Goal: Task Accomplishment & Management: Use online tool/utility

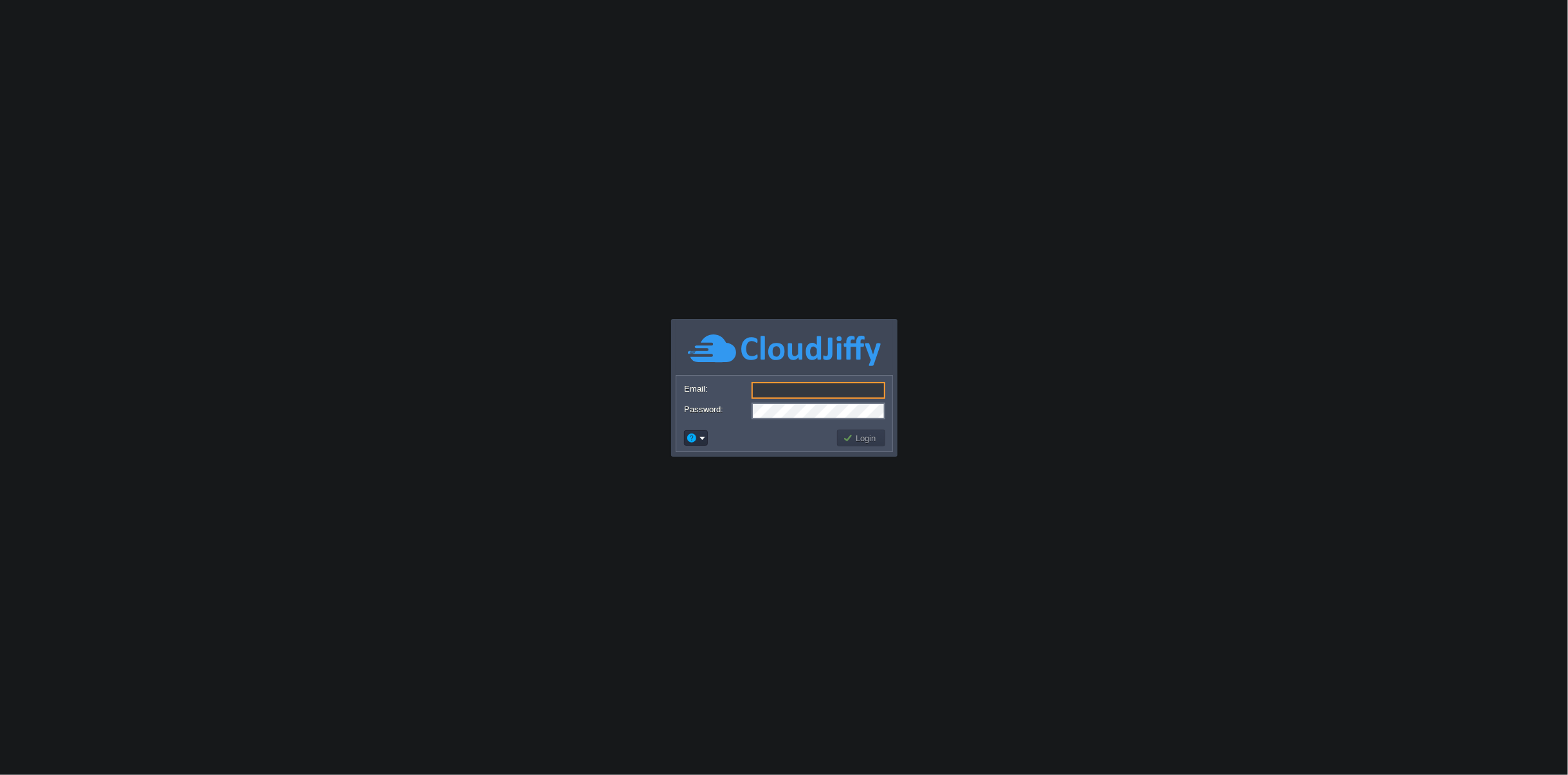
type input "[EMAIL_ADDRESS][DOMAIN_NAME]"
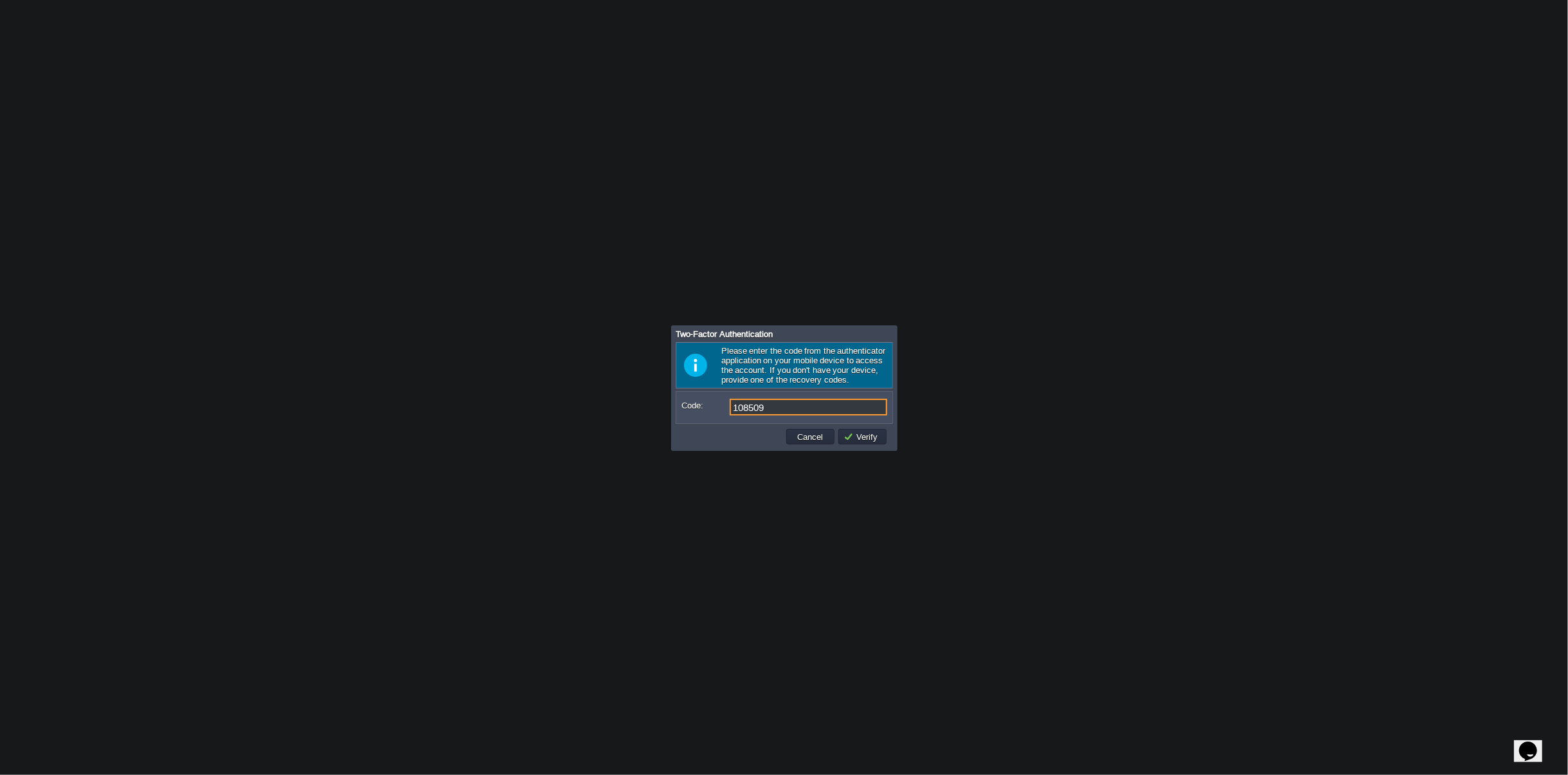
type input "108509"
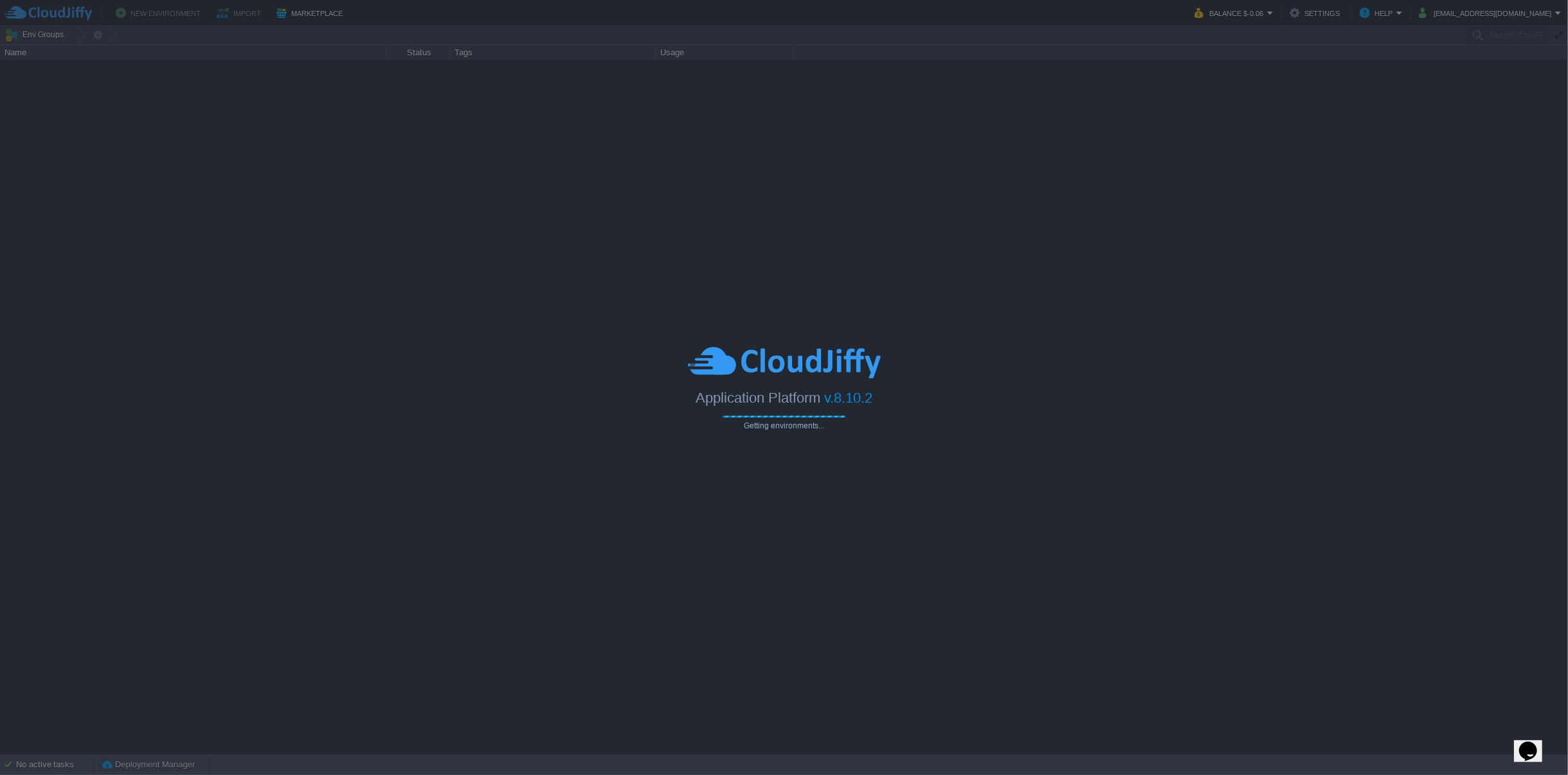
type input "Search (Ctrl+F)"
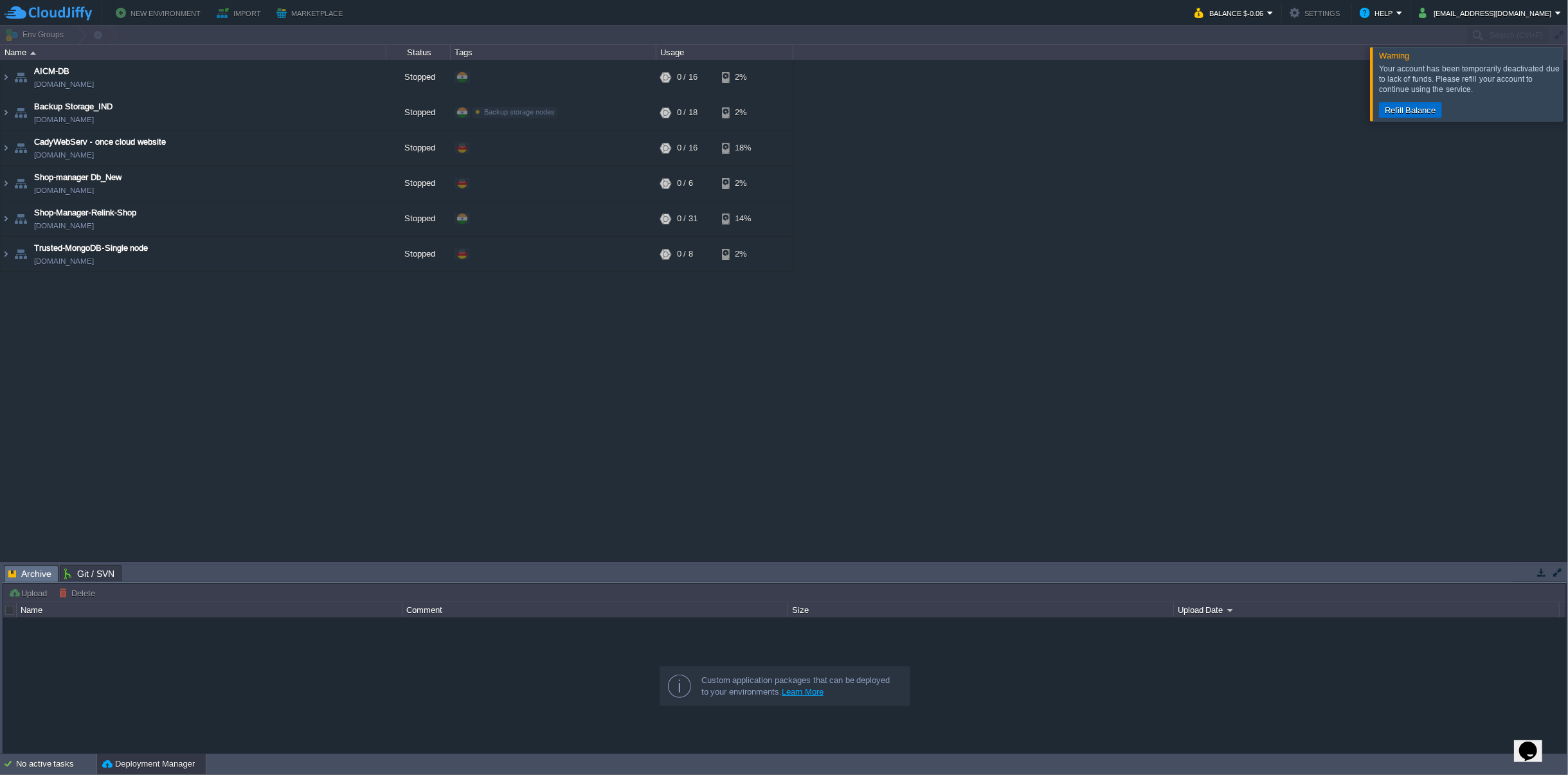
click at [1404, 104] on button "Refill Balance" at bounding box center [1410, 109] width 59 height 11
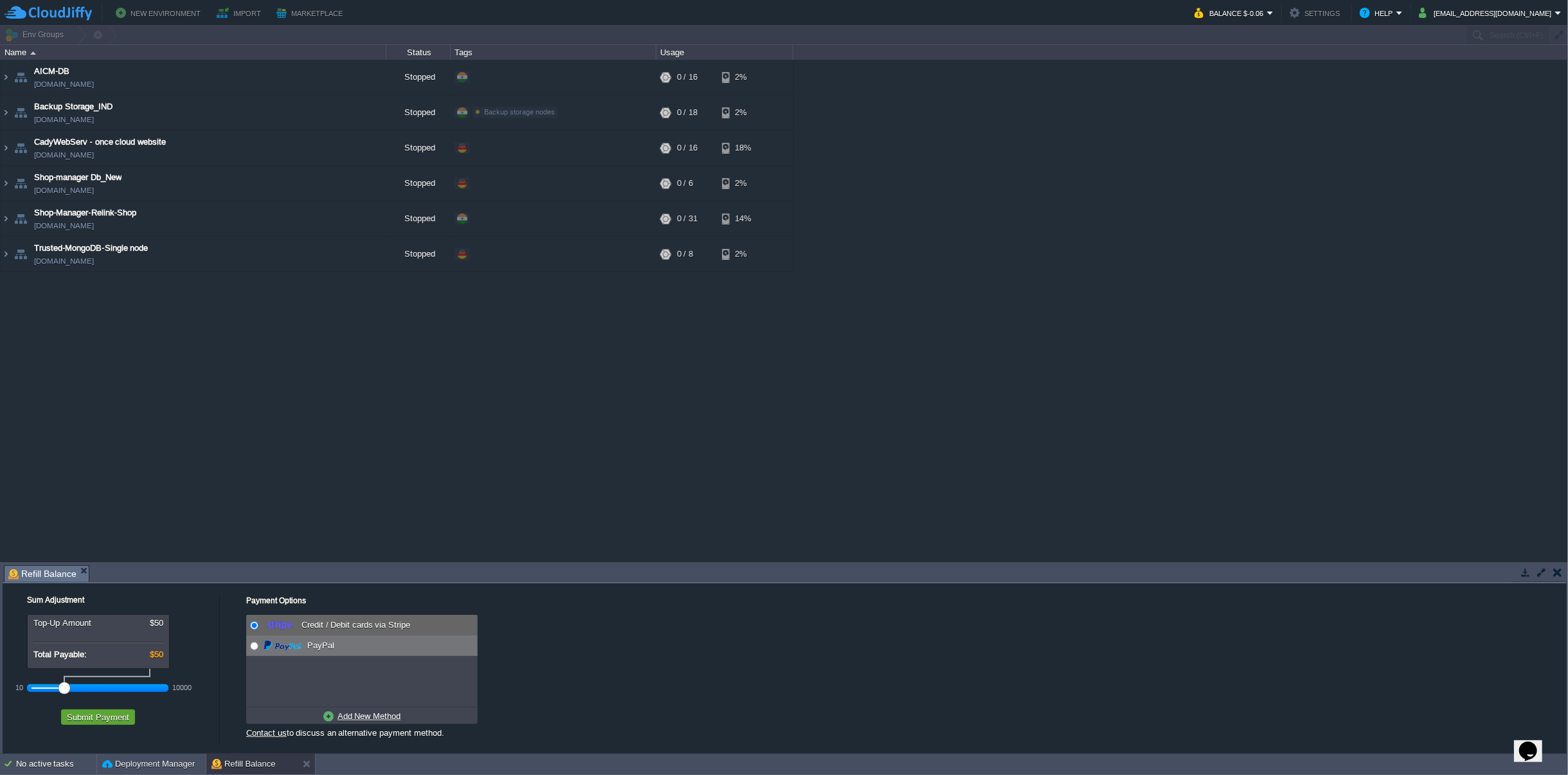
radio input "false"
radio input "true"
drag, startPoint x: 251, startPoint y: 645, endPoint x: 271, endPoint y: 657, distance: 23.3
click at [251, 645] on input "radio" at bounding box center [255, 646] width 9 height 9
click at [42, 689] on div at bounding box center [98, 687] width 133 height 11
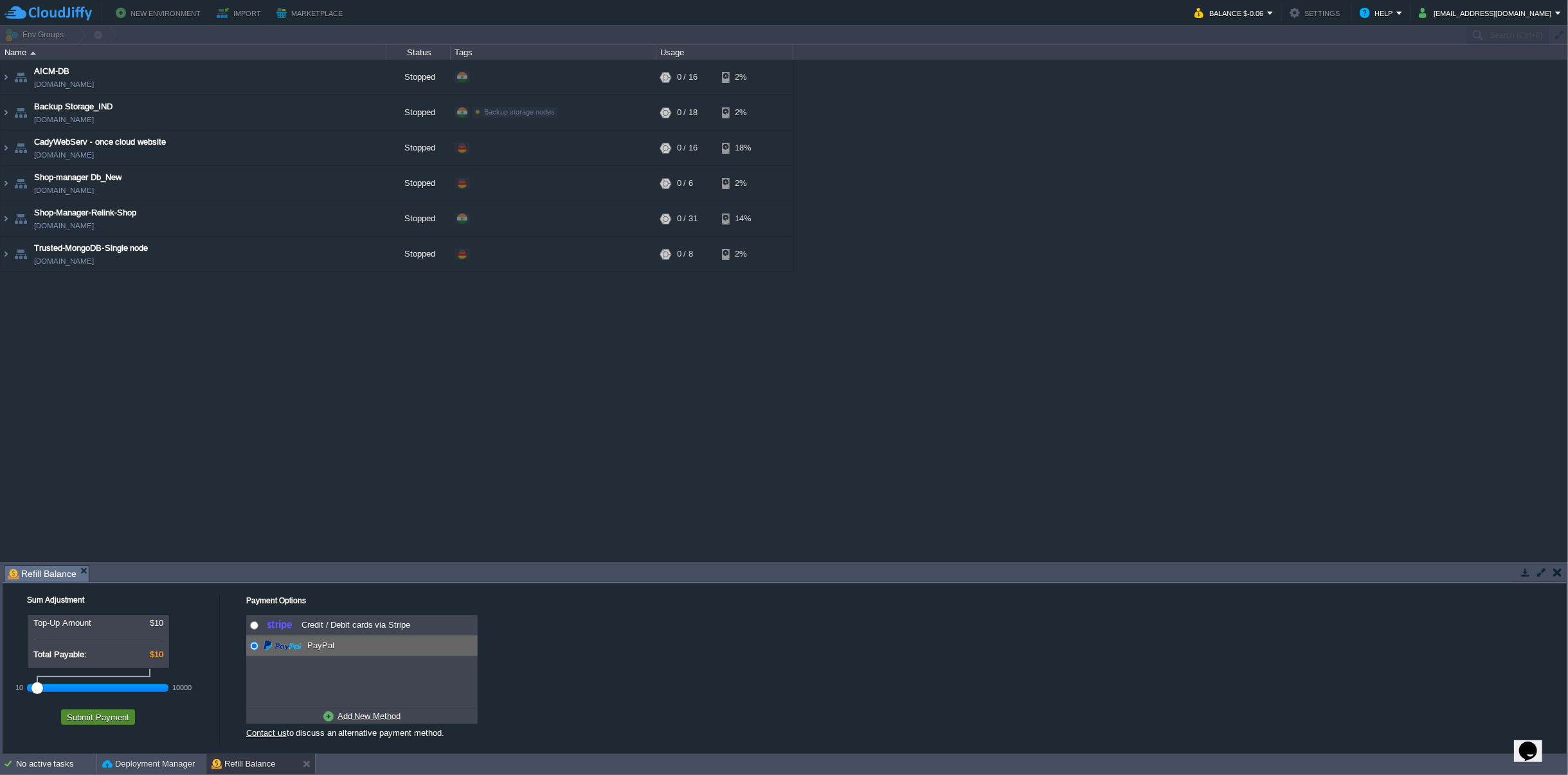
click at [98, 717] on button "Submit Payment" at bounding box center [98, 717] width 70 height 11
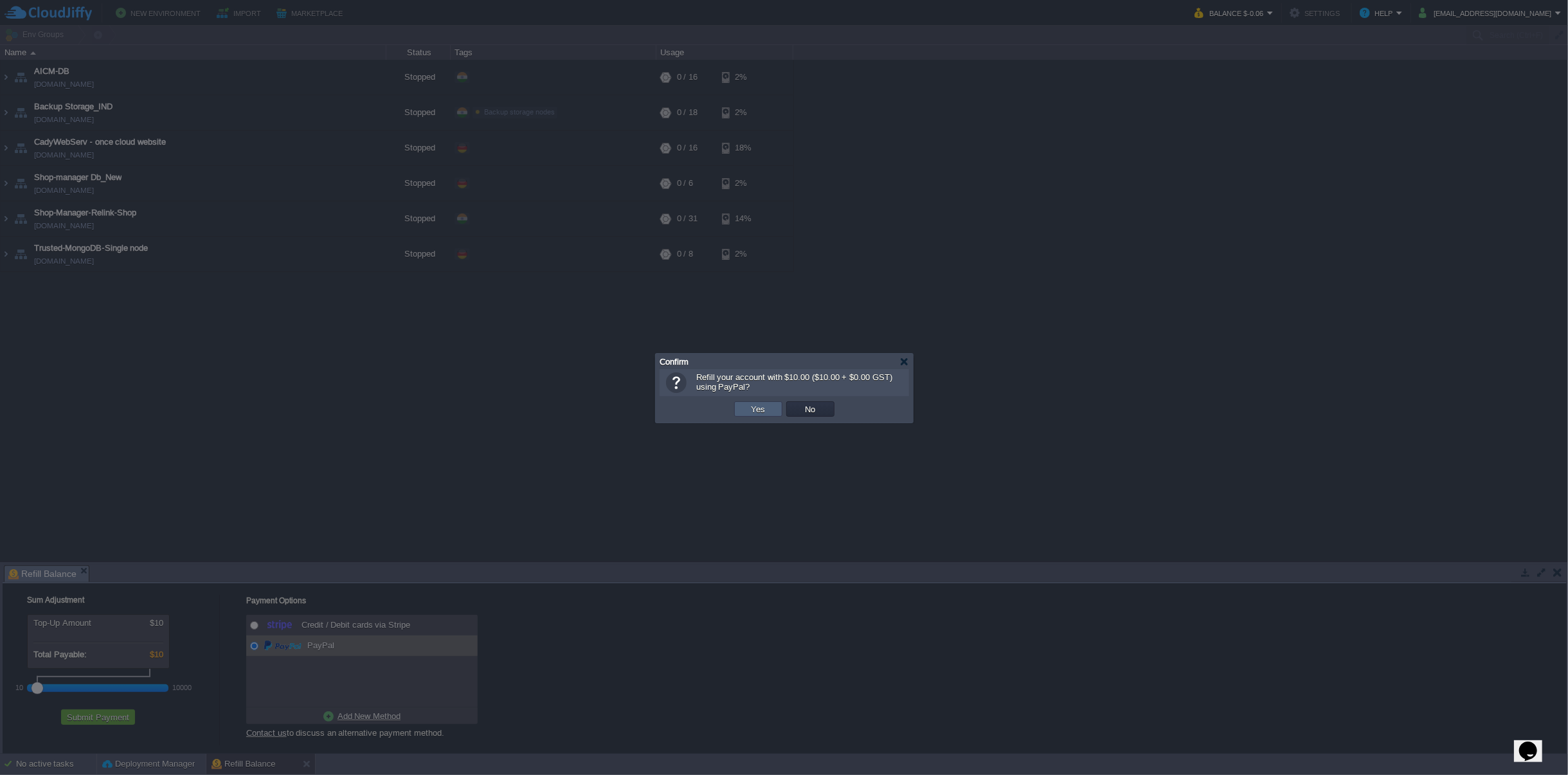
click at [757, 407] on button "Yes" at bounding box center [758, 408] width 22 height 11
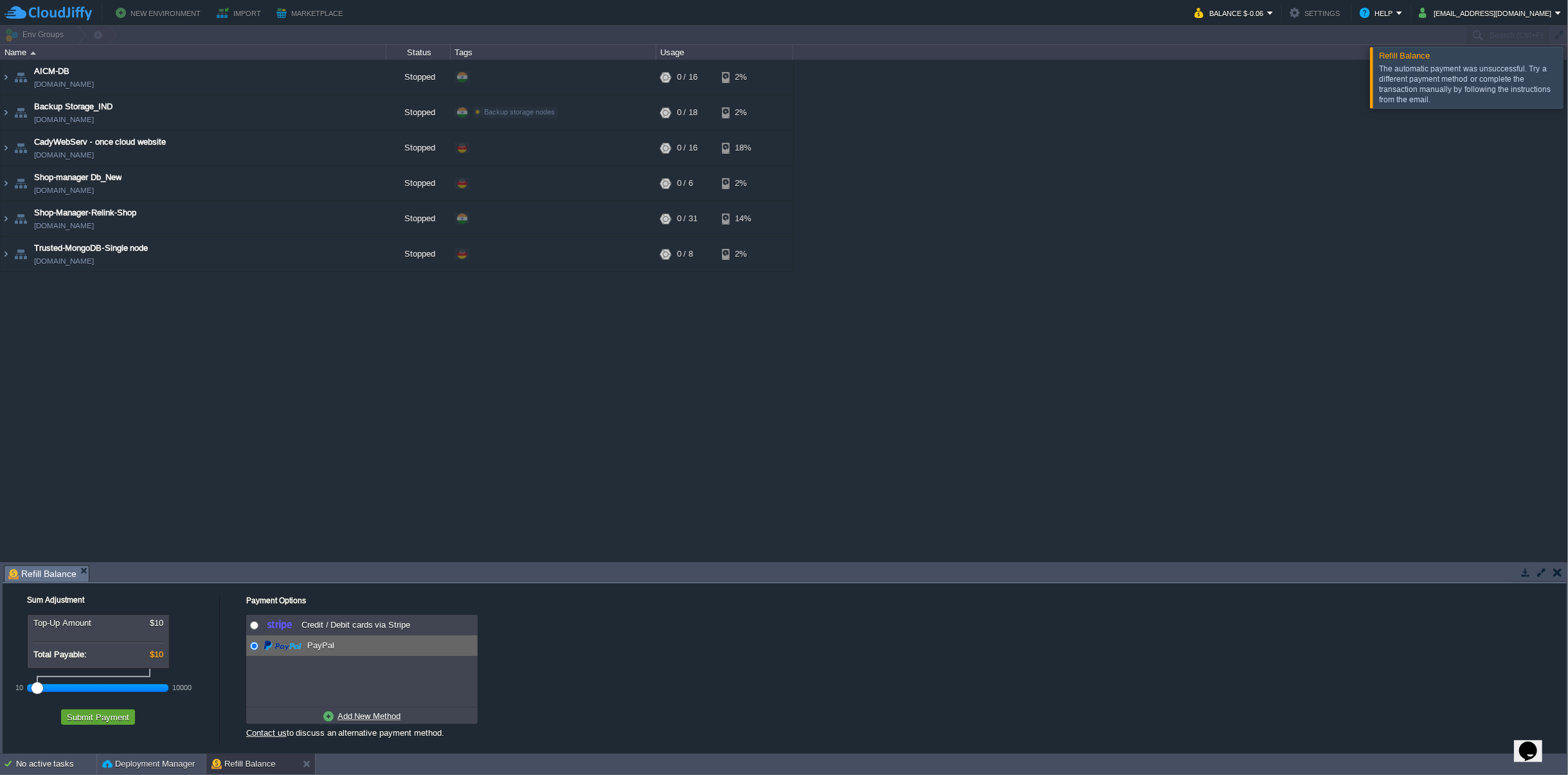
click at [1567, 81] on div at bounding box center [1583, 77] width 0 height 60
click at [1273, 13] on em "Balance $-0.06" at bounding box center [1233, 13] width 79 height 16
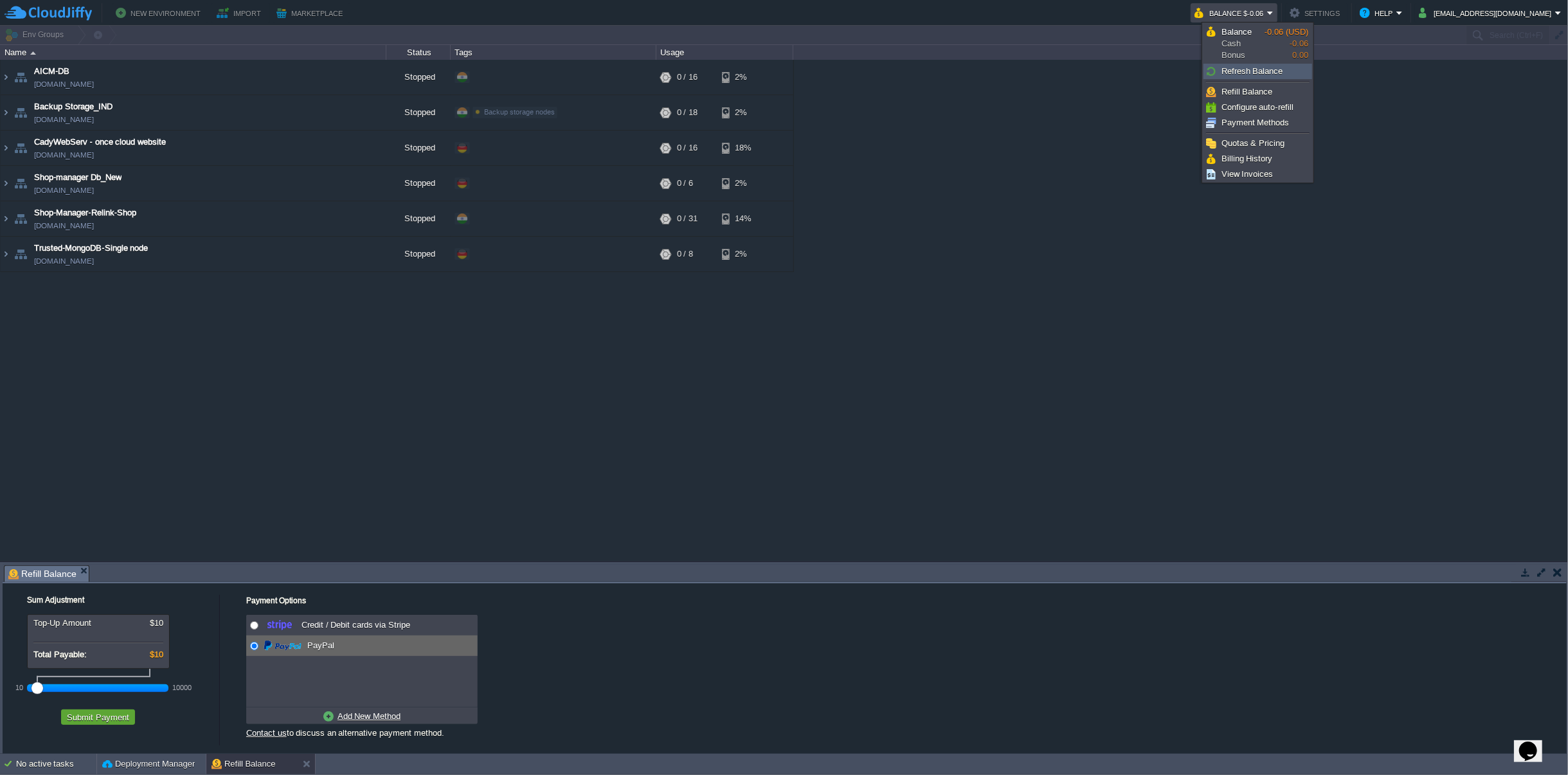
click at [1236, 72] on span "Refresh Balance" at bounding box center [1252, 71] width 62 height 10
click at [1271, 153] on span "Billing History" at bounding box center [1246, 158] width 51 height 10
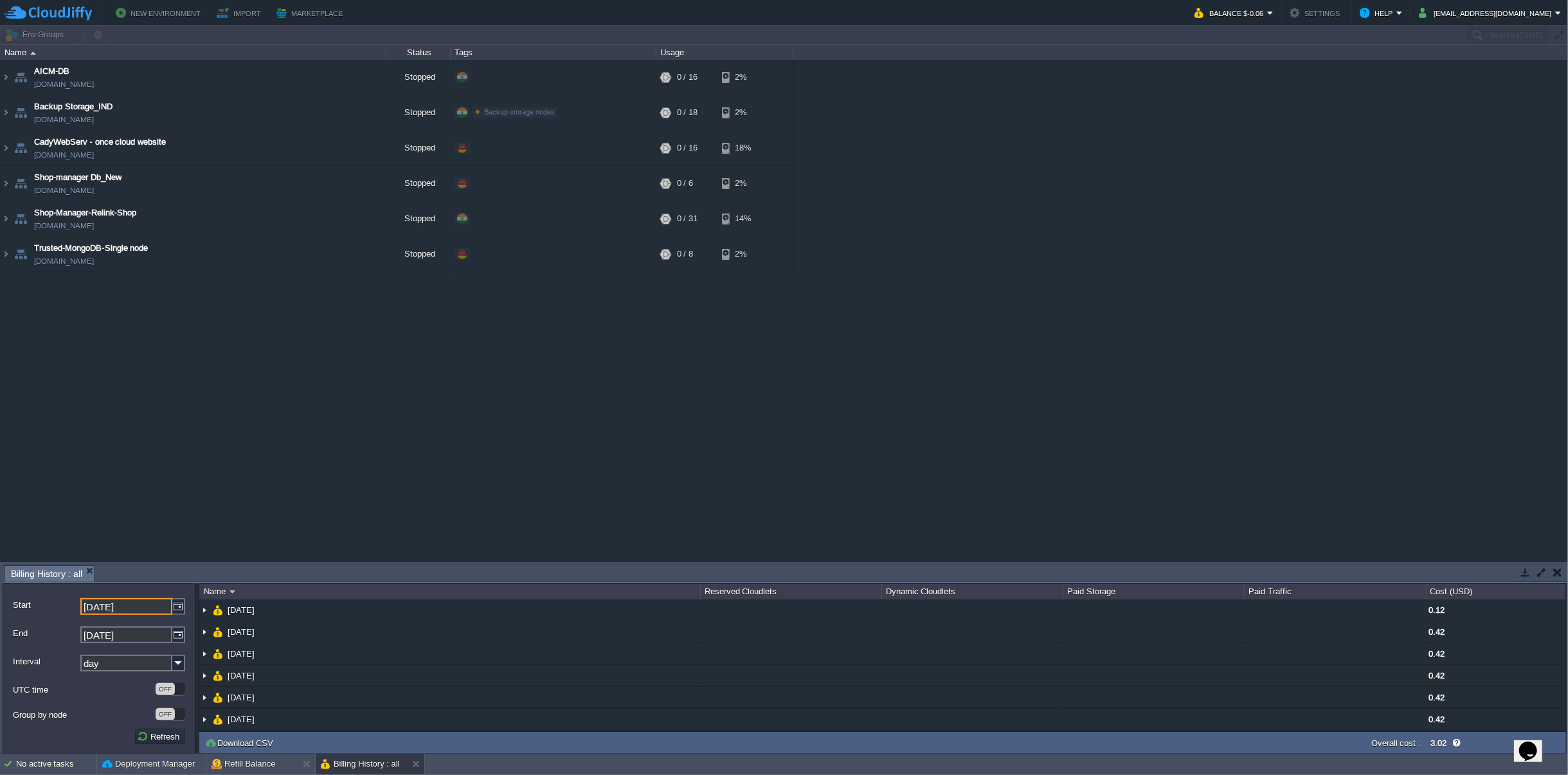
click at [121, 614] on input "12-08-2025" at bounding box center [126, 606] width 92 height 17
click at [178, 606] on img at bounding box center [179, 606] width 13 height 17
click at [93, 625] on link at bounding box center [89, 623] width 18 height 10
click at [132, 648] on span "1" at bounding box center [132, 652] width 4 height 10
type input "01-07-2025"
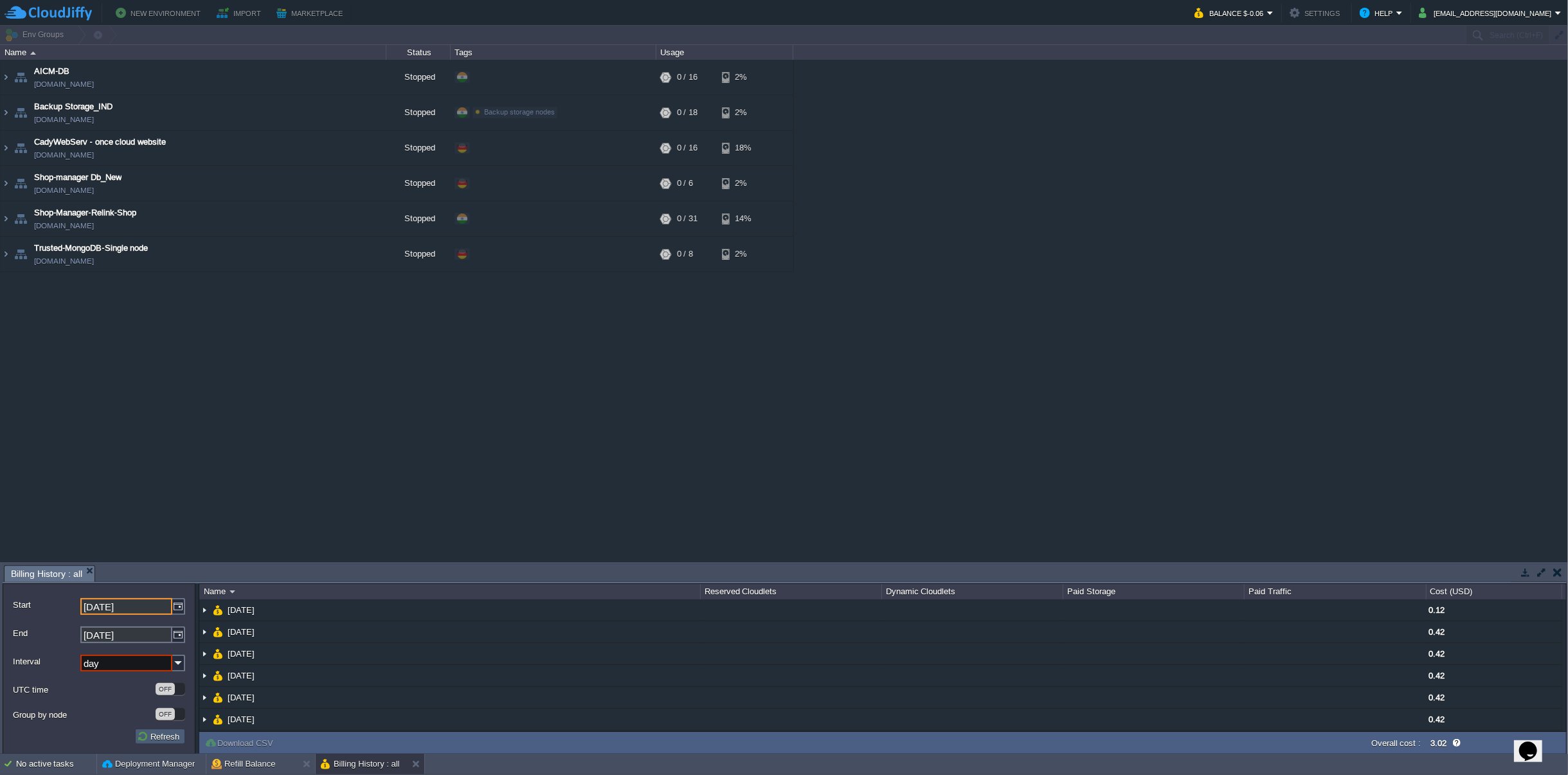
click at [158, 736] on button "Refresh" at bounding box center [160, 736] width 46 height 11
click at [182, 661] on img at bounding box center [179, 663] width 13 height 17
click at [110, 735] on div "month" at bounding box center [132, 732] width 104 height 17
type input "month"
click at [153, 738] on button "Refresh" at bounding box center [160, 736] width 46 height 11
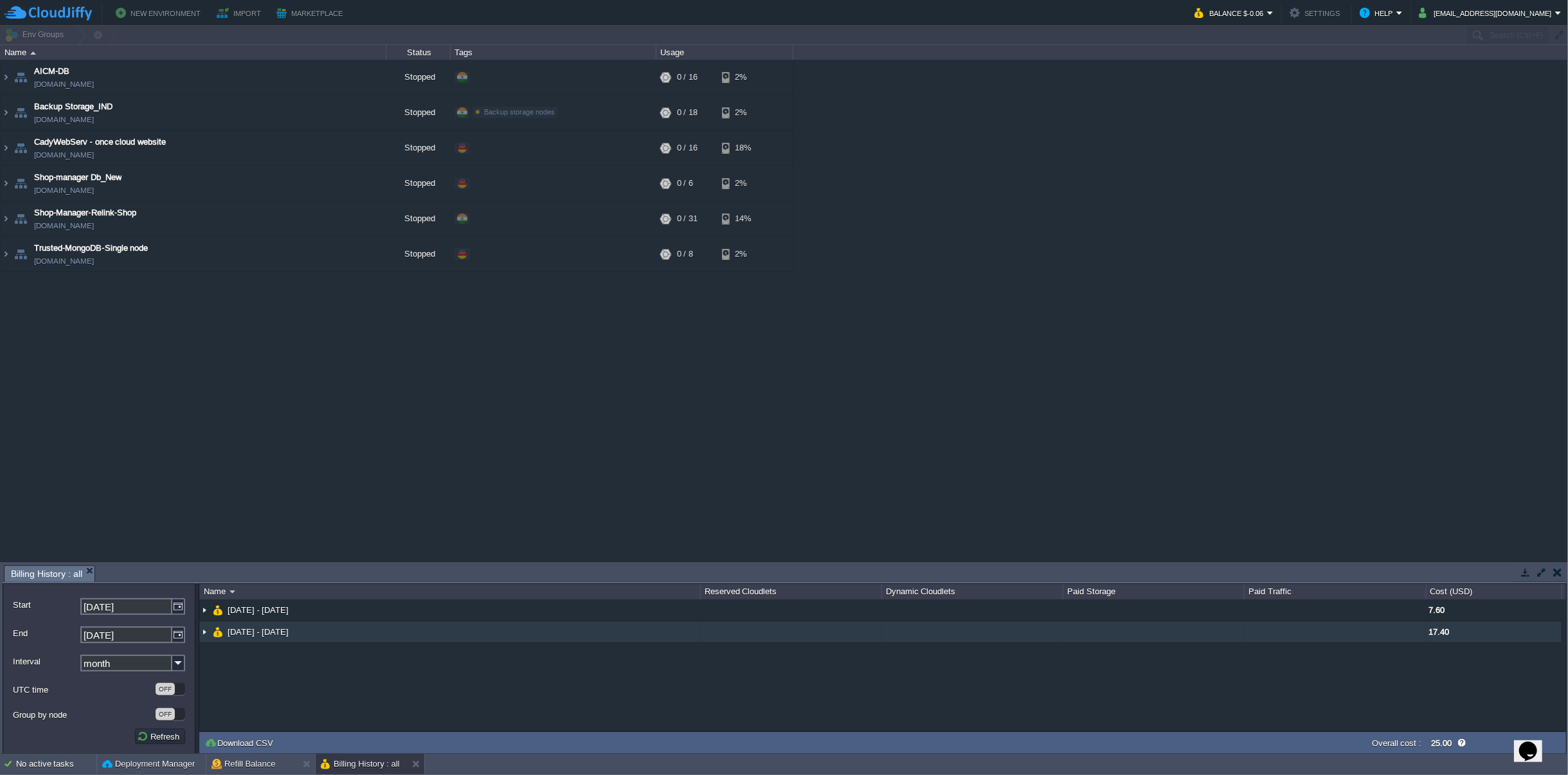
click at [202, 629] on img at bounding box center [205, 631] width 10 height 21
click at [203, 634] on img at bounding box center [205, 631] width 10 height 21
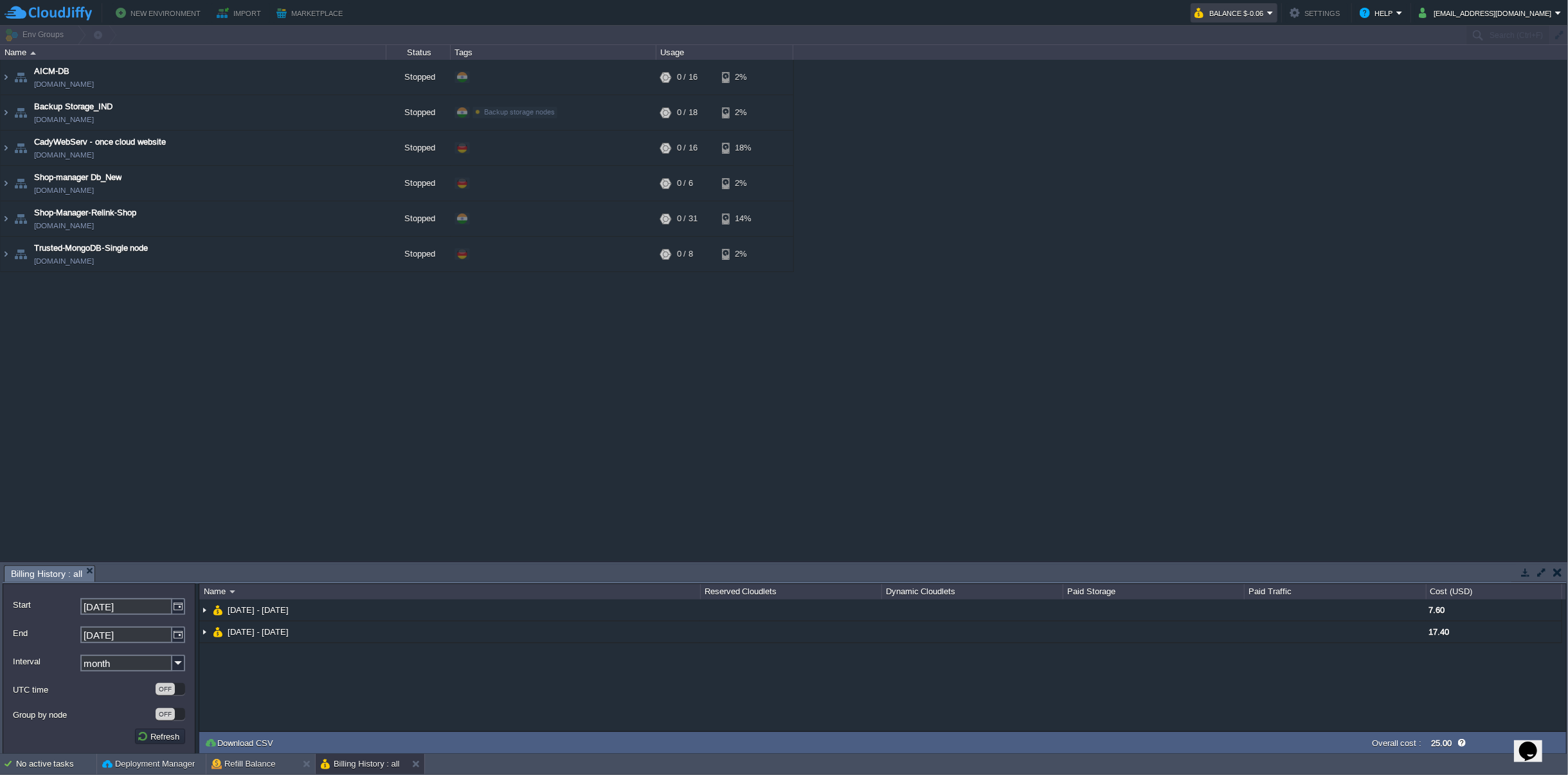
click at [1266, 13] on button "Balance $-0.06" at bounding box center [1230, 13] width 72 height 16
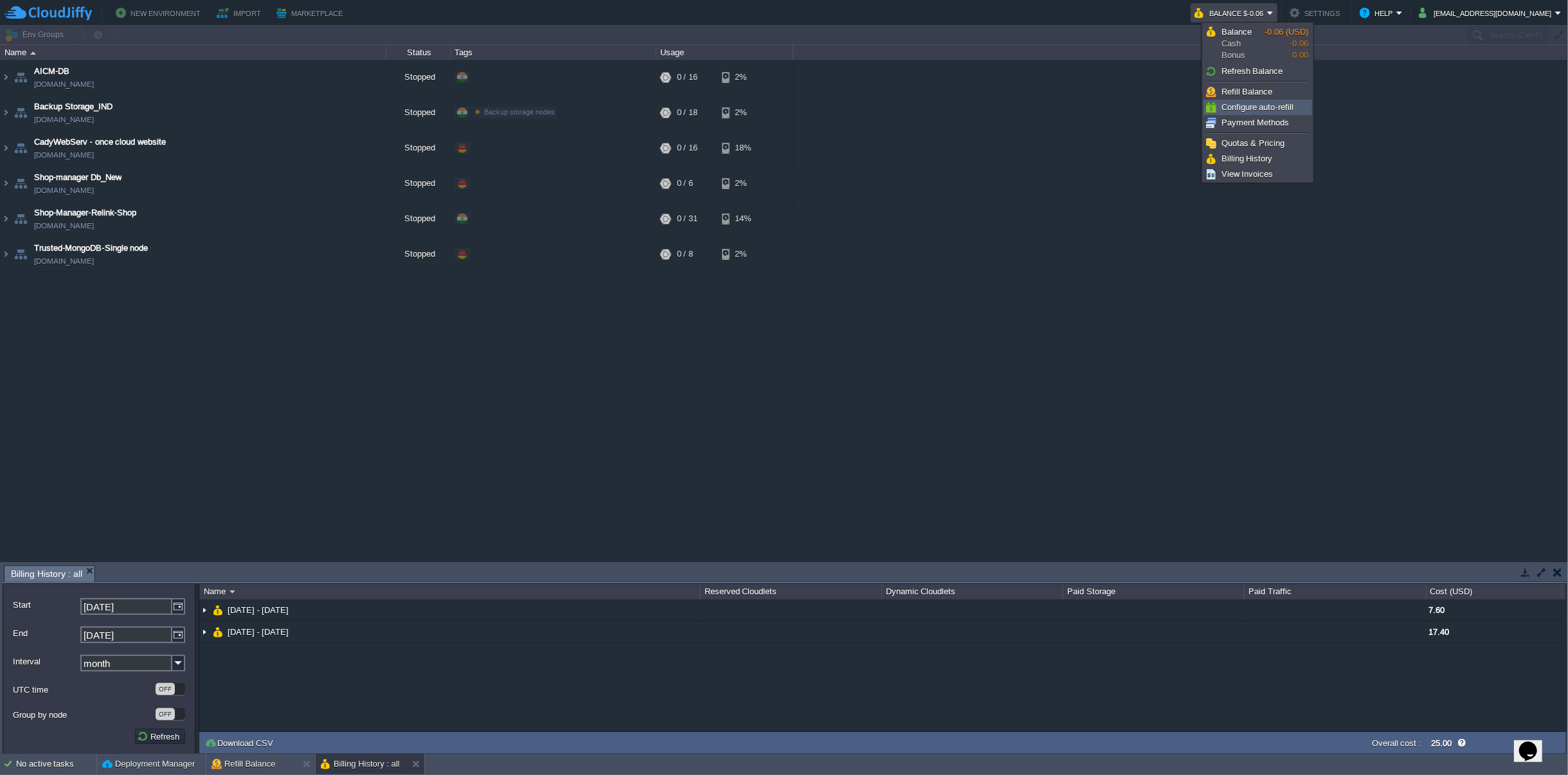
click at [1262, 106] on span "Configure auto-refill" at bounding box center [1257, 106] width 72 height 10
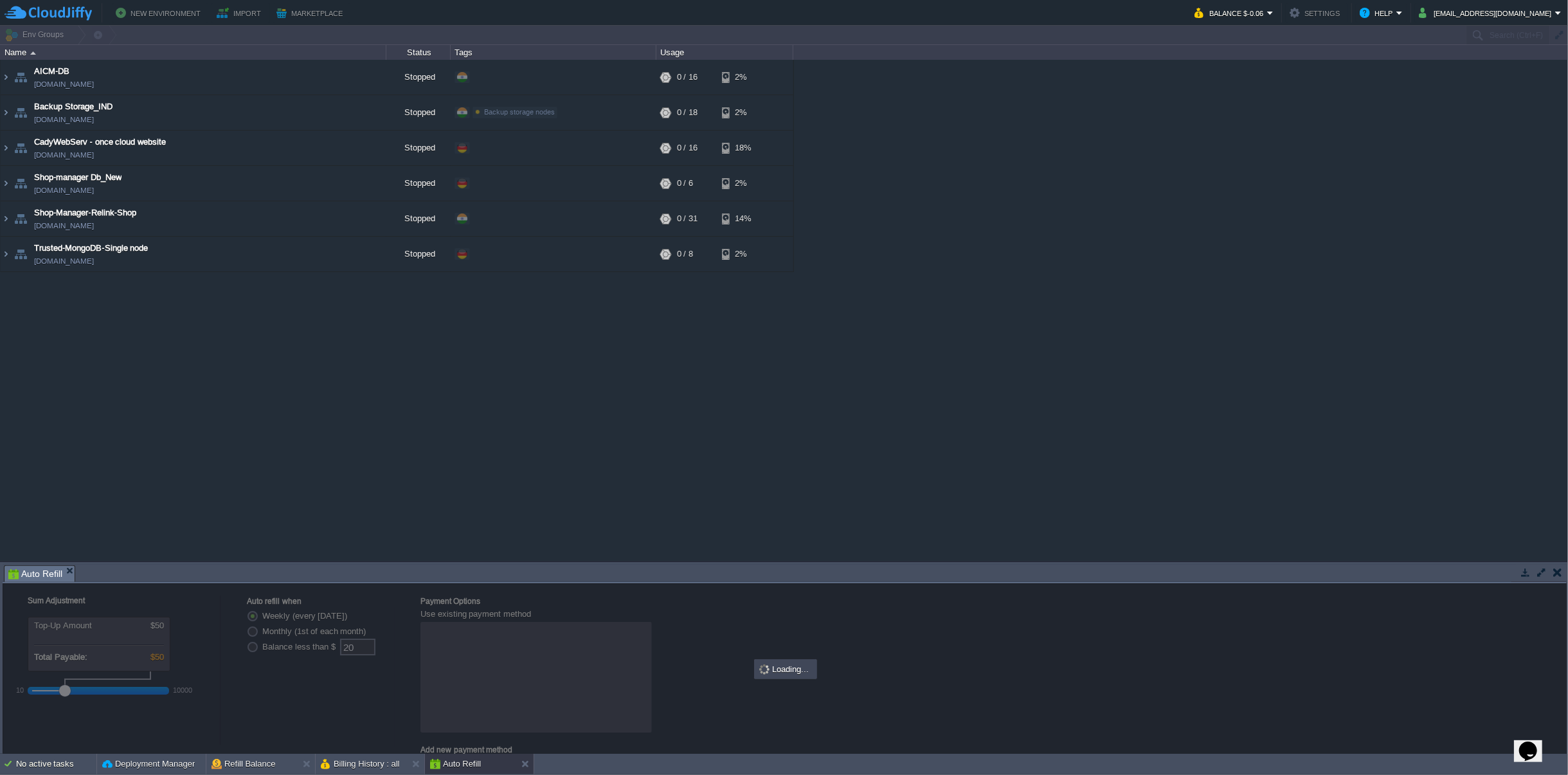
radio input "false"
radio input "true"
type input "5"
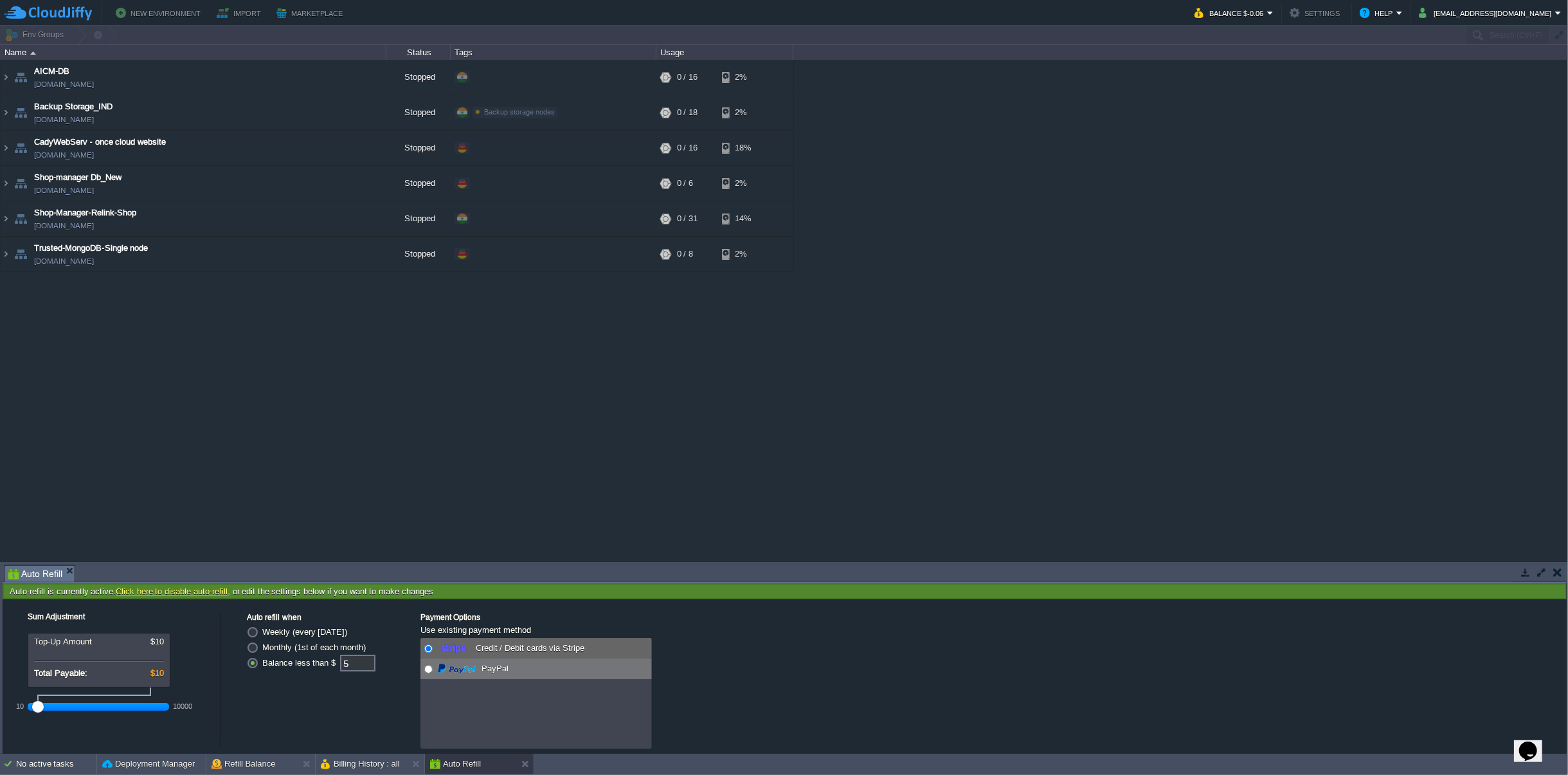
radio input "false"
radio input "true"
click at [430, 670] on input "radio" at bounding box center [429, 670] width 9 height 9
click at [100, 733] on button "Confirm" at bounding box center [98, 735] width 37 height 11
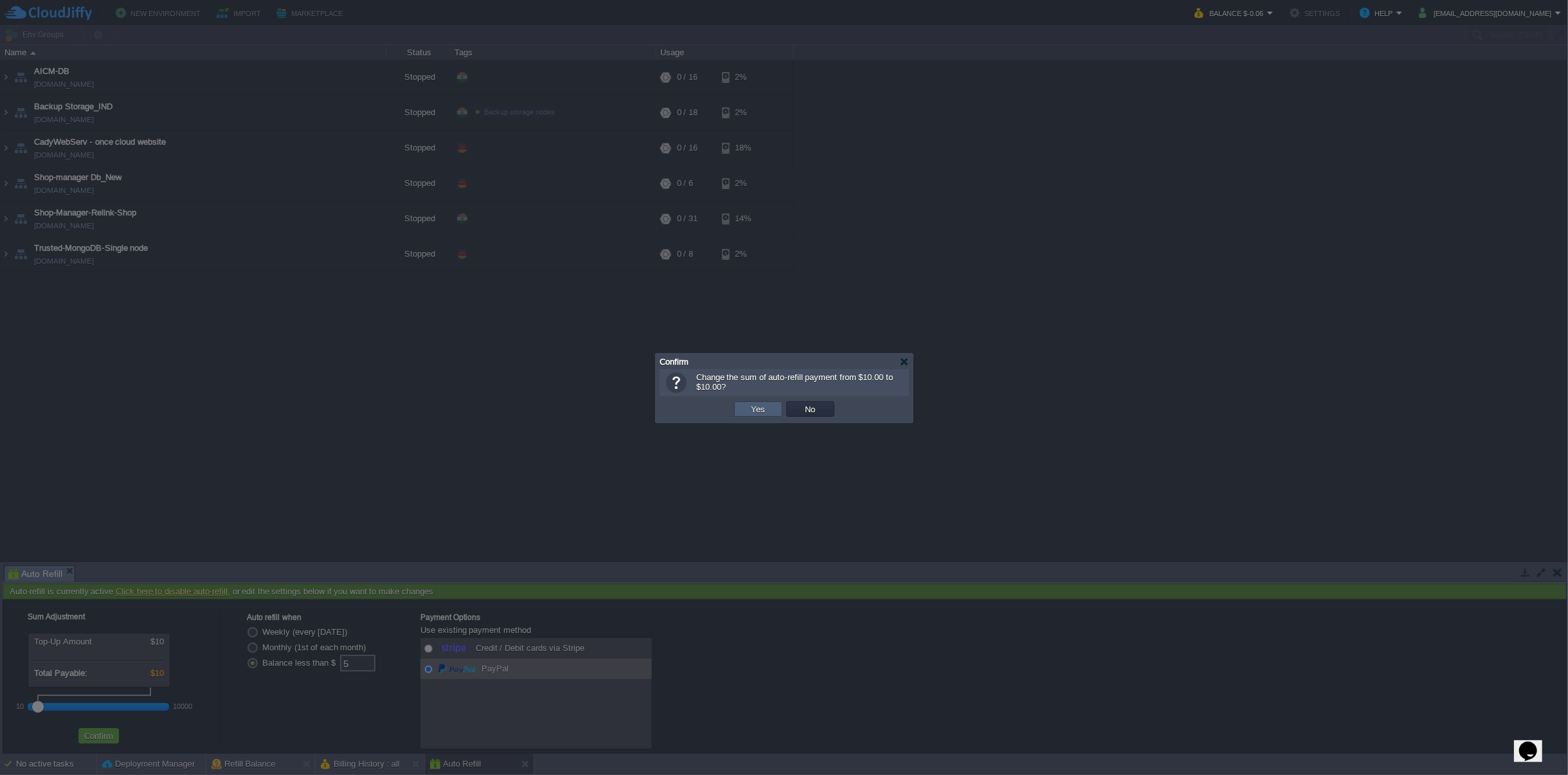
click at [757, 410] on button "Yes" at bounding box center [758, 408] width 22 height 11
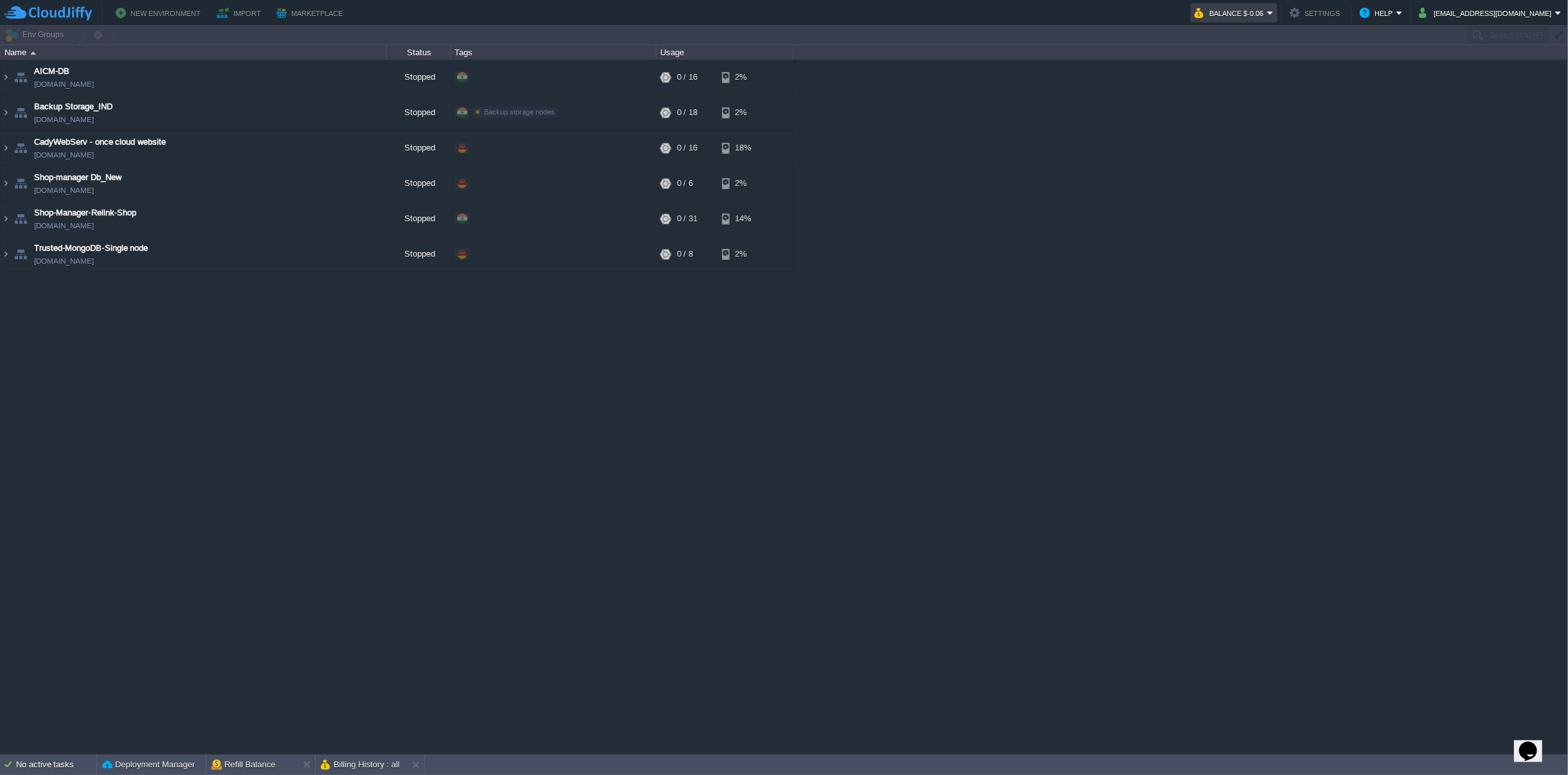
click at [1273, 12] on em "Balance $-0.06" at bounding box center [1233, 13] width 79 height 16
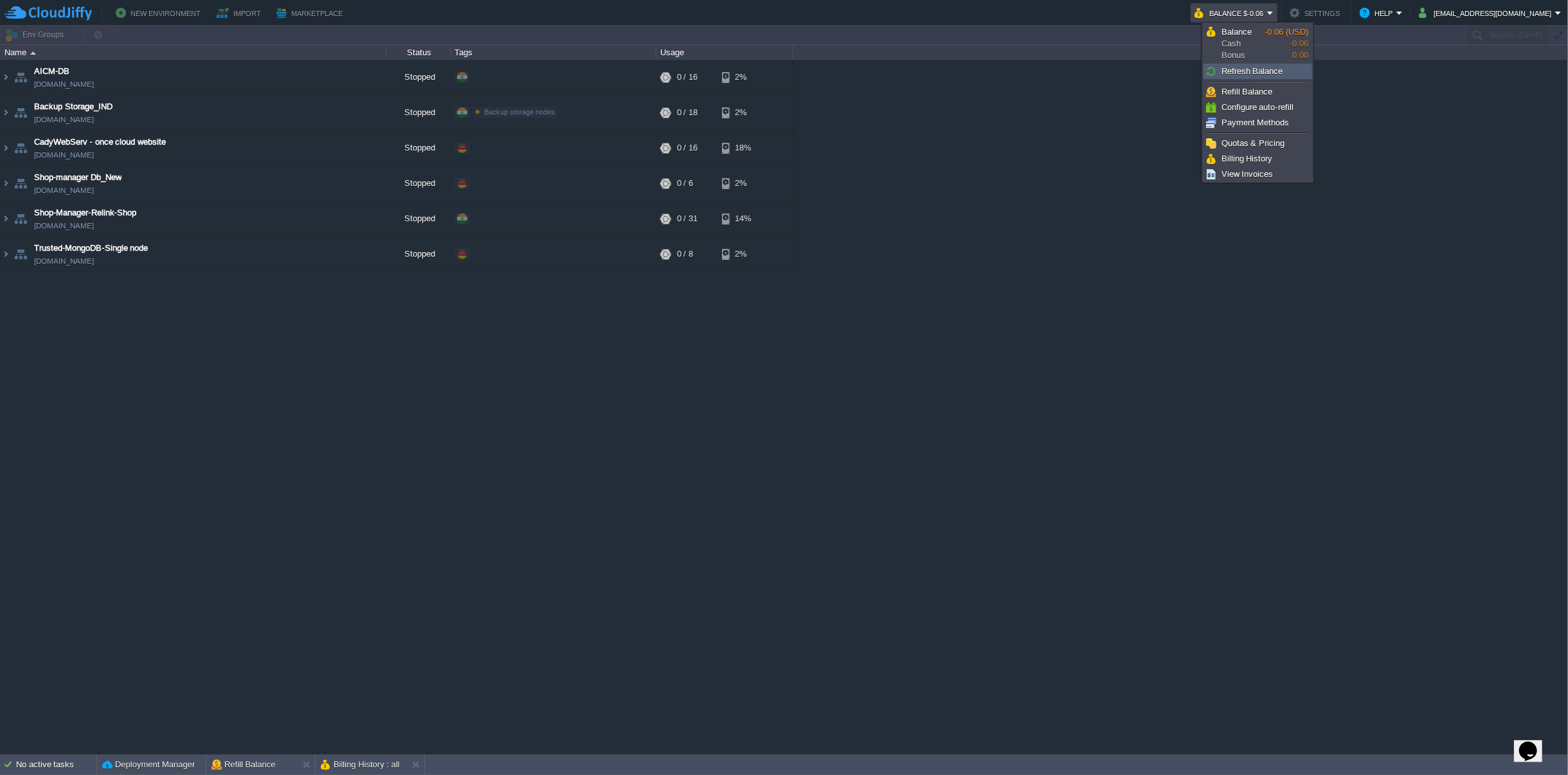
click at [1205, 68] on img at bounding box center [1211, 71] width 10 height 10
click at [1257, 93] on span "Refill Balance" at bounding box center [1246, 92] width 51 height 10
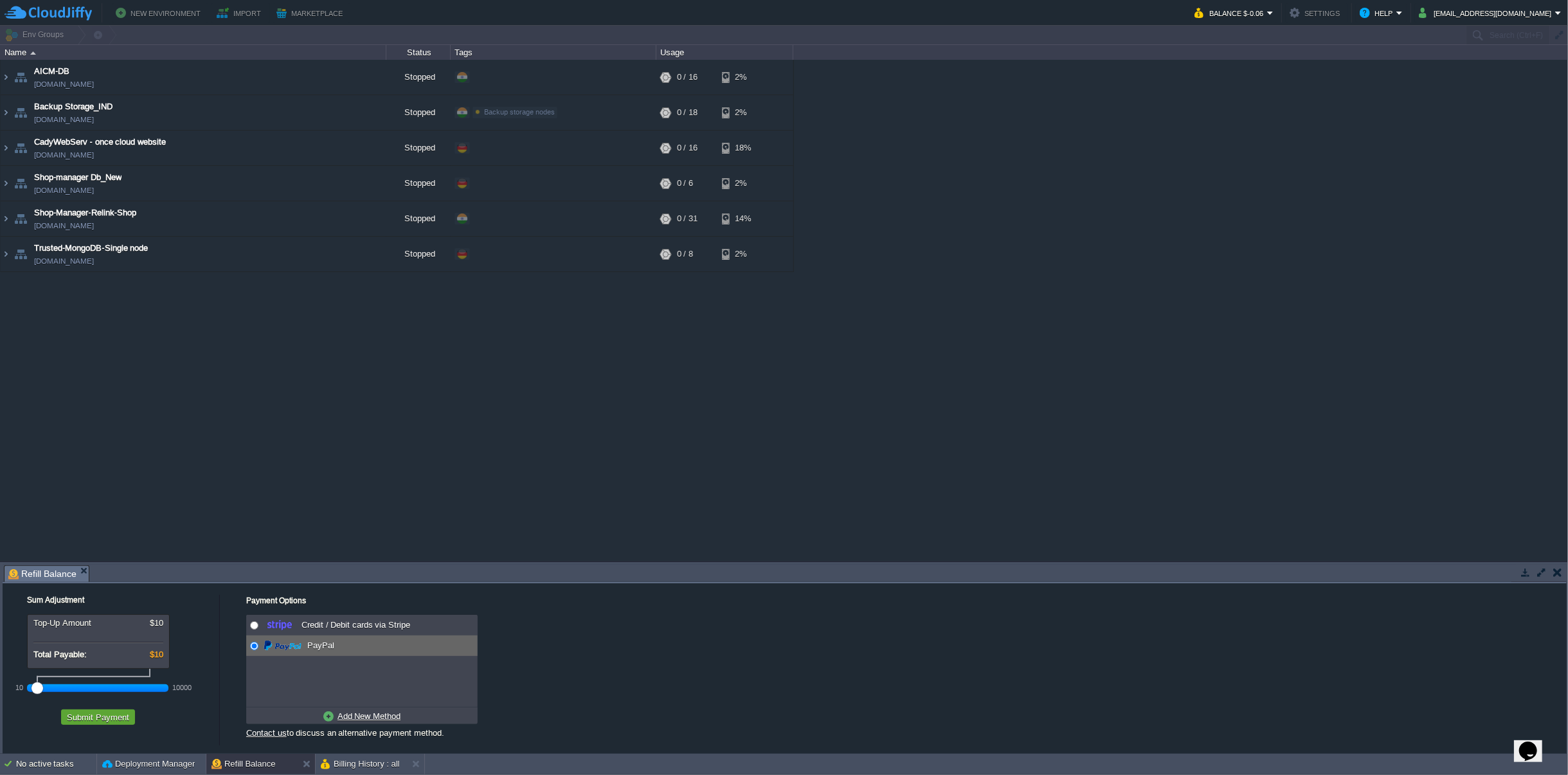
click at [1109, 308] on div "AICM-DB aicm-db.in1.cloudjiffy.net Stopped + Add to Env Group RAM 0% CPU 0% 0 /…" at bounding box center [784, 310] width 1568 height 501
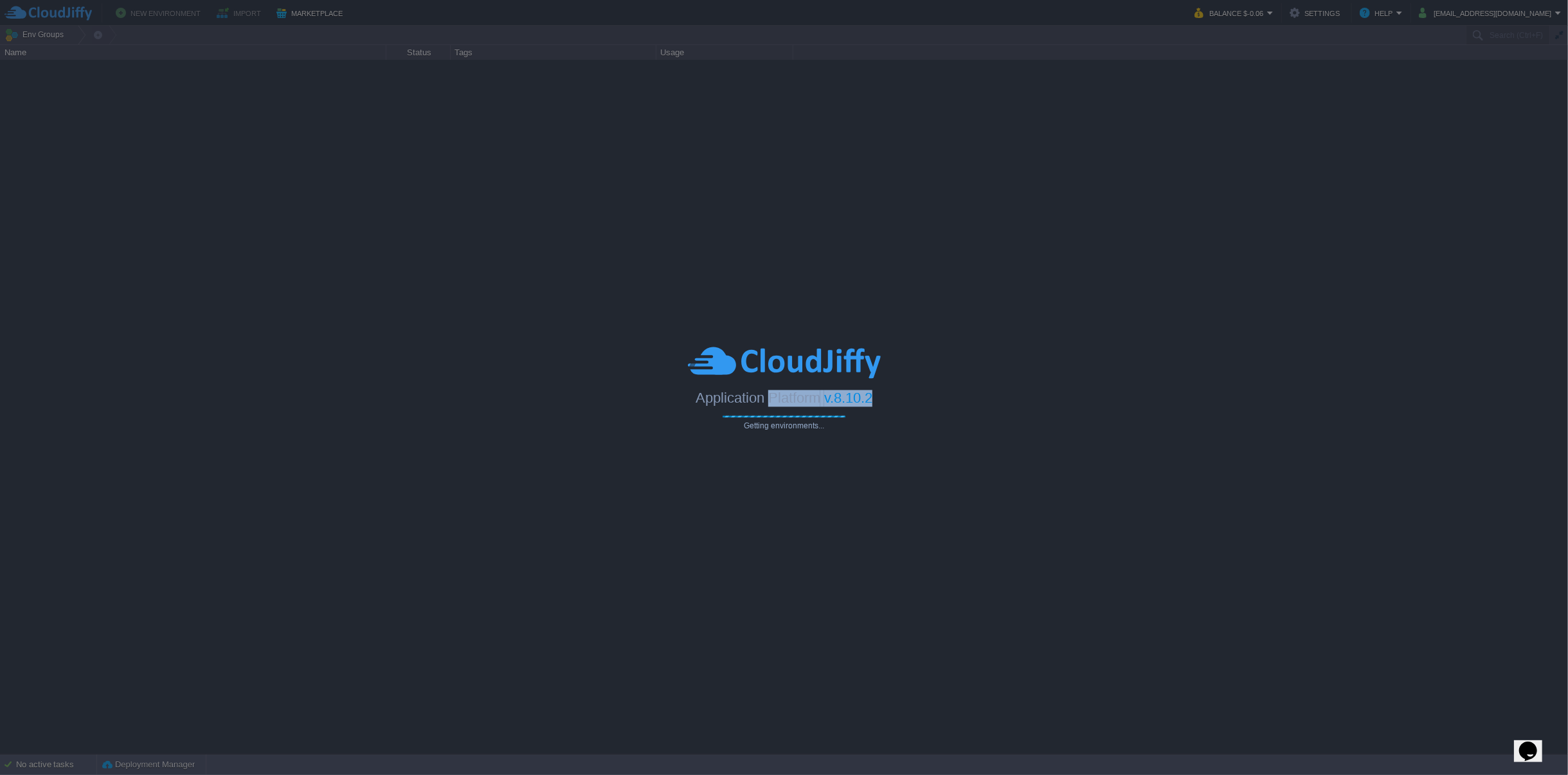
type input "Search (Ctrl+F)"
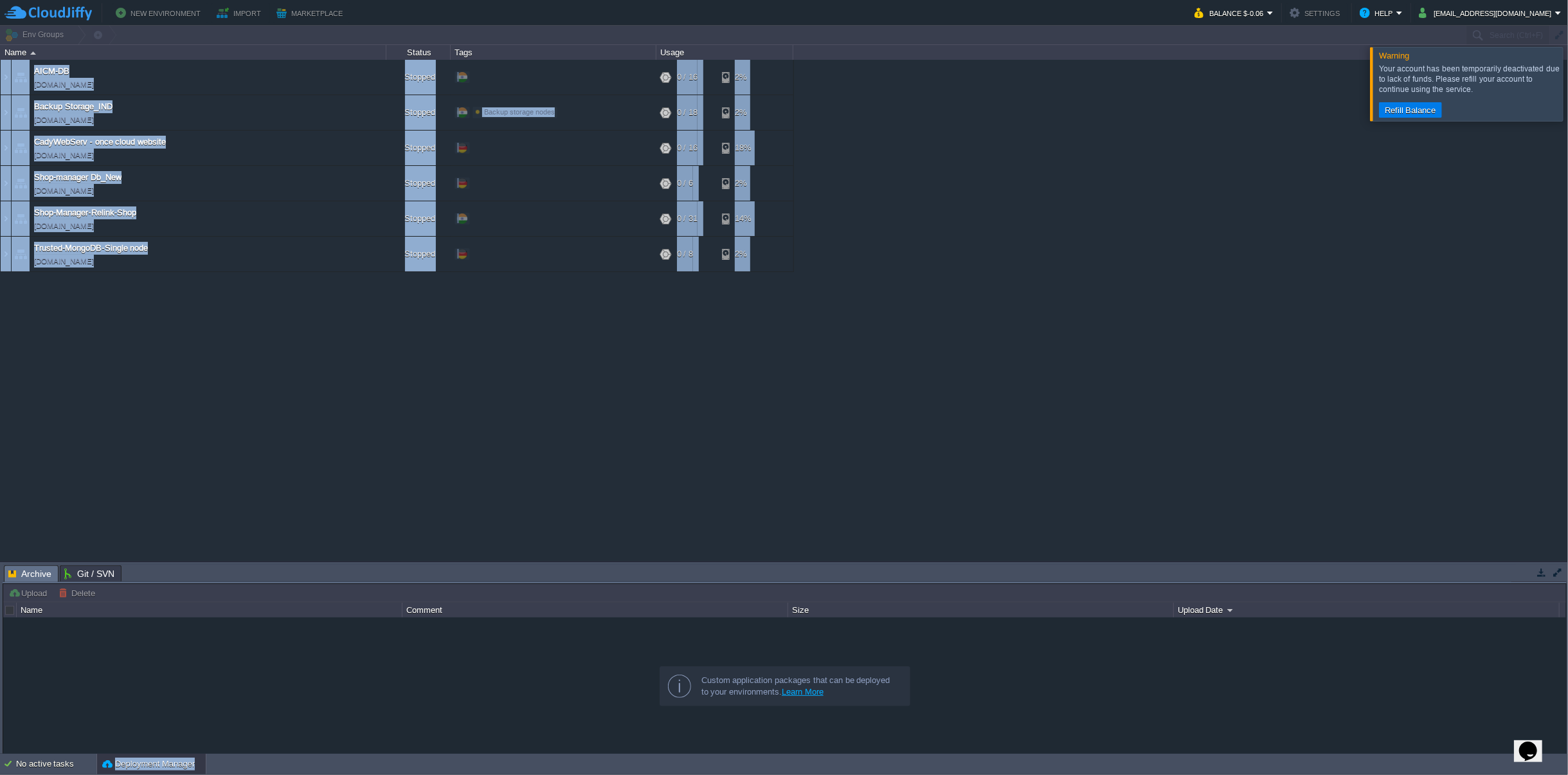
drag, startPoint x: 804, startPoint y: 398, endPoint x: 760, endPoint y: 366, distance: 54.4
click at [688, 398] on body "New Environment Import Marketplace Bonus $0.00 Upgrade Account Balance $-0.06 S…" at bounding box center [784, 387] width 1568 height 775
click at [1407, 112] on button "Refill Balance" at bounding box center [1410, 109] width 59 height 11
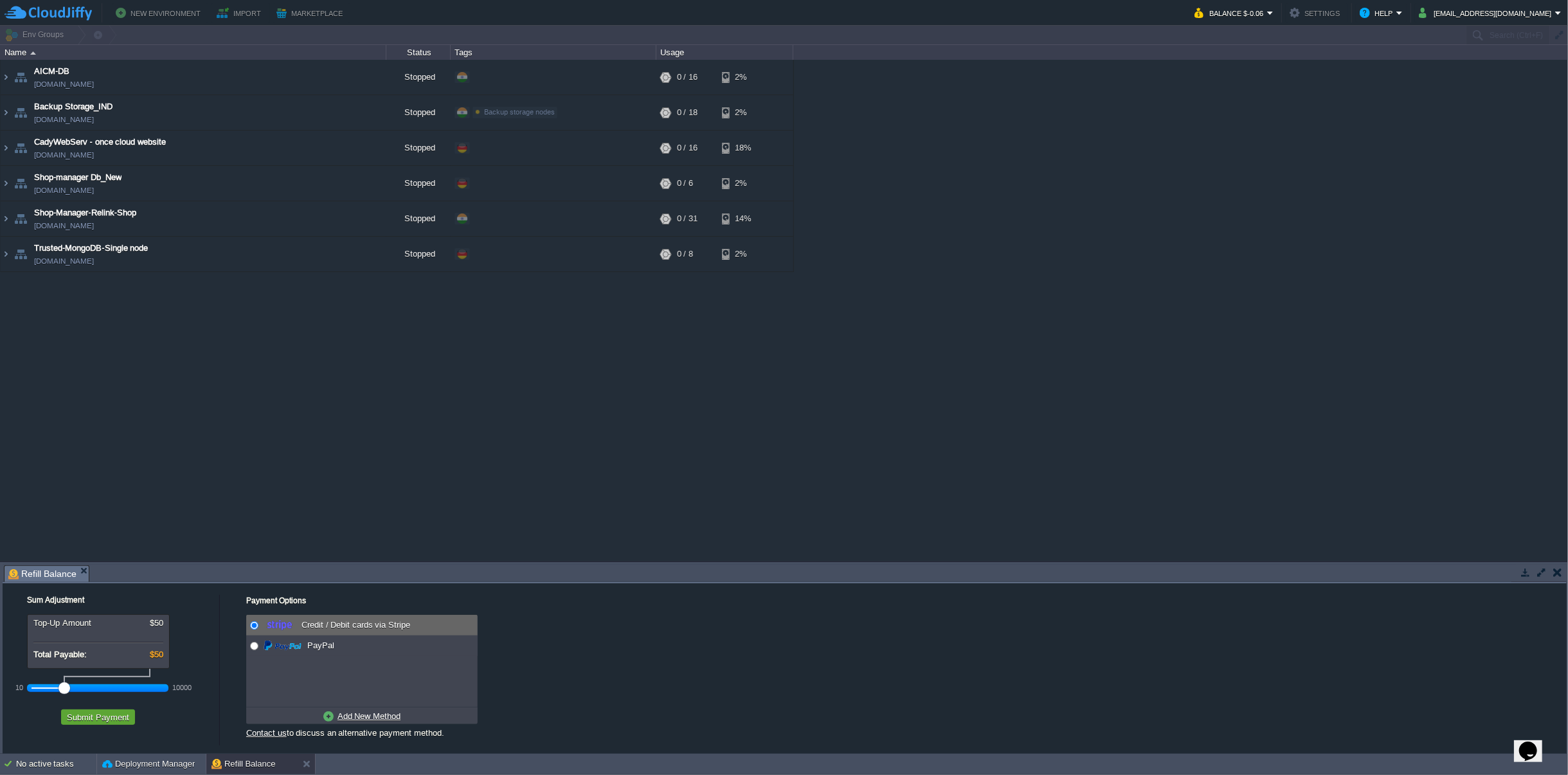
click at [669, 385] on div "AICM-DB aicm-db.in1.cloudjiffy.net Stopped + Add to Env Group RAM 0% CPU 0% 0 /…" at bounding box center [784, 310] width 1568 height 501
click at [175, 770] on div "Deployment Manager" at bounding box center [151, 764] width 109 height 21
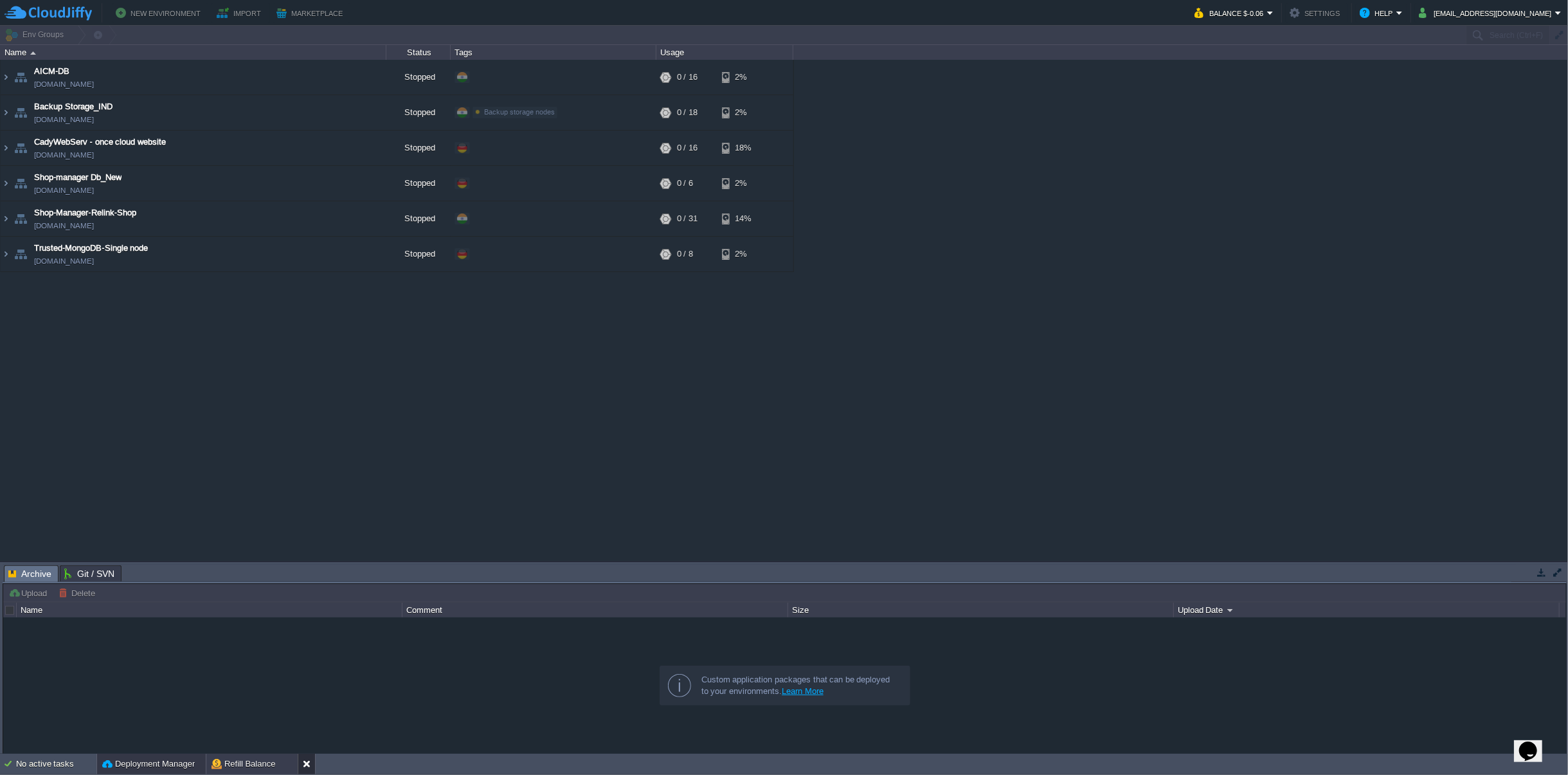
click at [306, 762] on button at bounding box center [309, 764] width 13 height 13
click at [631, 412] on div "AICM-DB aicm-db.in1.cloudjiffy.net Stopped + Add to Env Group RAM 0% CPU 0% 0 /…" at bounding box center [784, 310] width 1568 height 501
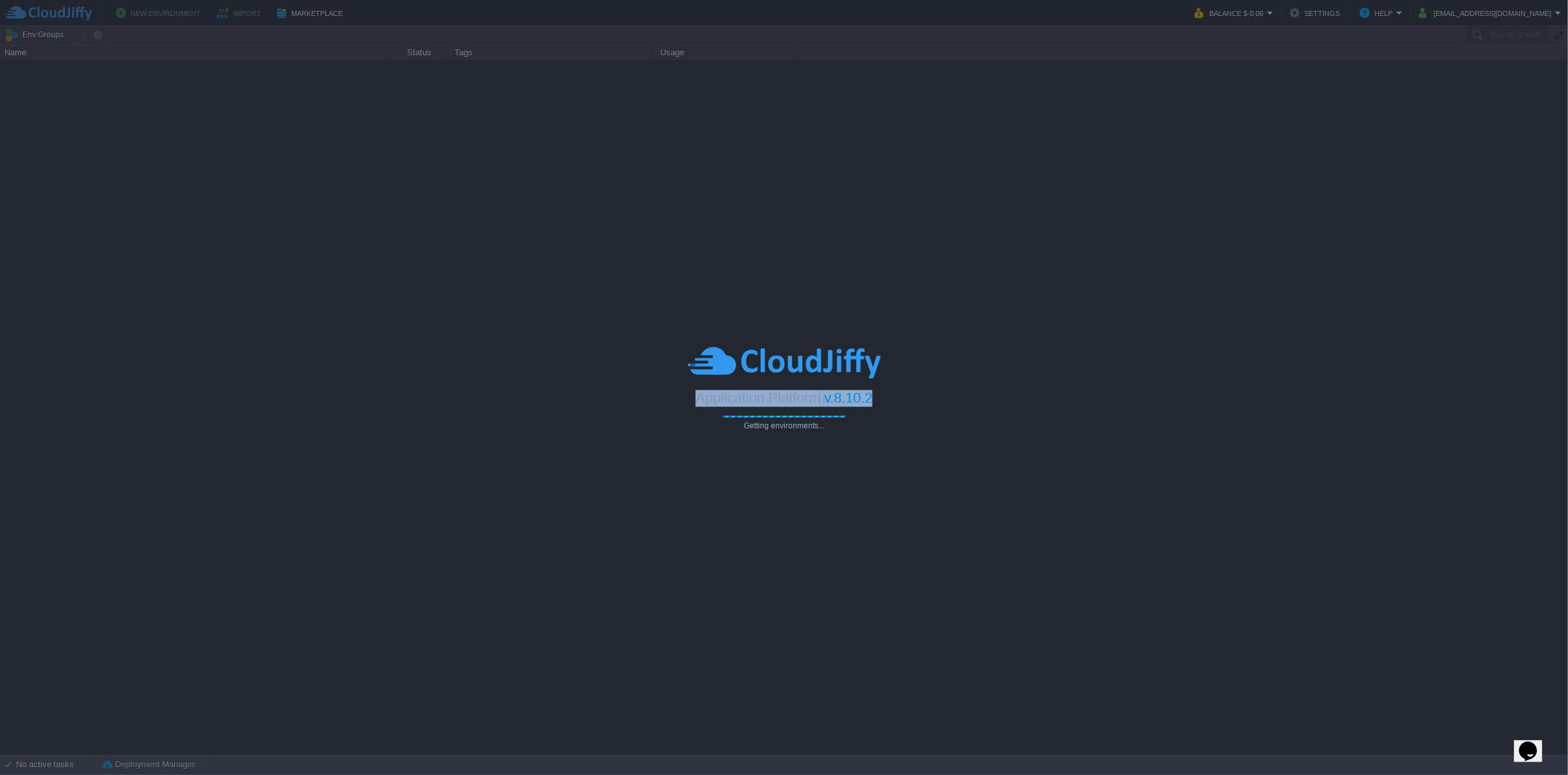
type input "Search (Ctrl+F)"
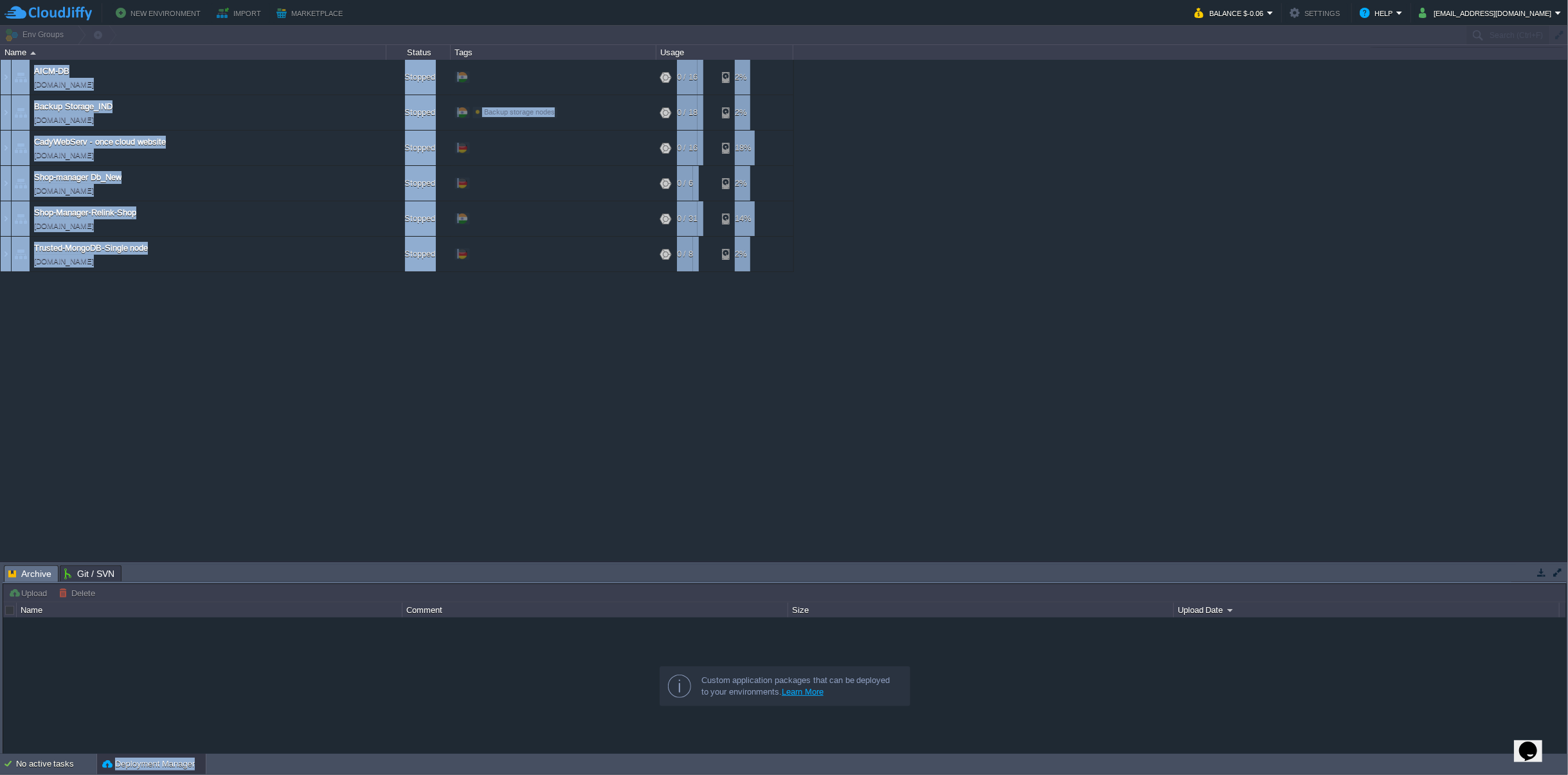
drag, startPoint x: 665, startPoint y: 399, endPoint x: 896, endPoint y: 405, distance: 231.1
click at [896, 405] on body "New Environment Import Marketplace Bonus $0.00 Upgrade Account Balance $-0.06 S…" at bounding box center [784, 387] width 1568 height 775
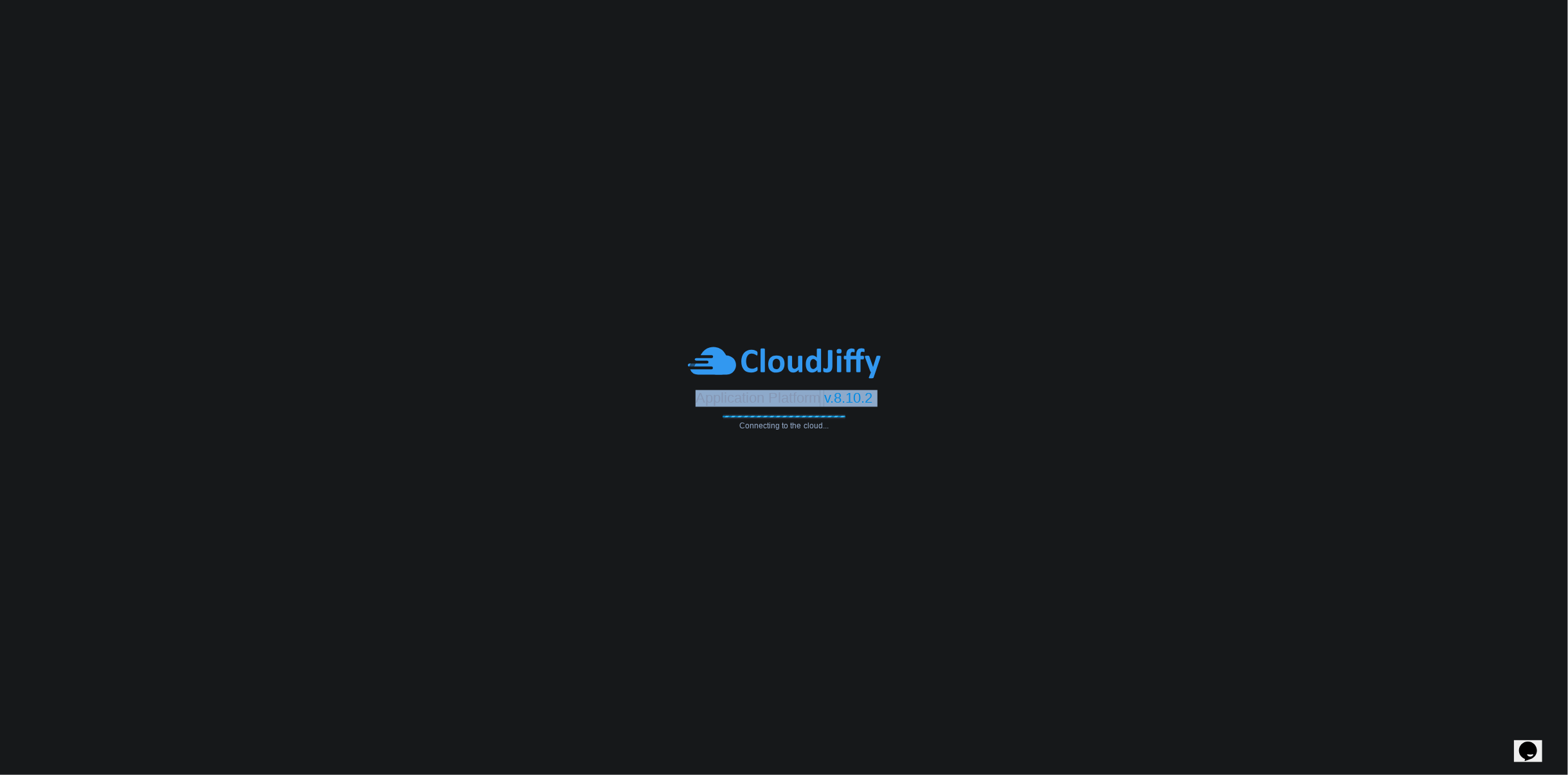
drag, startPoint x: 686, startPoint y: 398, endPoint x: 872, endPoint y: 408, distance: 186.3
click at [872, 408] on div "Application Platform v.8.10.2 Connecting to the cloud..." at bounding box center [784, 387] width 1568 height 85
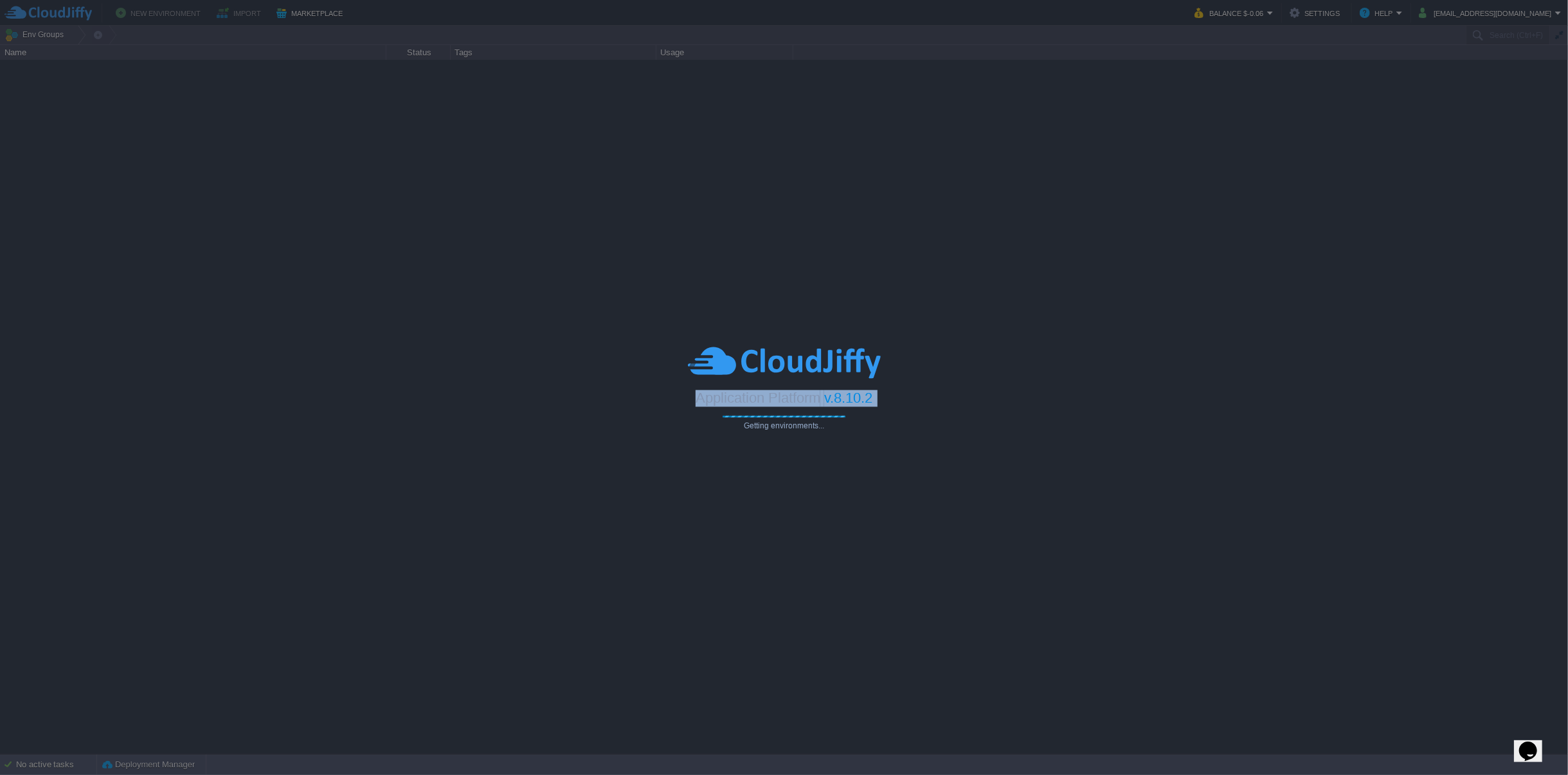
type input "Search (Ctrl+F)"
copy div "Application Platform v.8.10.2"
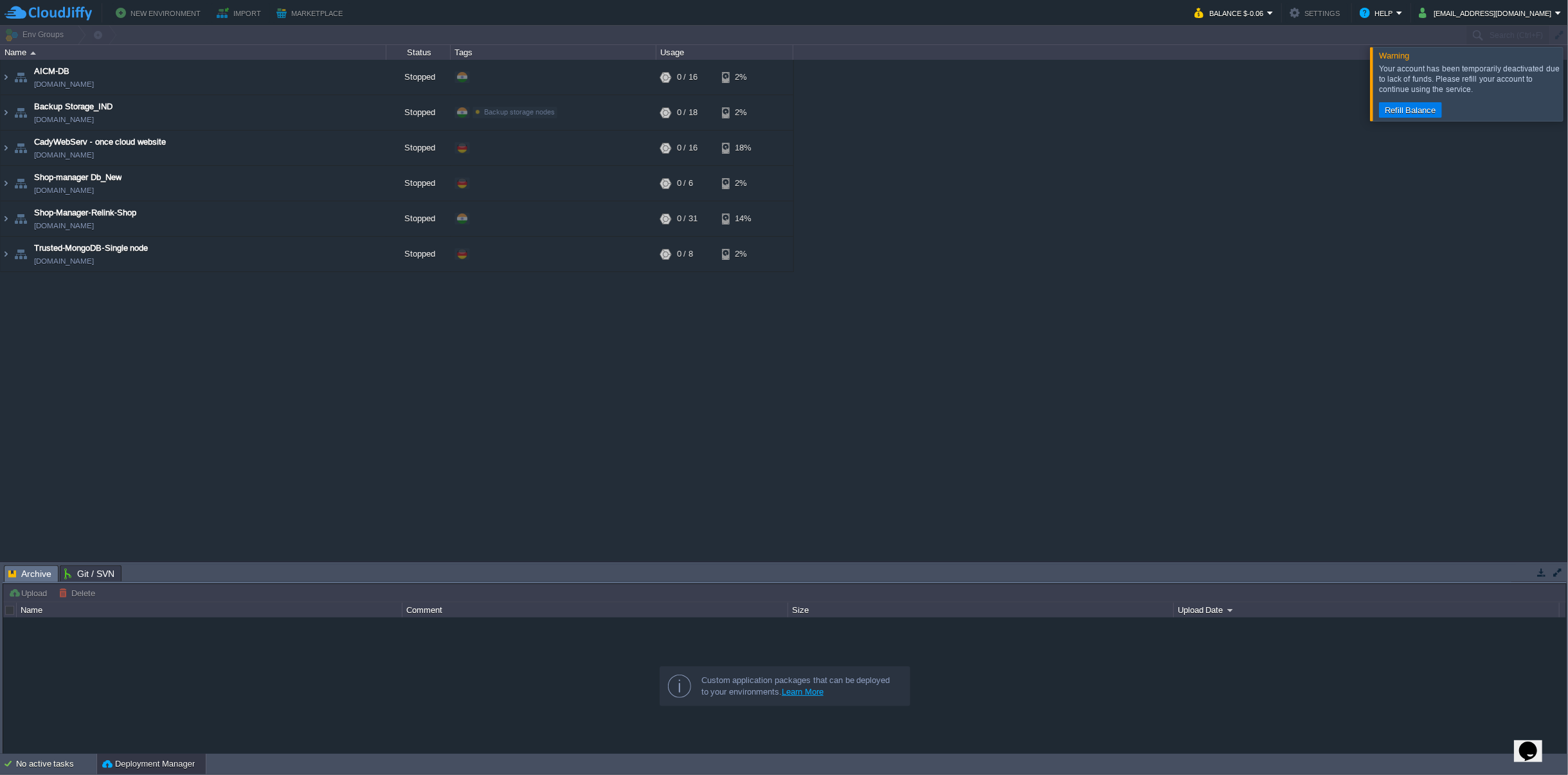
click at [696, 420] on div "AICM-DB [DOMAIN_NAME] Stopped + Add to Env Group RAM 0% CPU 0% 0 / 16 2% Backup…" at bounding box center [784, 310] width 1568 height 501
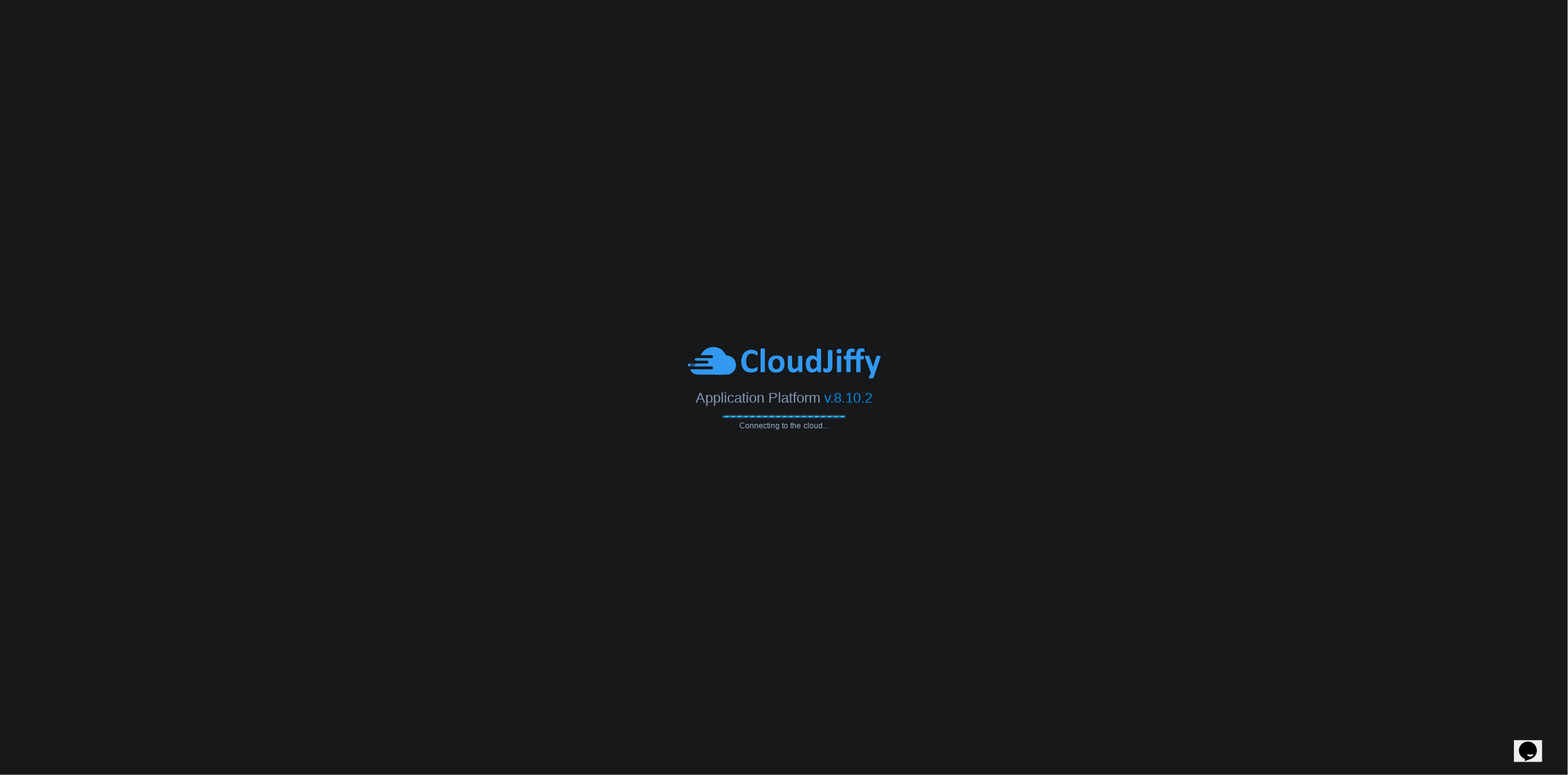
click at [725, 405] on span "Application Platform" at bounding box center [757, 398] width 125 height 16
click at [732, 400] on span "Application Platform" at bounding box center [757, 398] width 125 height 16
click at [732, 398] on span "Application Platform" at bounding box center [757, 398] width 125 height 16
click at [730, 398] on span "Application Platform" at bounding box center [757, 398] width 125 height 16
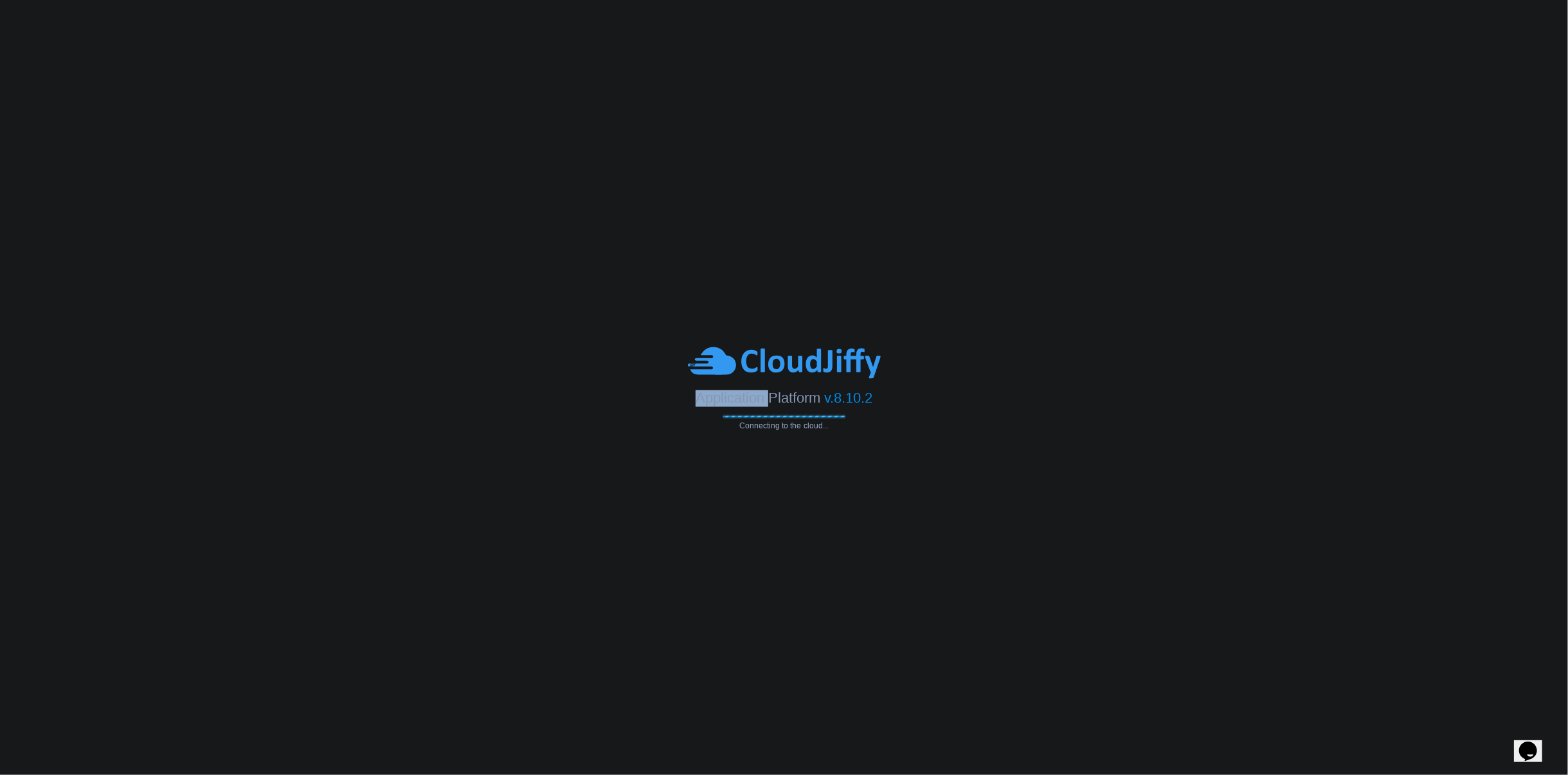
click at [730, 396] on span "Application Platform" at bounding box center [757, 398] width 125 height 16
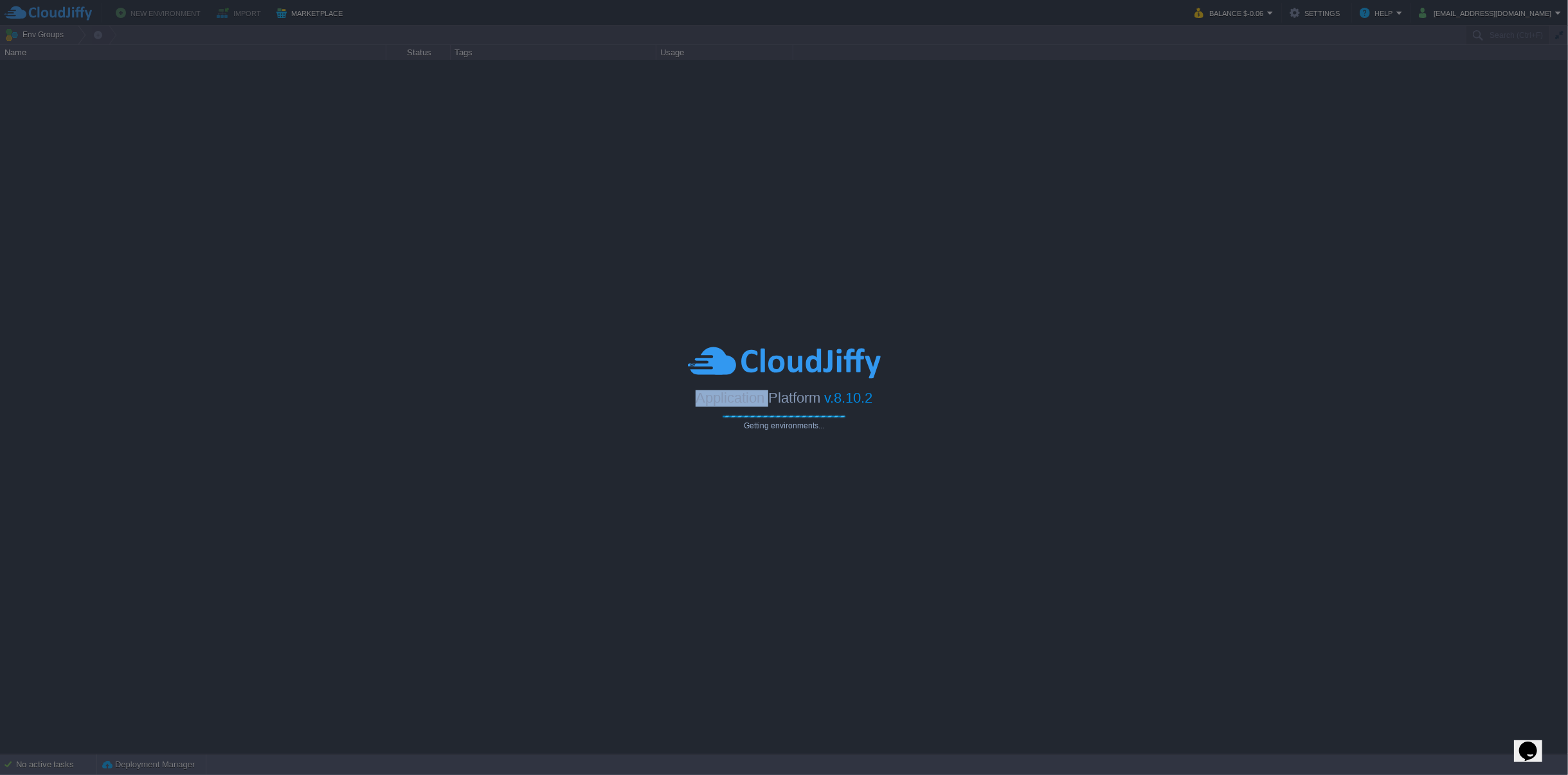
type input "Search (Ctrl+F)"
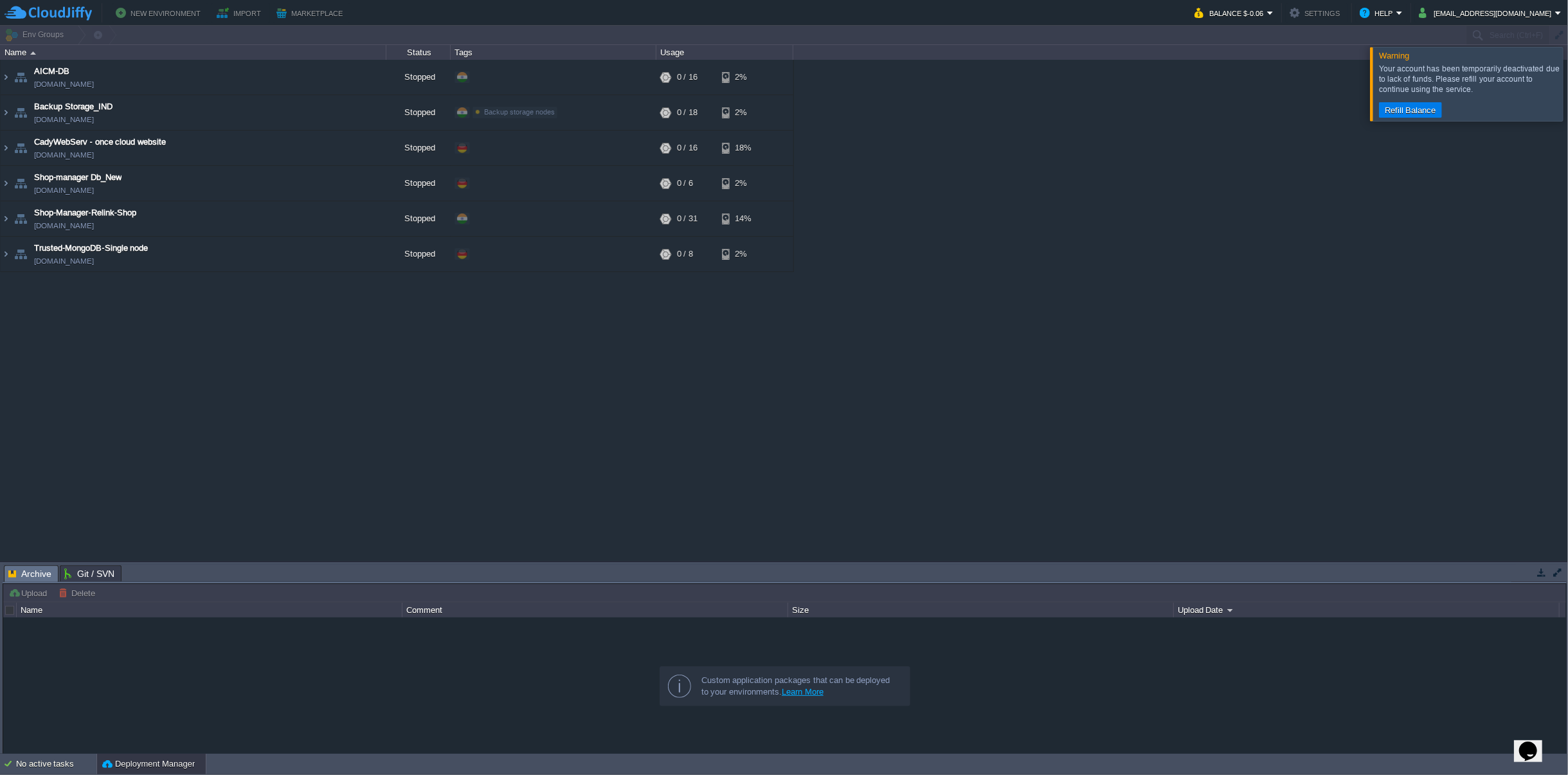
drag, startPoint x: 850, startPoint y: 395, endPoint x: 806, endPoint y: 402, distance: 44.6
click at [806, 402] on div "AICM-DB aicm-db.in1.cloudjiffy.net Stopped + Add to Env Group RAM 0% CPU 0% 0 /…" at bounding box center [784, 310] width 1568 height 501
drag, startPoint x: 1380, startPoint y: 141, endPoint x: 1401, endPoint y: 67, distance: 76.9
click at [1380, 142] on div "AICM-DB aicm-db.in1.cloudjiffy.net Stopped + Add to Env Group RAM 0% CPU 0% 0 /…" at bounding box center [784, 310] width 1568 height 501
click at [1398, 107] on button "Refill Balance" at bounding box center [1410, 109] width 59 height 11
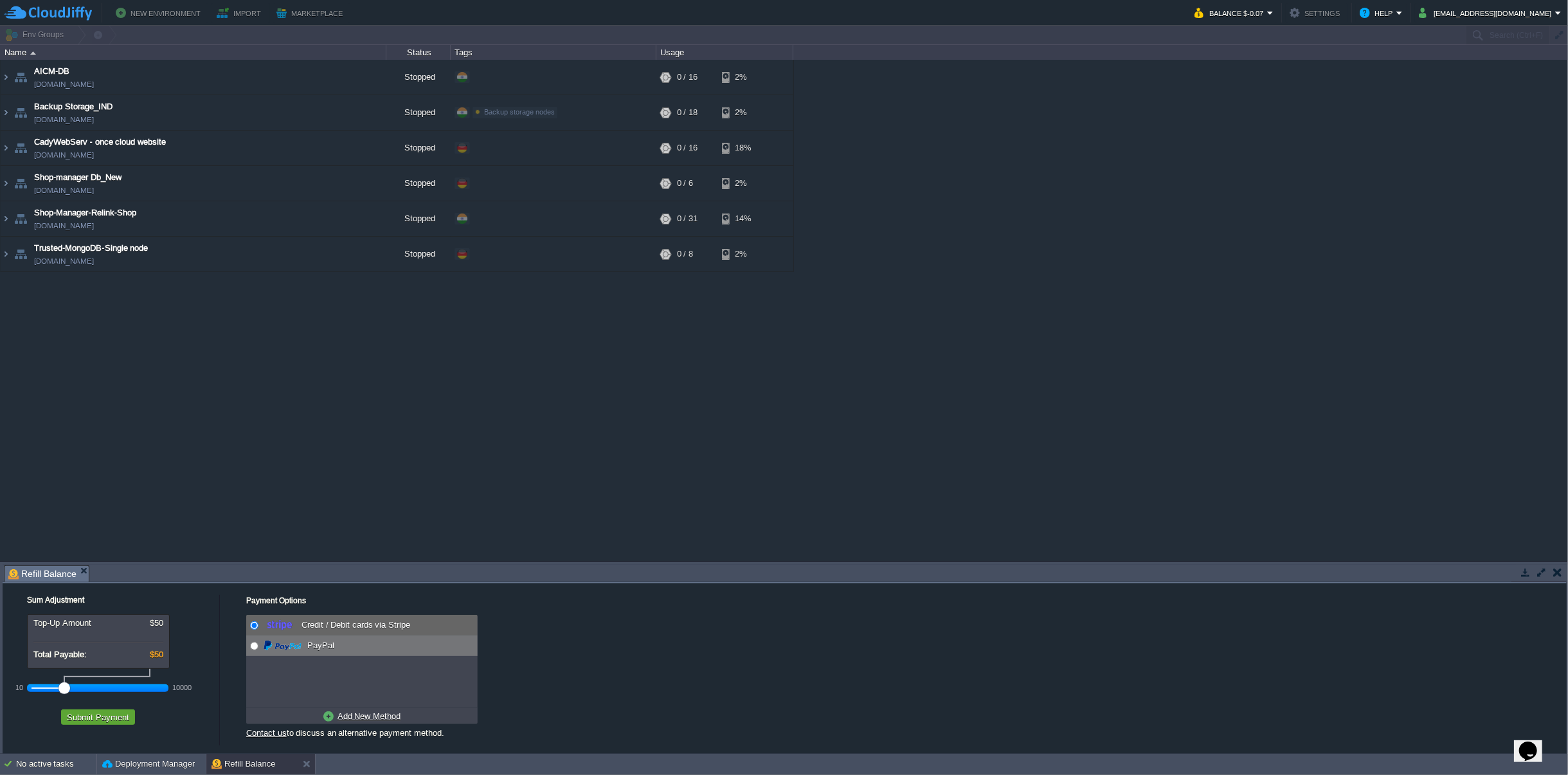
radio input "false"
radio input "true"
click at [255, 645] on input "radio" at bounding box center [255, 646] width 9 height 9
click at [51, 683] on div at bounding box center [98, 687] width 133 height 11
click at [31, 687] on div at bounding box center [98, 687] width 133 height 11
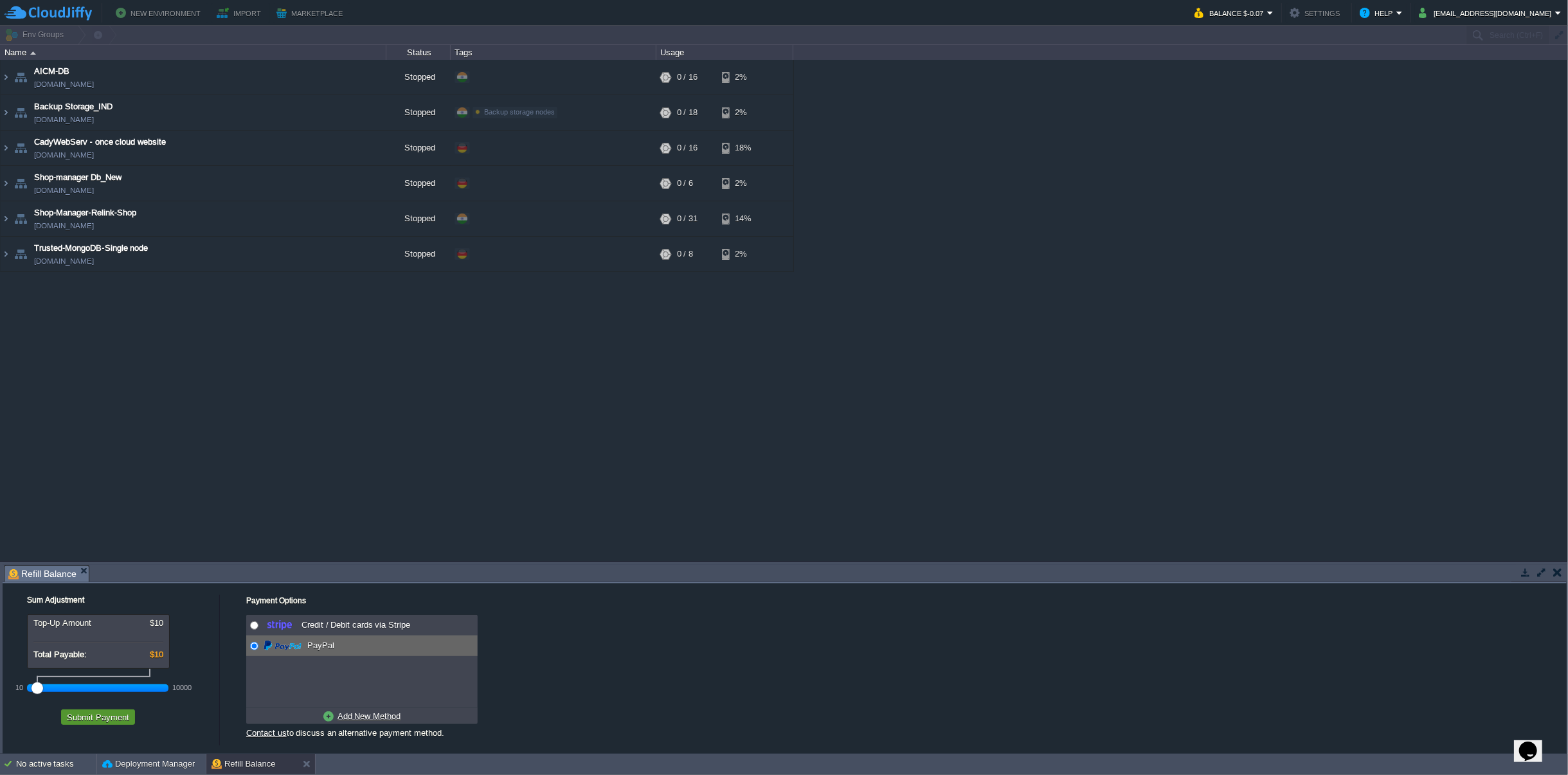
click at [92, 717] on button "Submit Payment" at bounding box center [98, 717] width 70 height 11
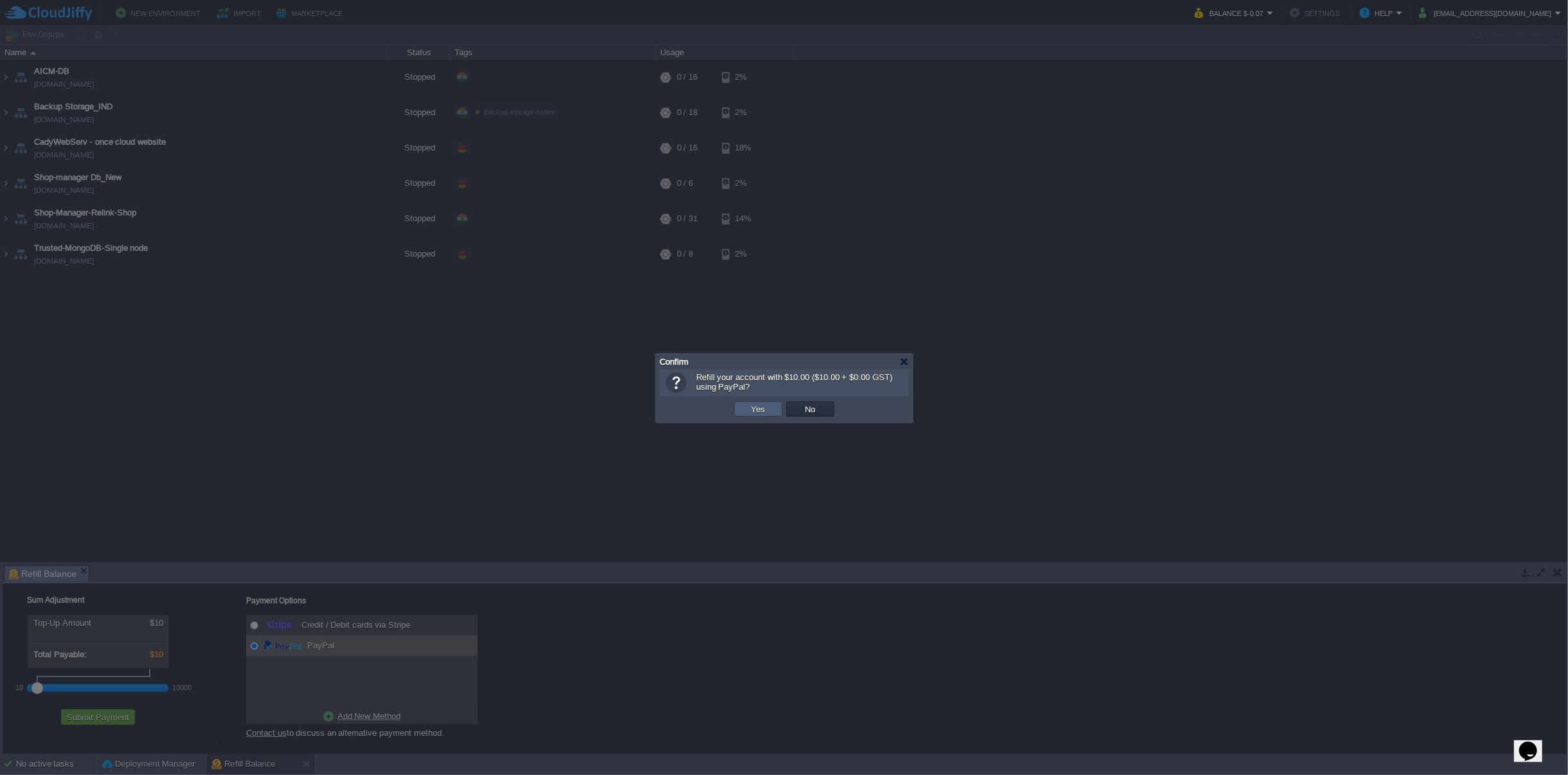
click at [761, 410] on button "Yes" at bounding box center [758, 408] width 22 height 11
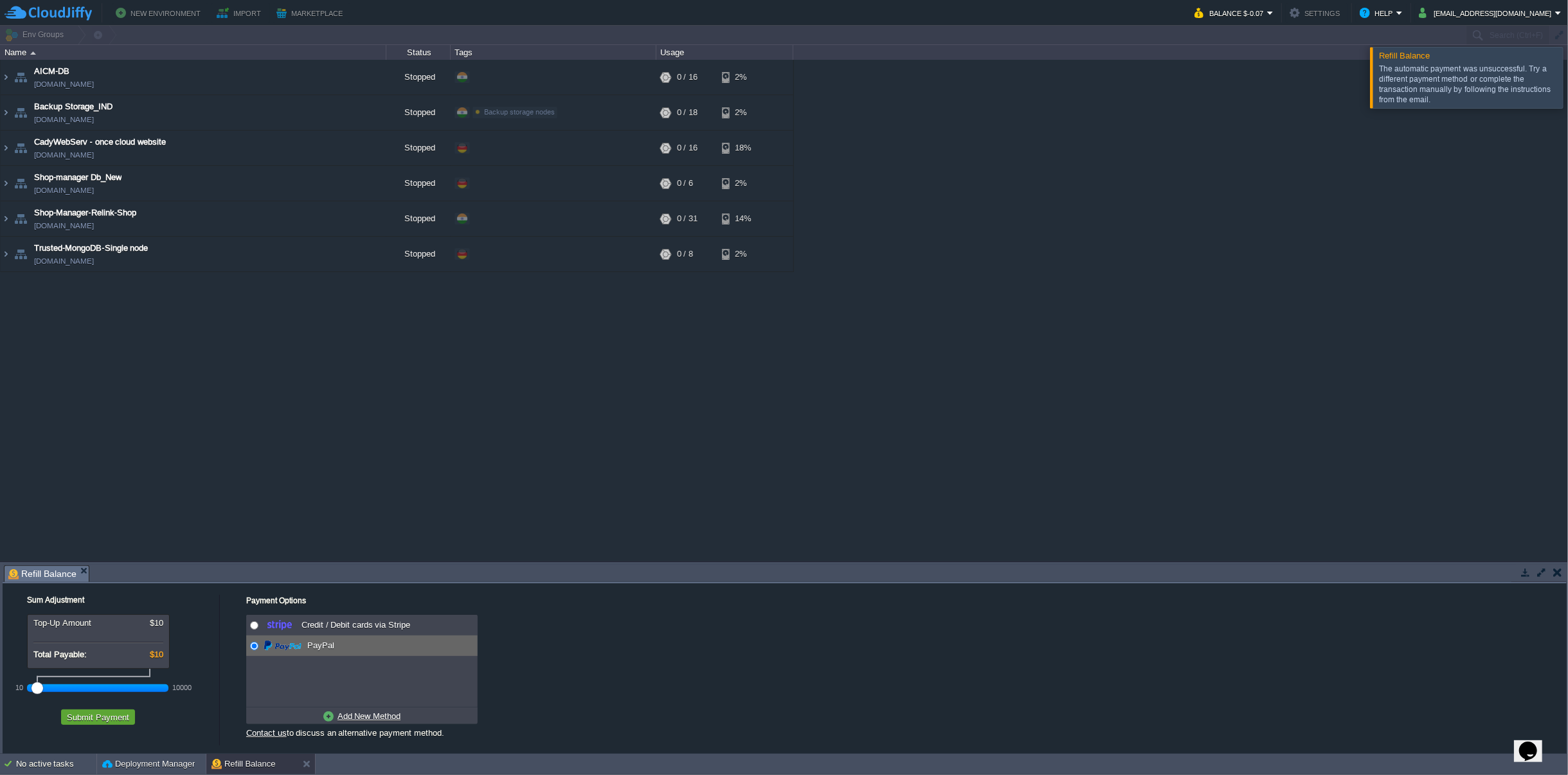
click at [329, 717] on link "Add New Method" at bounding box center [362, 716] width 84 height 16
radio input "true"
click at [255, 645] on input "radio" at bounding box center [255, 646] width 9 height 9
click at [106, 715] on button "Submit Payment" at bounding box center [98, 717] width 70 height 11
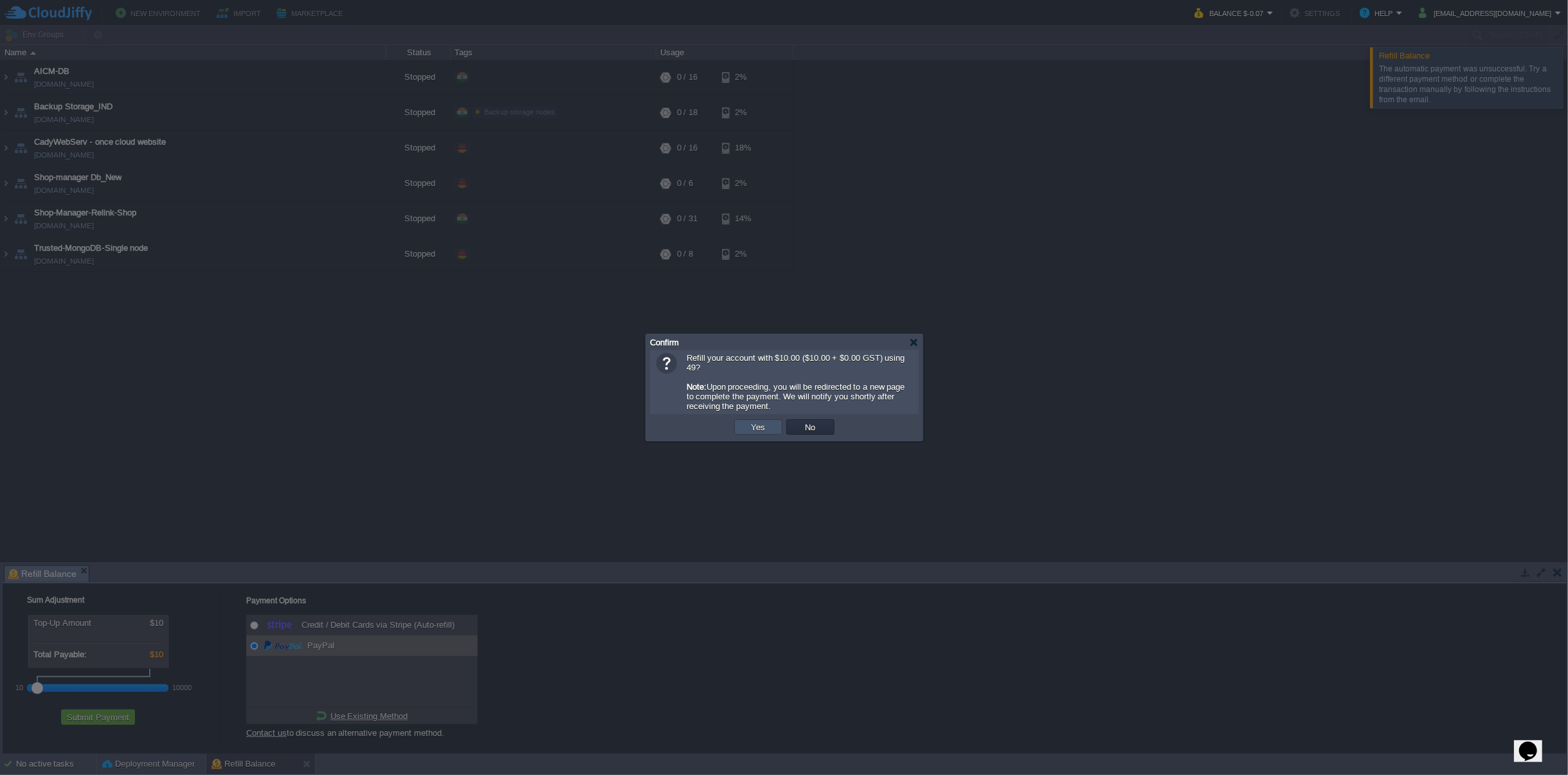
click at [763, 430] on button "Yes" at bounding box center [758, 426] width 22 height 11
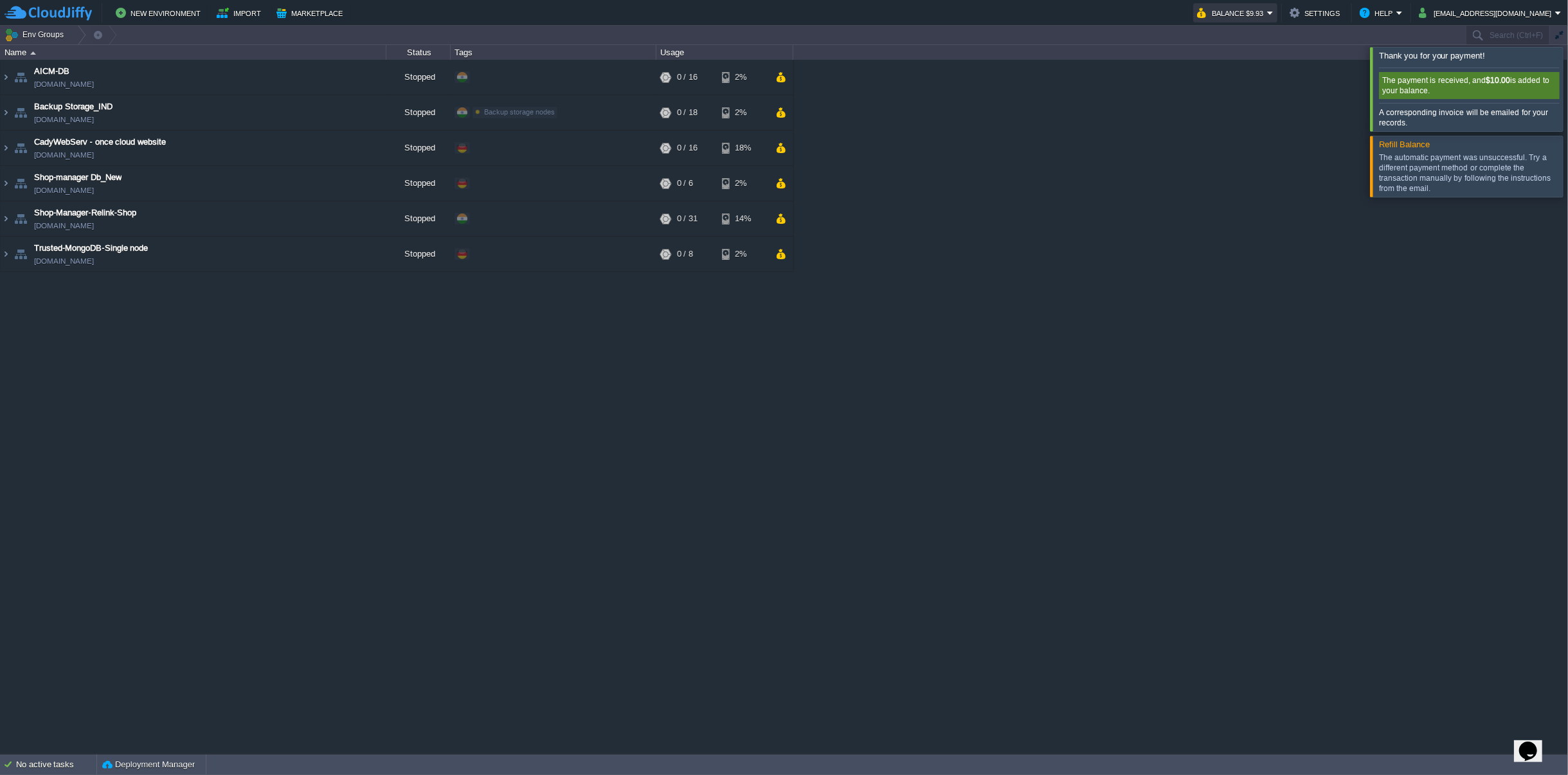
click at [1266, 15] on button "Balance $9.93" at bounding box center [1232, 13] width 70 height 16
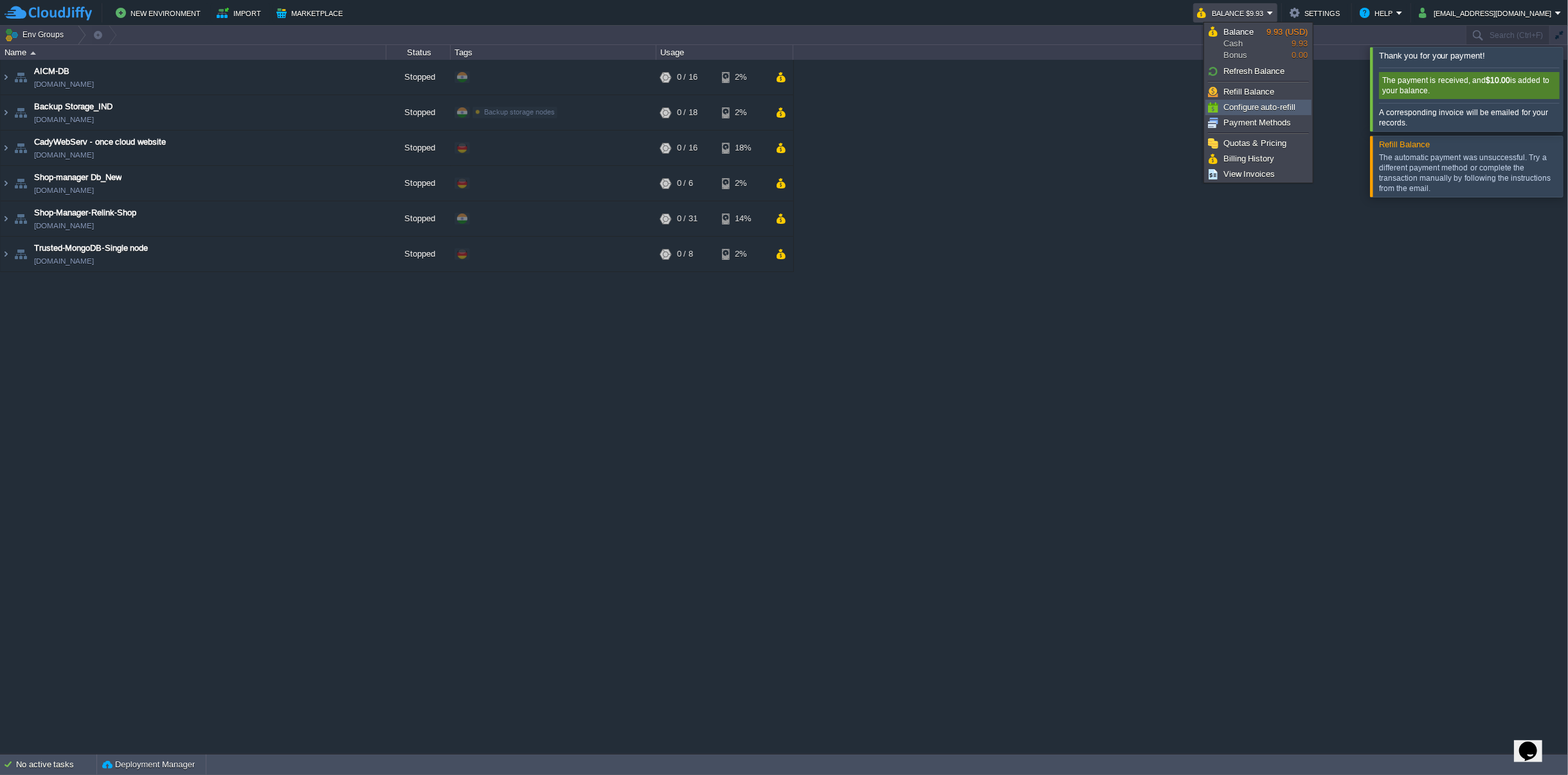
click at [1258, 104] on span "Configure auto-refill" at bounding box center [1259, 106] width 72 height 10
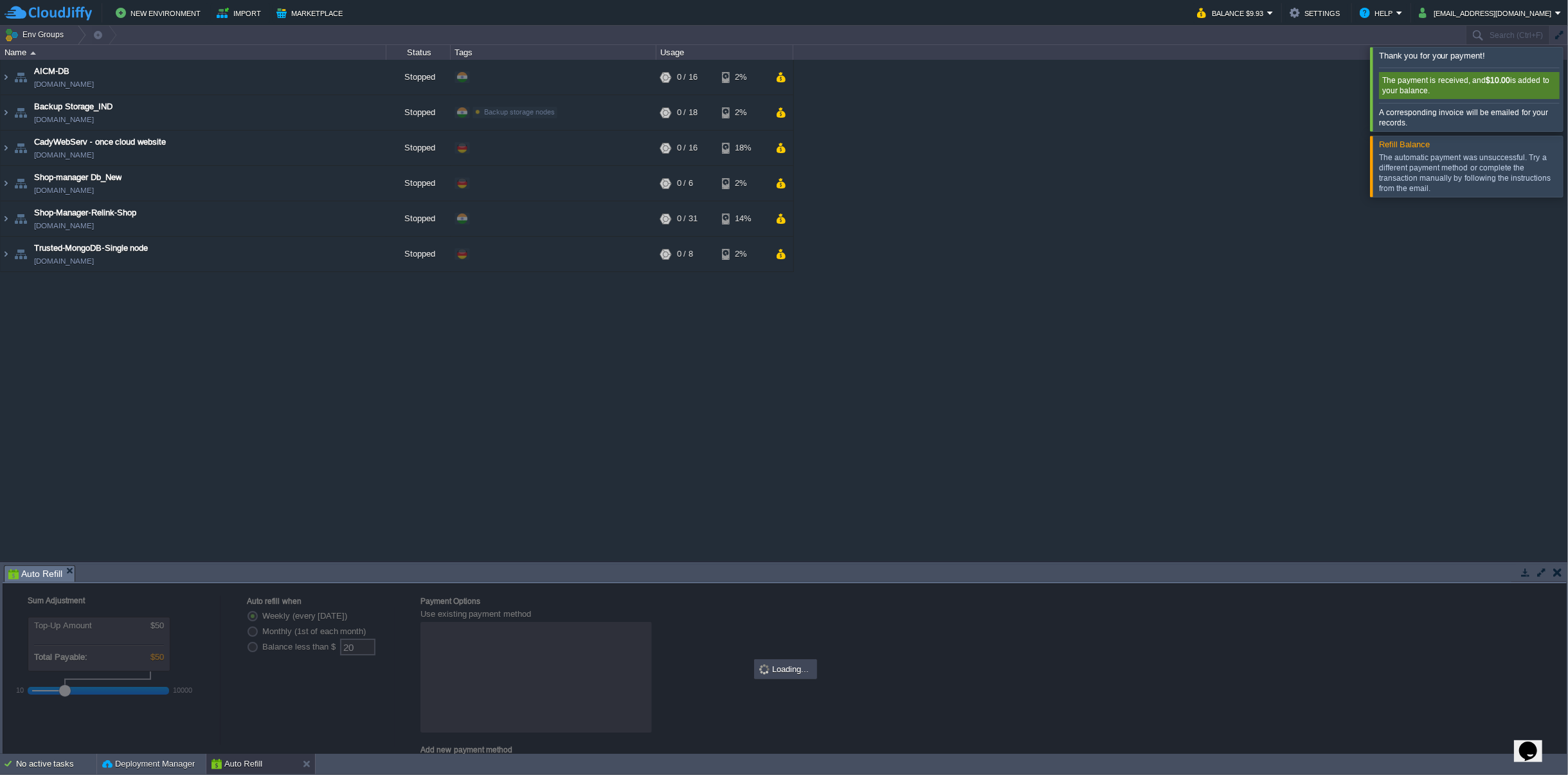
radio input "false"
radio input "true"
type input "5"
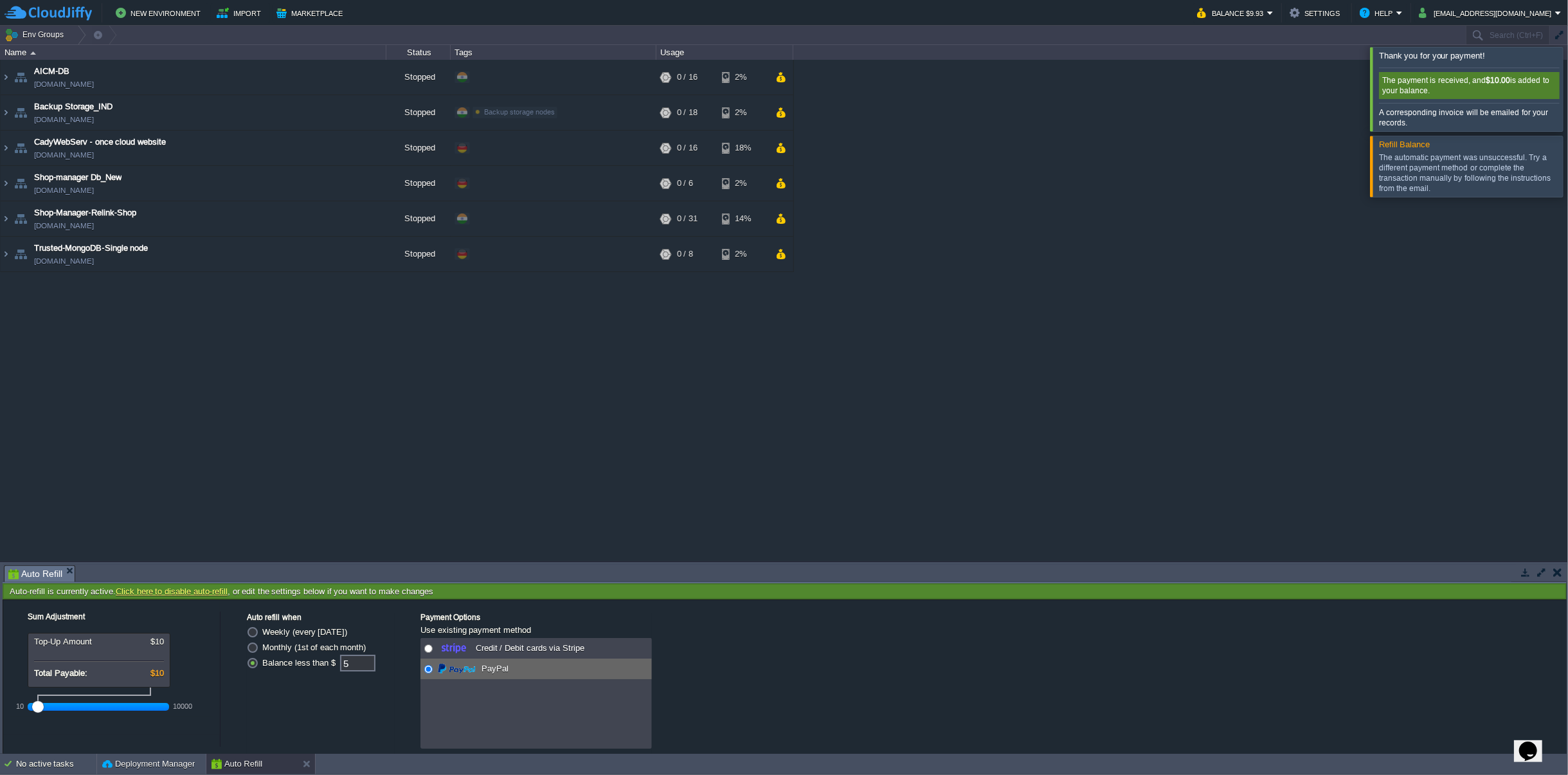
click at [476, 716] on div "Credit / Debit cards via Stripe PayPal" at bounding box center [535, 693] width 231 height 111
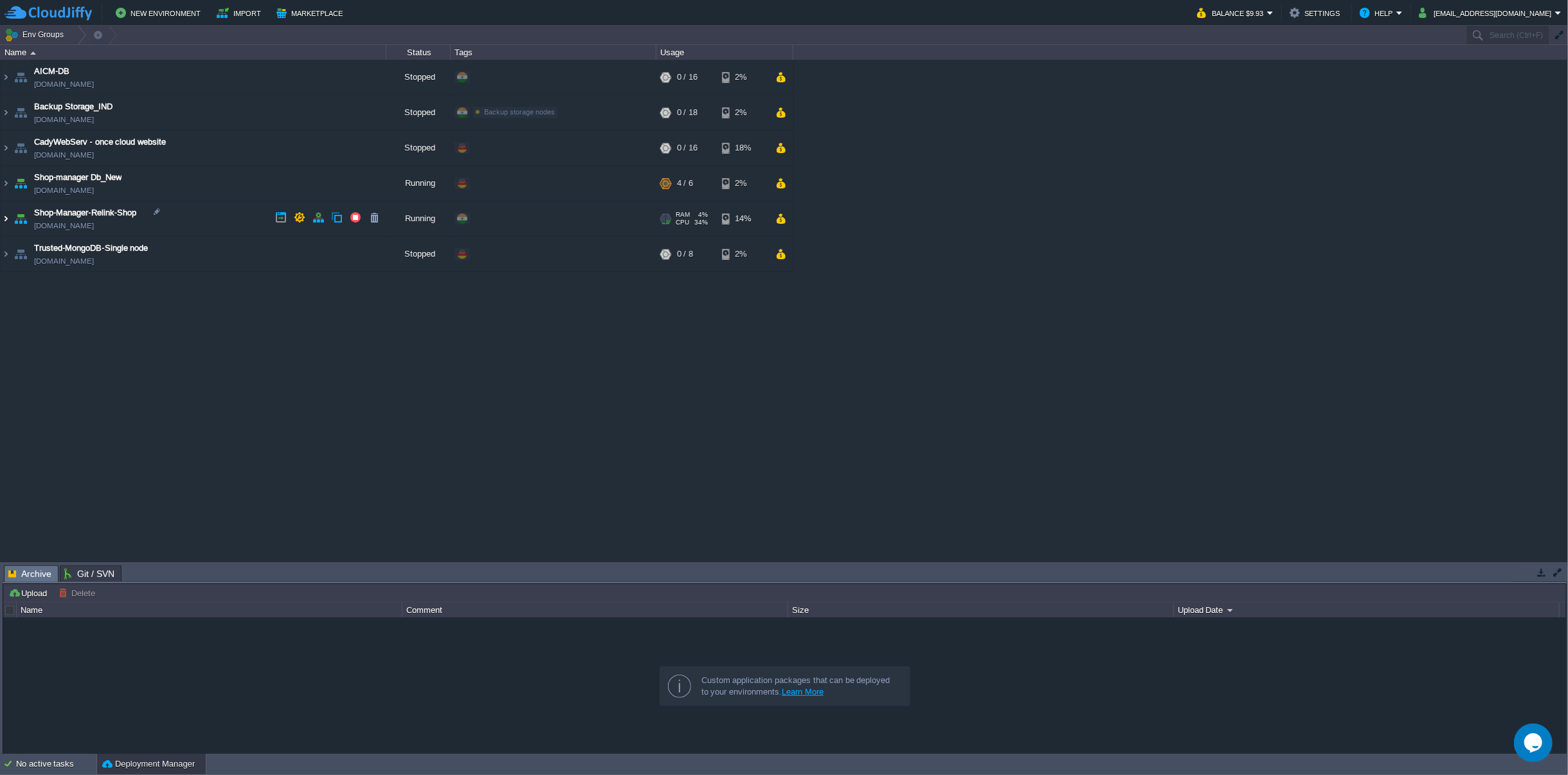
click at [5, 214] on img at bounding box center [6, 219] width 10 height 35
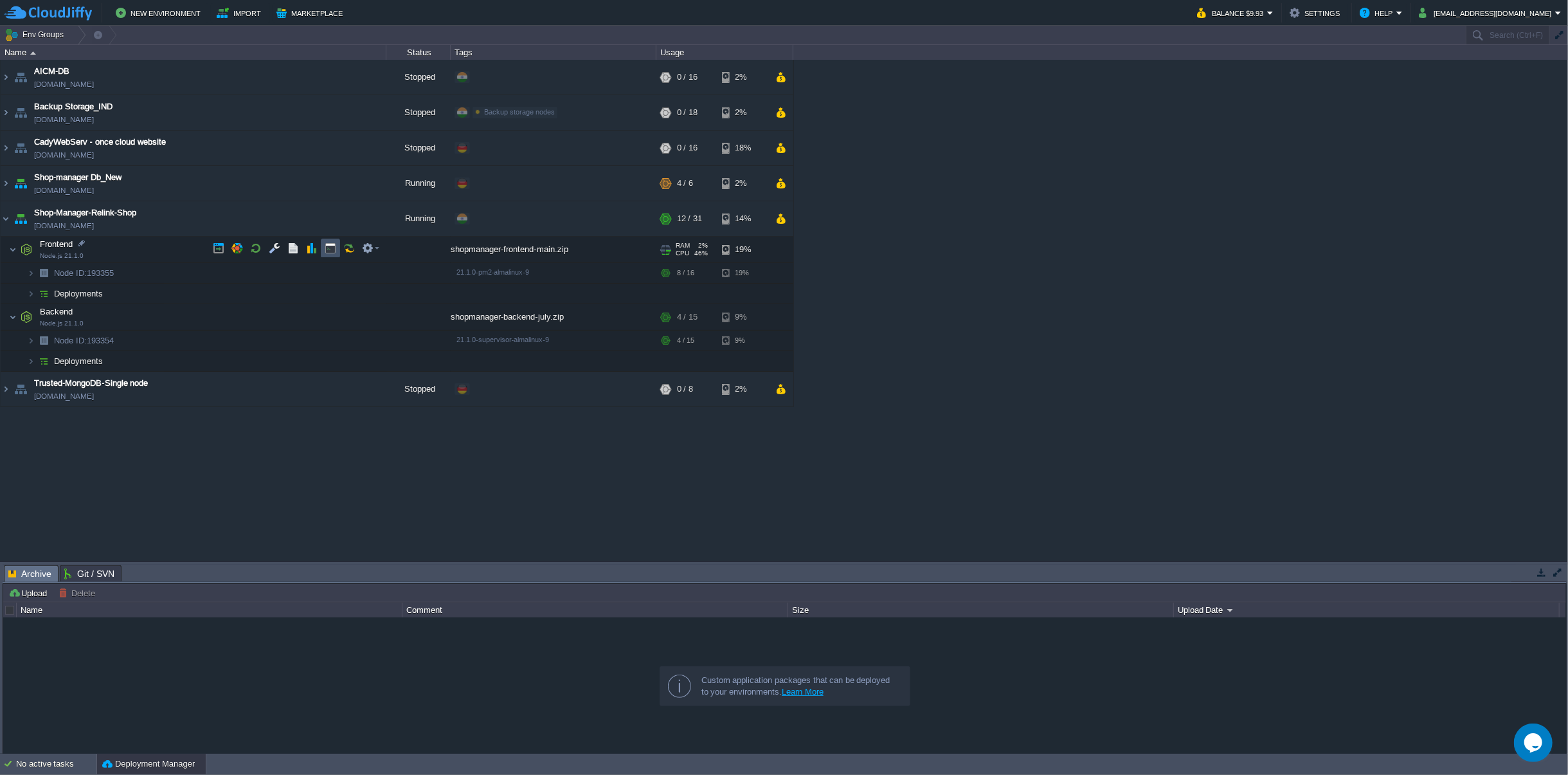
click at [329, 247] on button "button" at bounding box center [329, 248] width 11 height 11
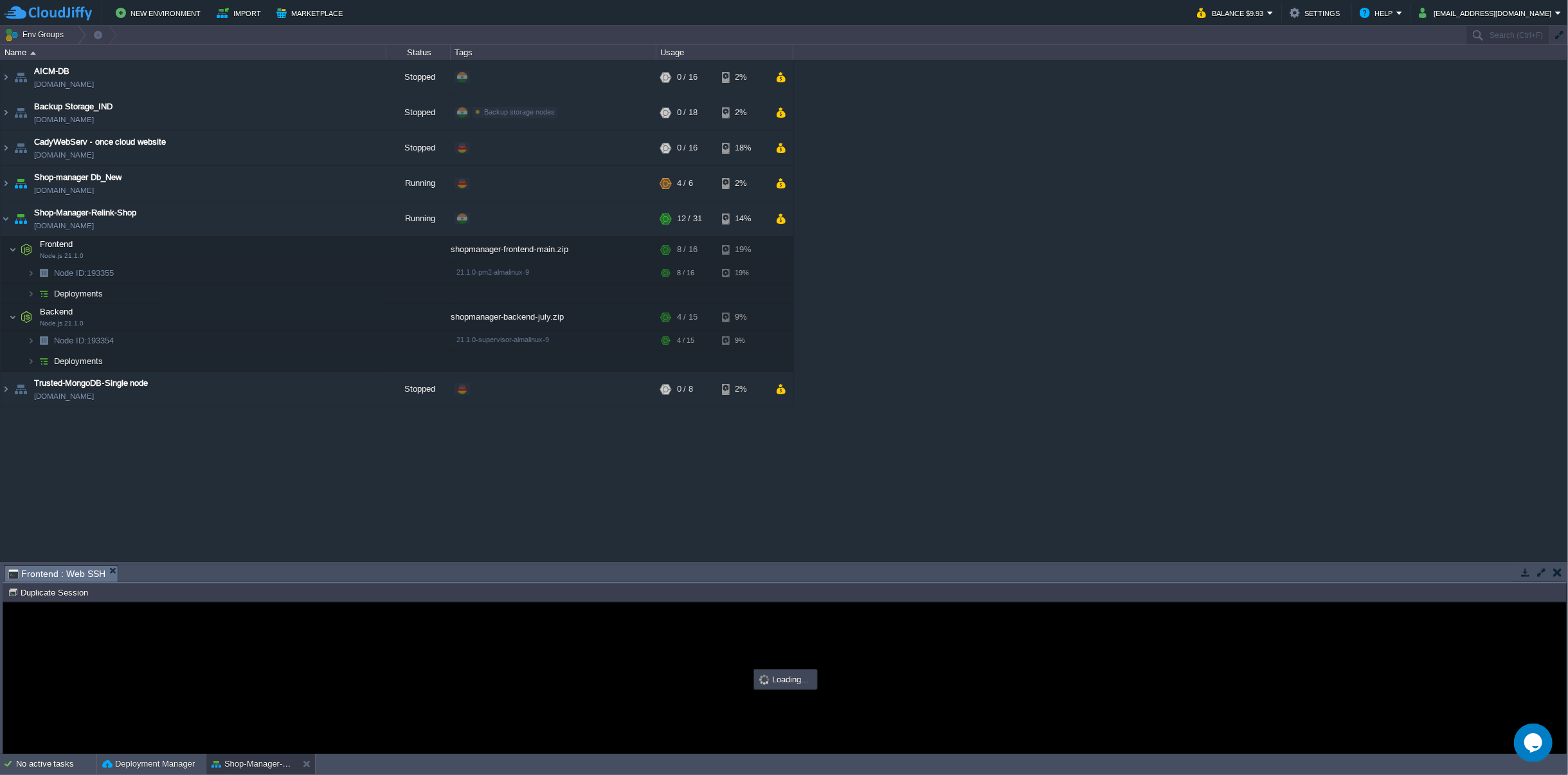
type input "#000000"
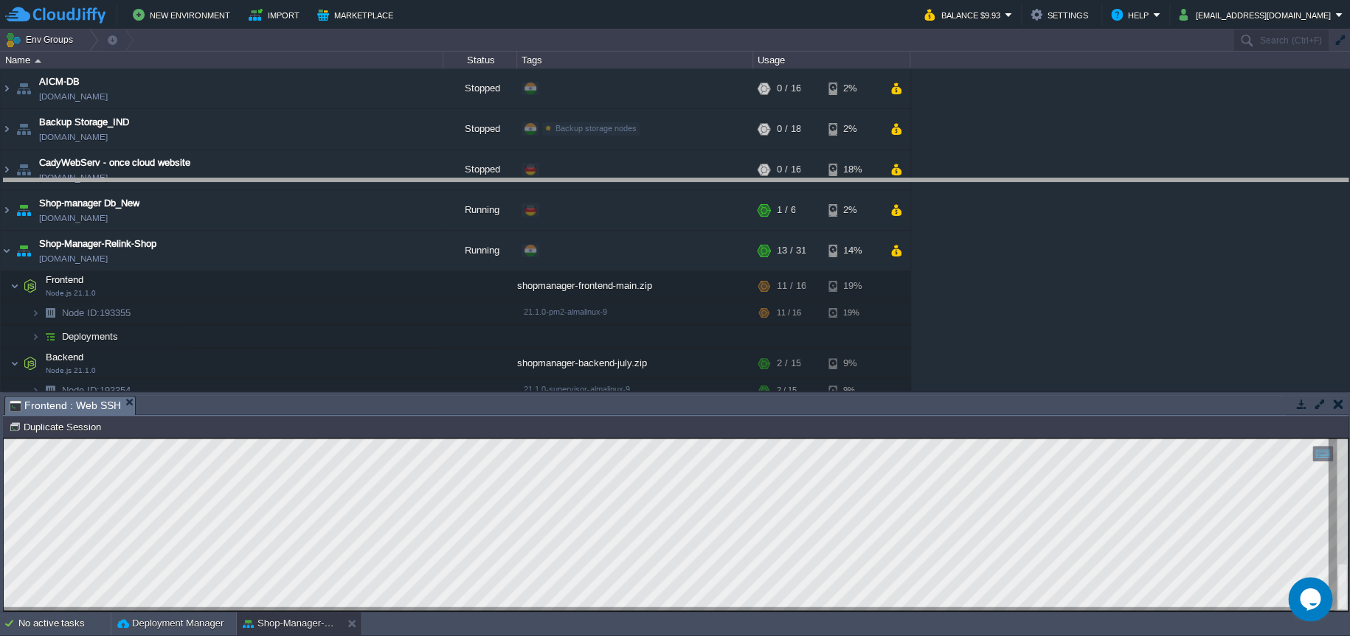
drag, startPoint x: 612, startPoint y: 415, endPoint x: 582, endPoint y: 195, distance: 222.6
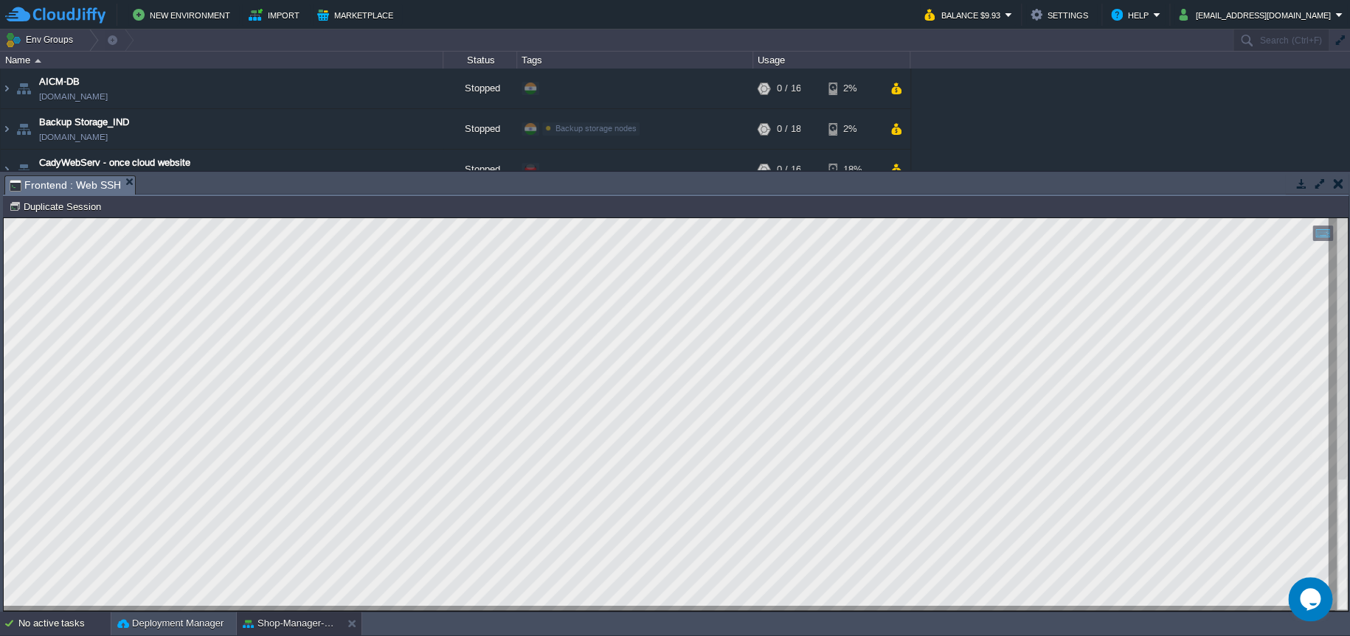
click at [54, 622] on div "No active tasks" at bounding box center [64, 624] width 92 height 24
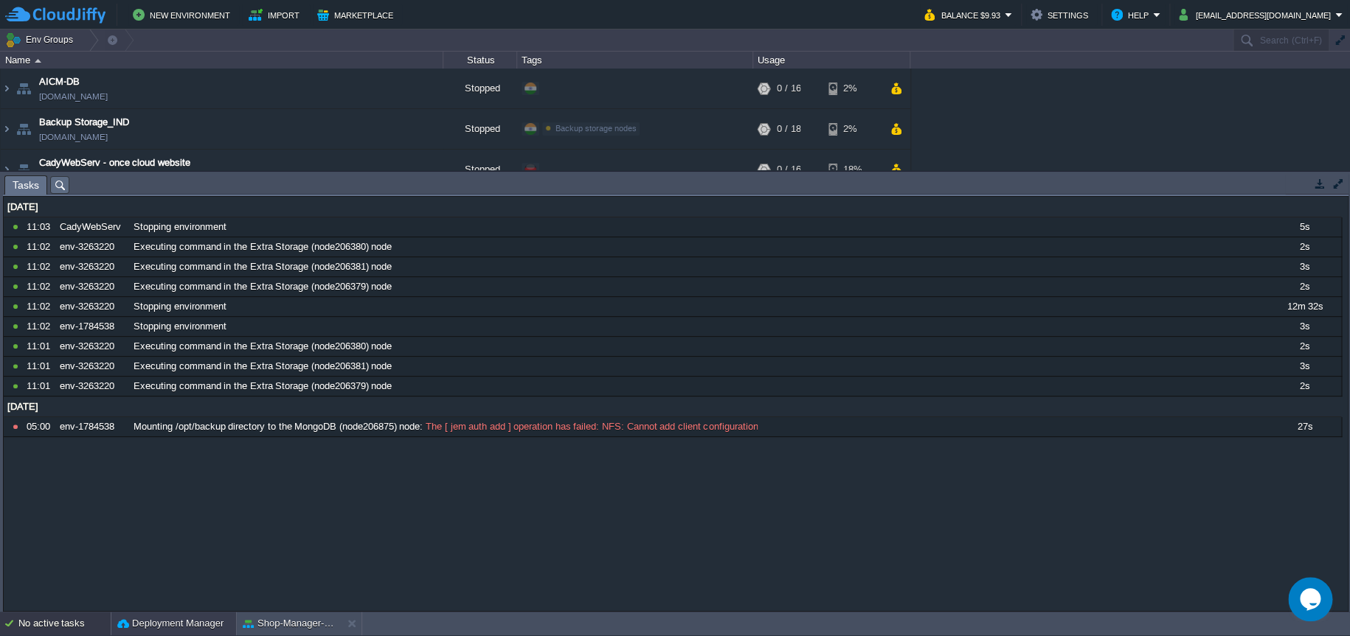
click at [150, 619] on button "Deployment Manager" at bounding box center [170, 623] width 106 height 15
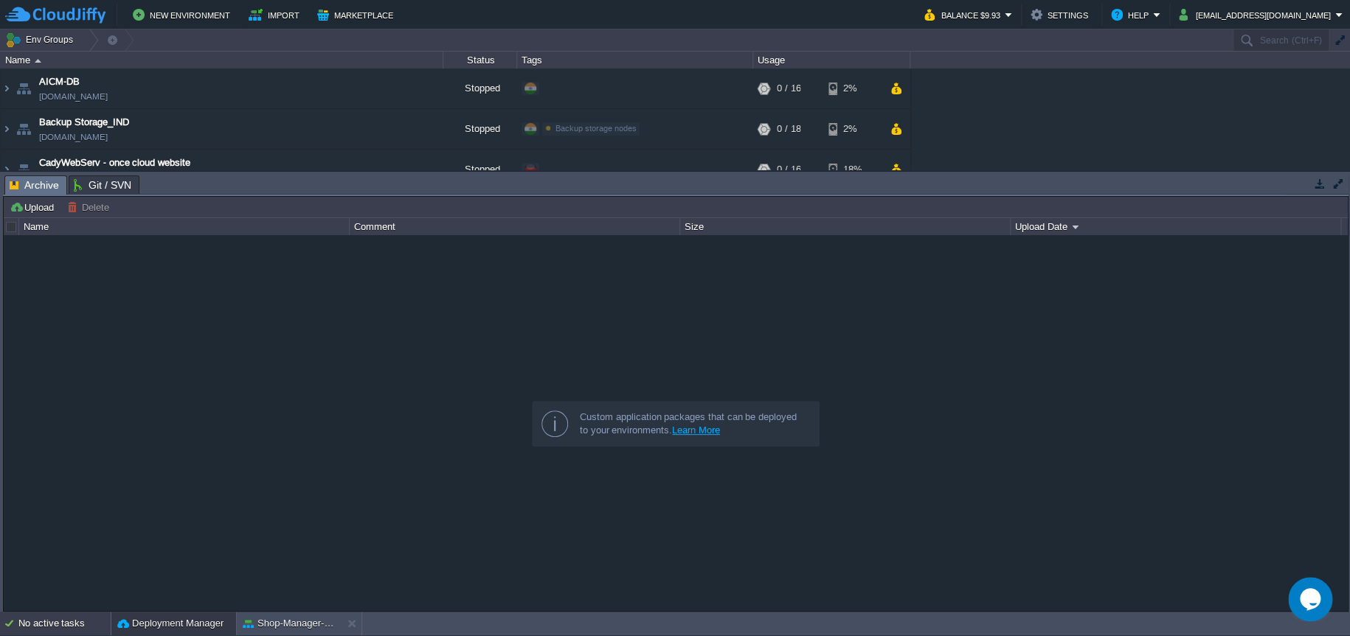
click at [66, 622] on div "No active tasks" at bounding box center [64, 624] width 92 height 24
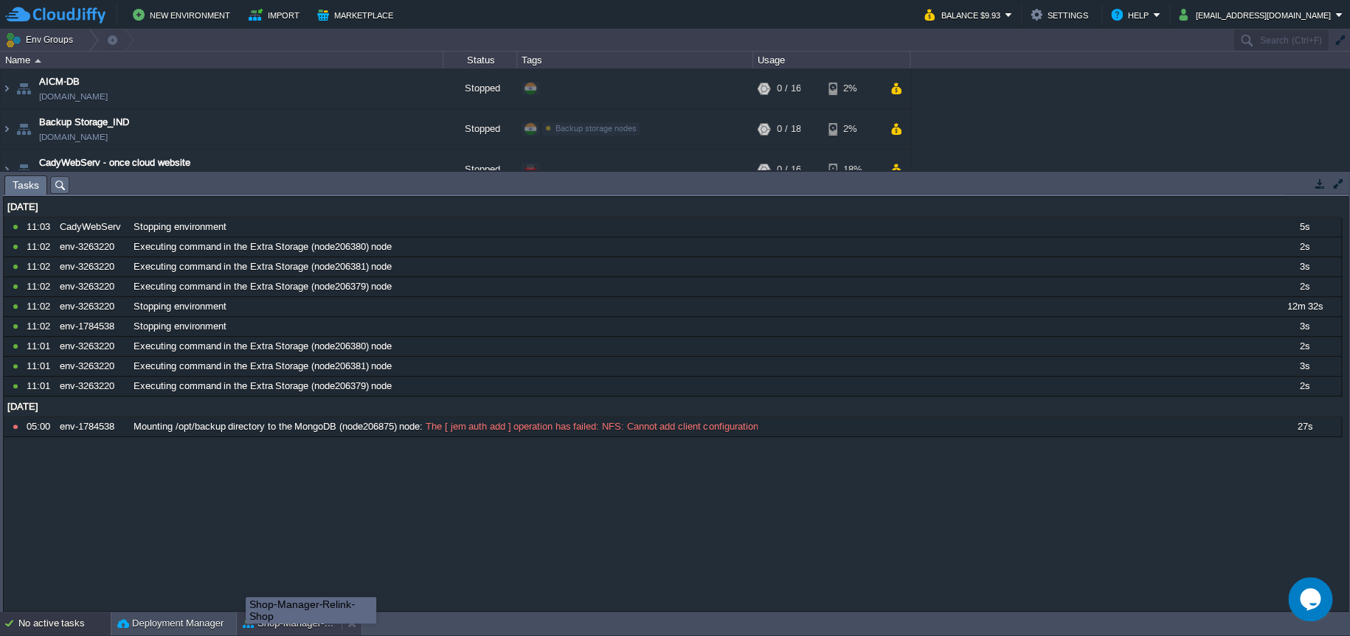
click at [271, 621] on button "Shop-Manager-Relink-Shop" at bounding box center [289, 623] width 93 height 15
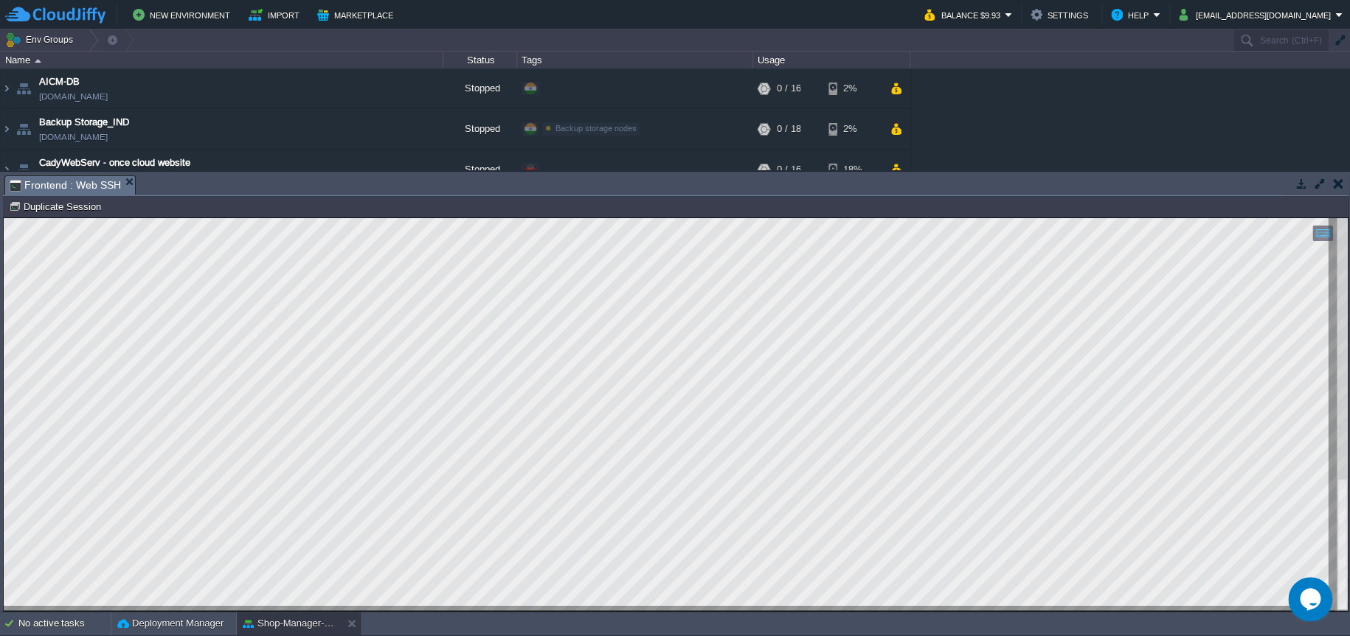
click at [1301, 187] on button "button" at bounding box center [1300, 183] width 13 height 13
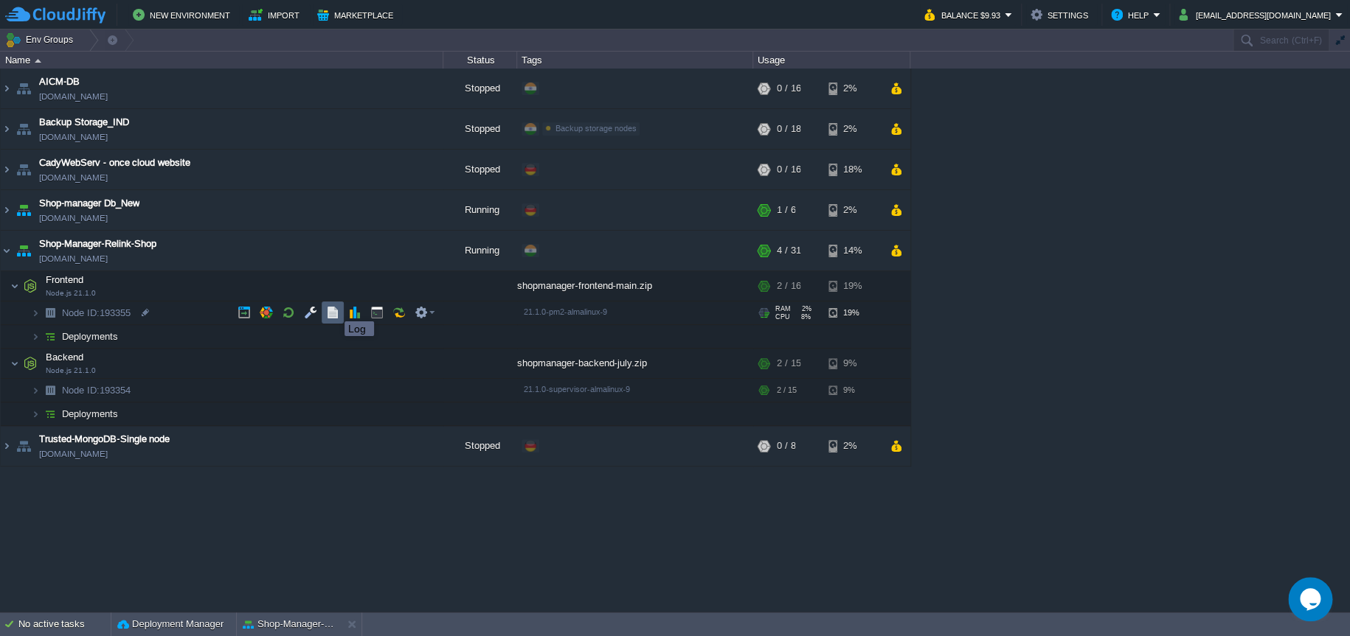
click at [333, 308] on button "button" at bounding box center [332, 312] width 13 height 13
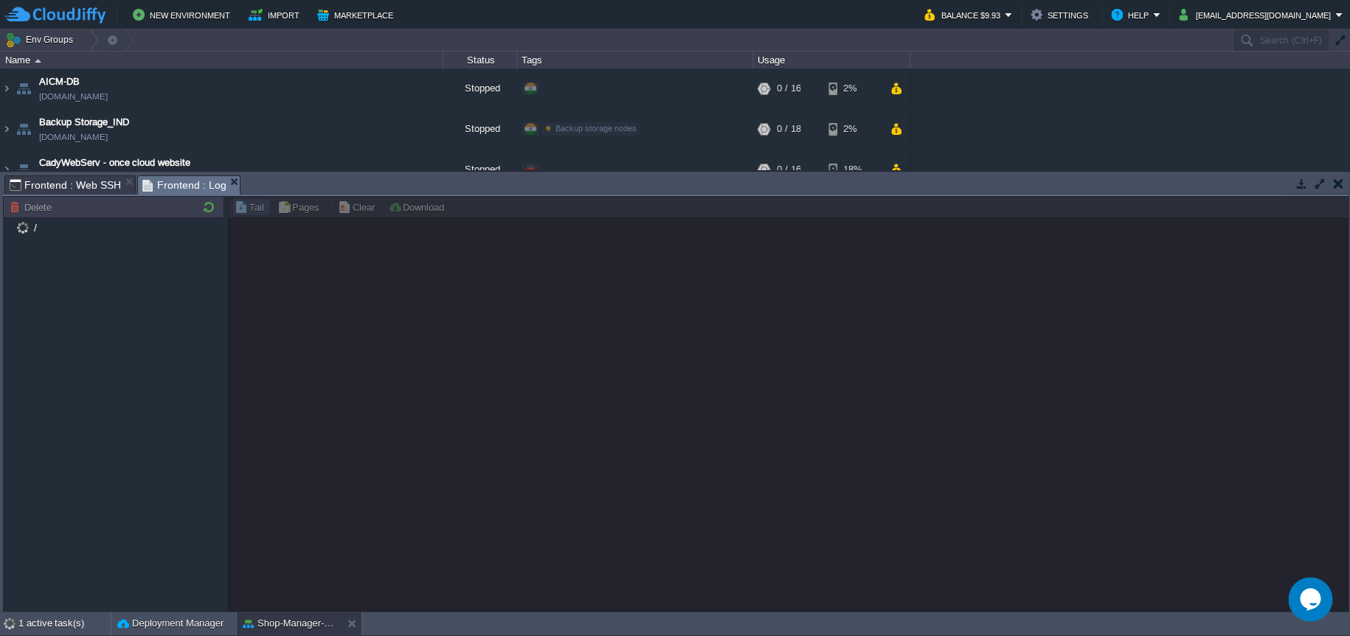
click at [72, 190] on span "Frontend : Web SSH" at bounding box center [65, 185] width 111 height 18
click at [177, 187] on span "Frontend : Log" at bounding box center [184, 185] width 84 height 18
click at [16, 226] on img at bounding box center [23, 227] width 16 height 19
click at [294, 267] on div at bounding box center [788, 404] width 1120 height 416
click at [38, 229] on span "/" at bounding box center [35, 227] width 8 height 13
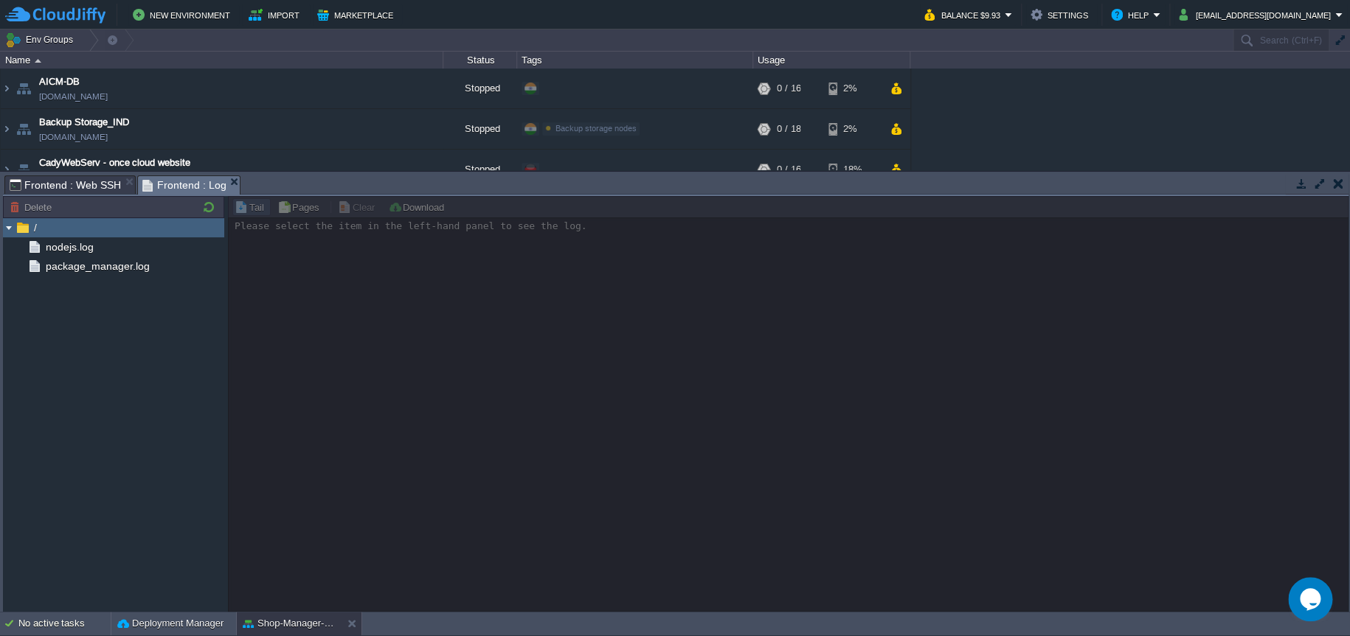
click at [38, 229] on span "/" at bounding box center [35, 227] width 8 height 13
click at [208, 203] on button "button" at bounding box center [209, 207] width 18 height 13
click at [8, 229] on img at bounding box center [9, 227] width 12 height 19
click at [59, 245] on span "nodejs.log" at bounding box center [69, 246] width 53 height 13
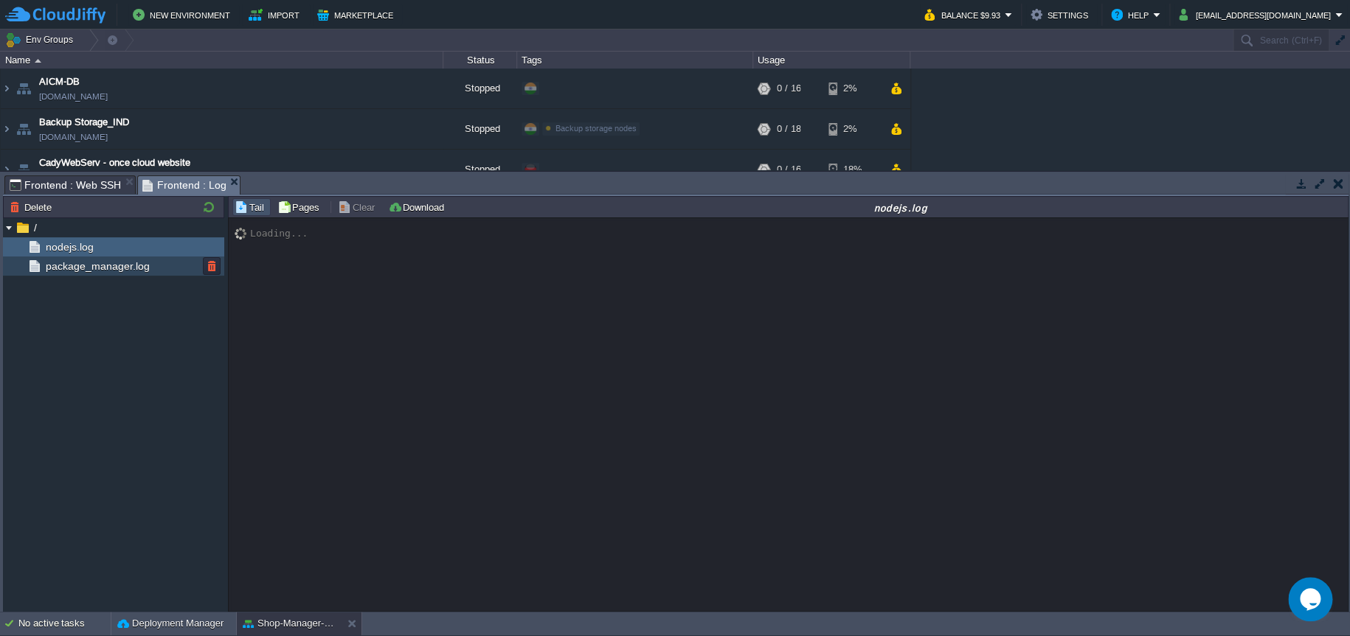
click at [89, 270] on span "package_manager.log" at bounding box center [97, 266] width 109 height 13
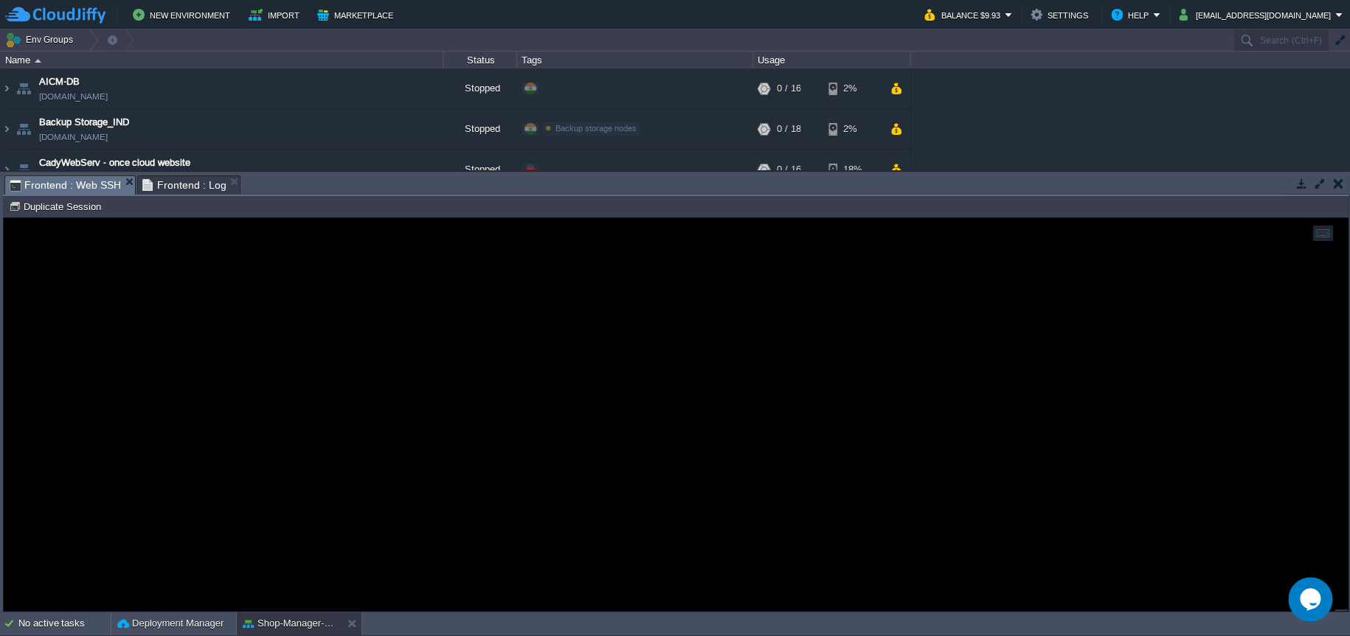
click at [69, 184] on span "Frontend : Web SSH" at bounding box center [65, 185] width 111 height 18
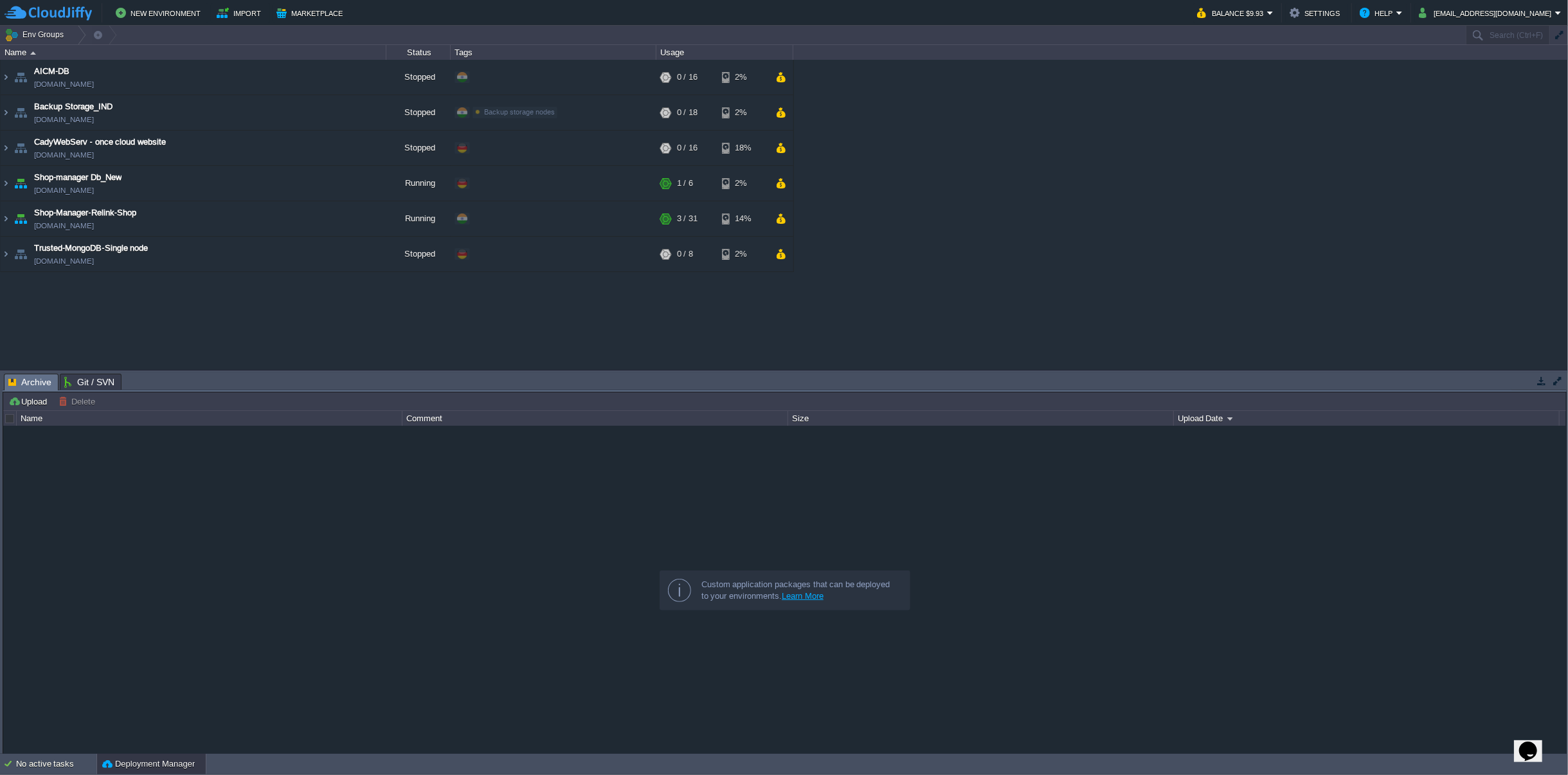
click at [293, 23] on div "New Environment Import Marketplace Bonus $0.00 Upgrade Account Balance $9.93 Se…" at bounding box center [784, 12] width 1568 height 25
click at [295, 16] on button "Marketplace" at bounding box center [311, 13] width 70 height 16
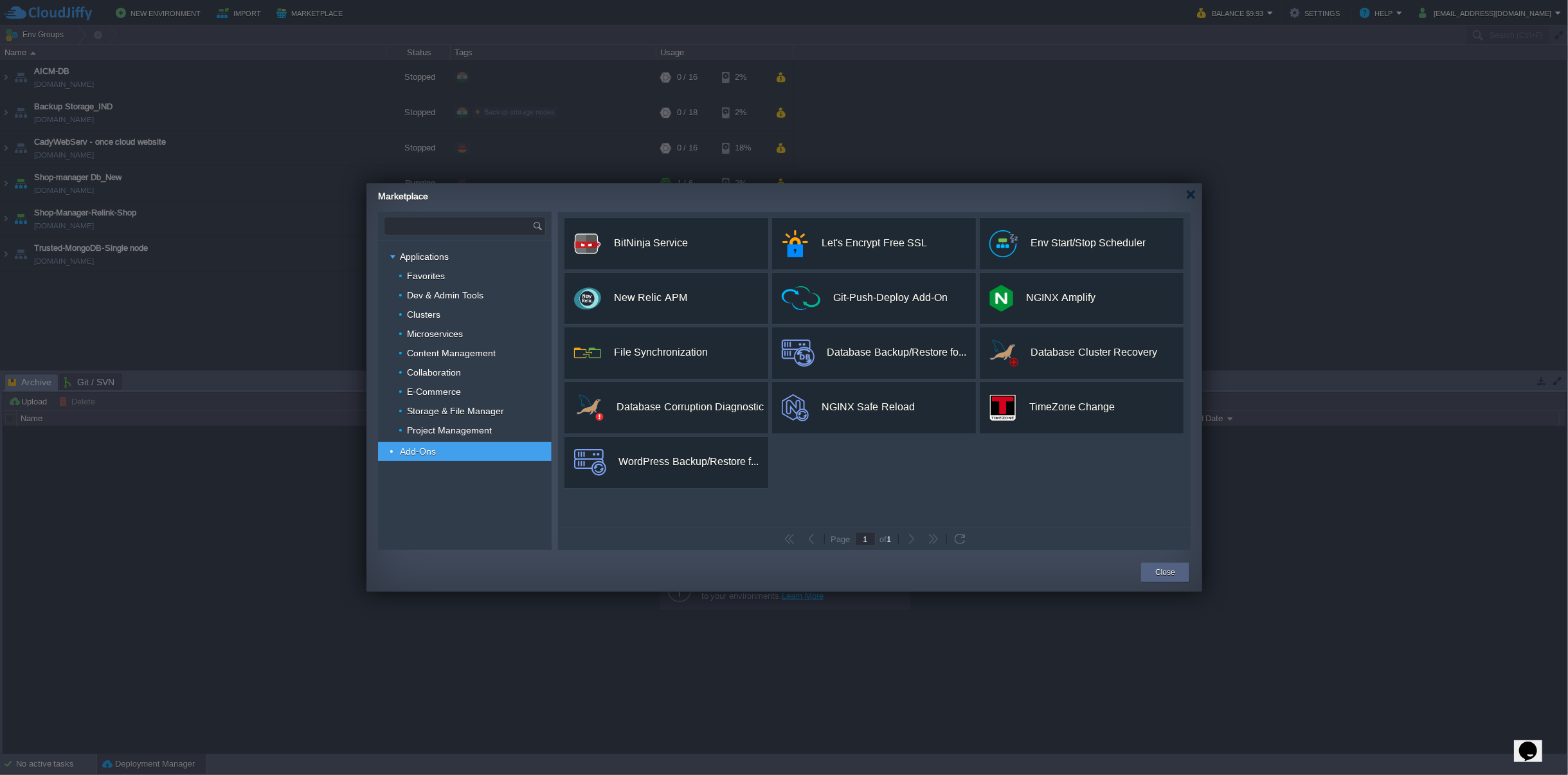
click at [435, 222] on input "text" at bounding box center [458, 226] width 148 height 17
click at [450, 335] on span "Microservices" at bounding box center [435, 333] width 59 height 11
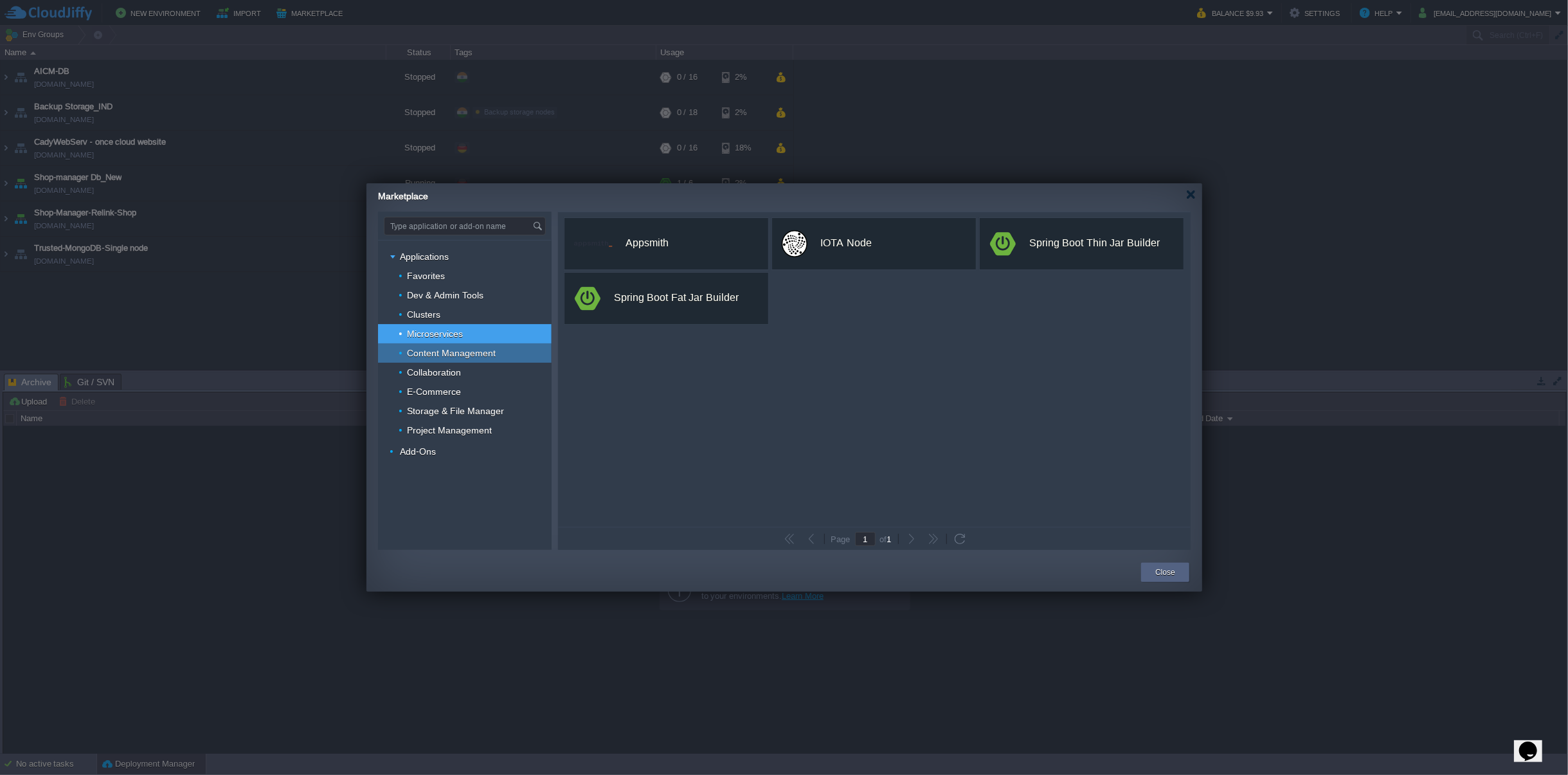
click at [448, 354] on span "Content Management" at bounding box center [451, 352] width 92 height 11
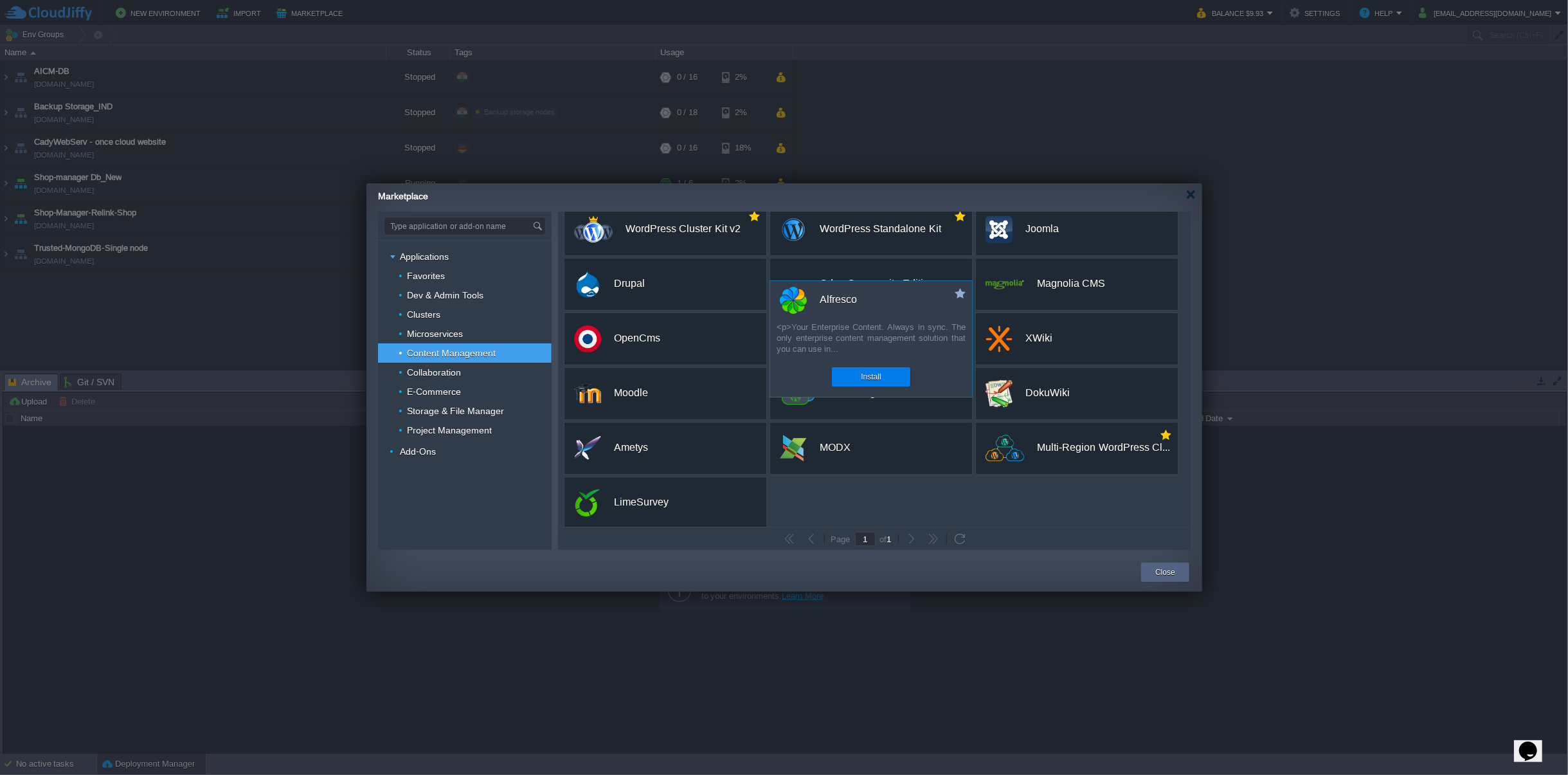
scroll to position [22, 0]
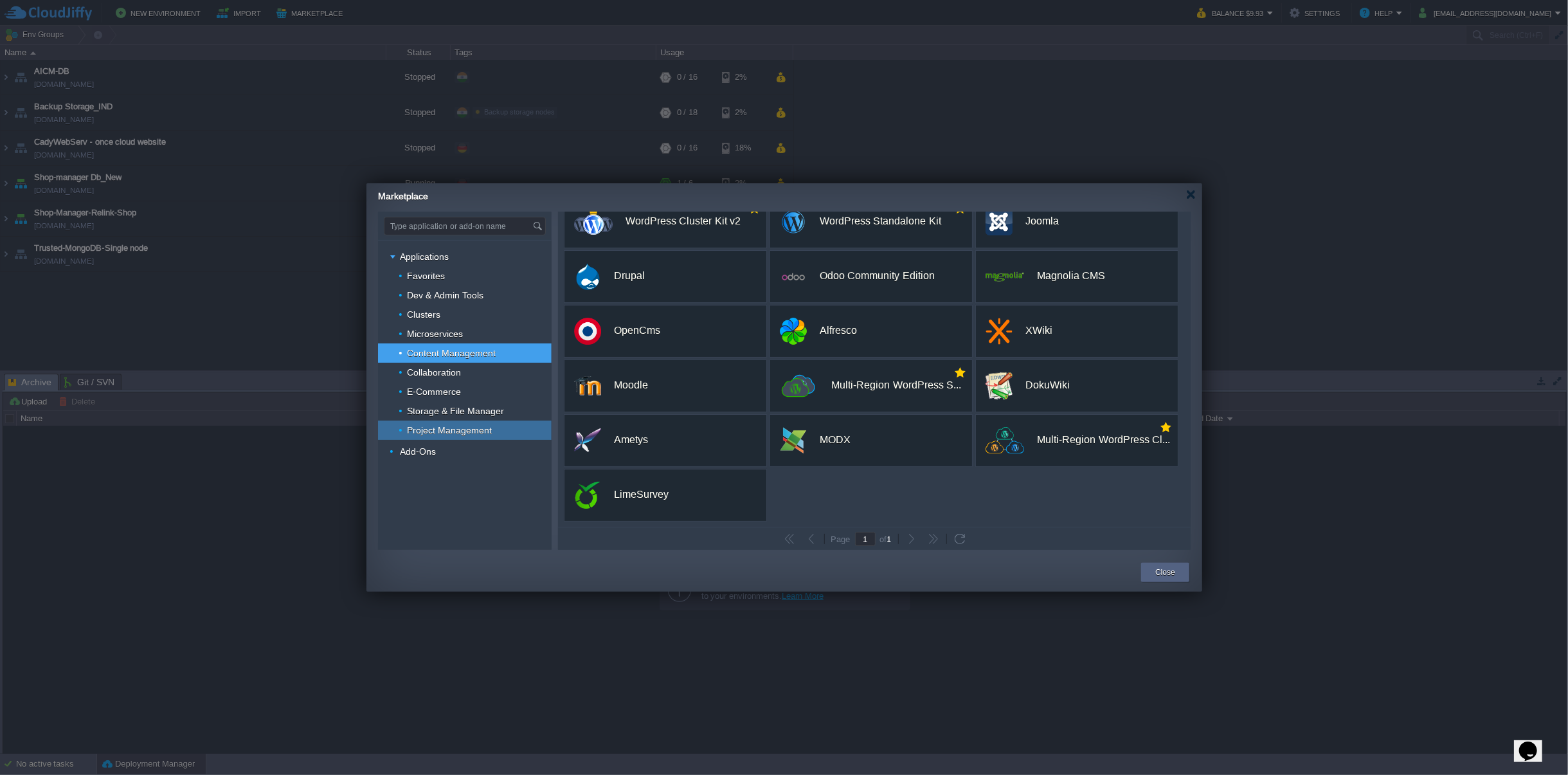
click at [443, 437] on div "Project Management" at bounding box center [465, 430] width 173 height 19
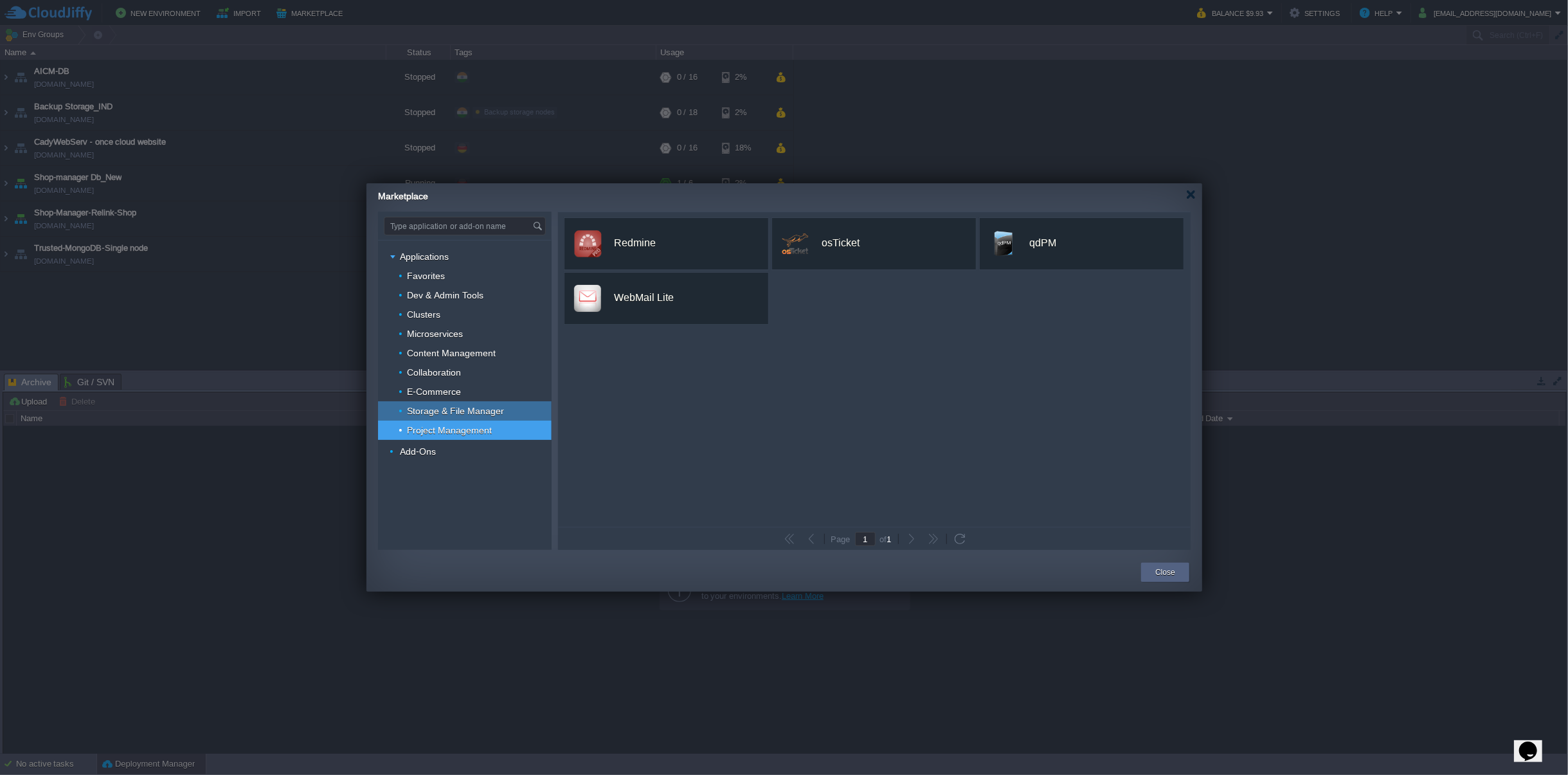
click at [445, 405] on span "Storage & File Manager" at bounding box center [455, 411] width 100 height 11
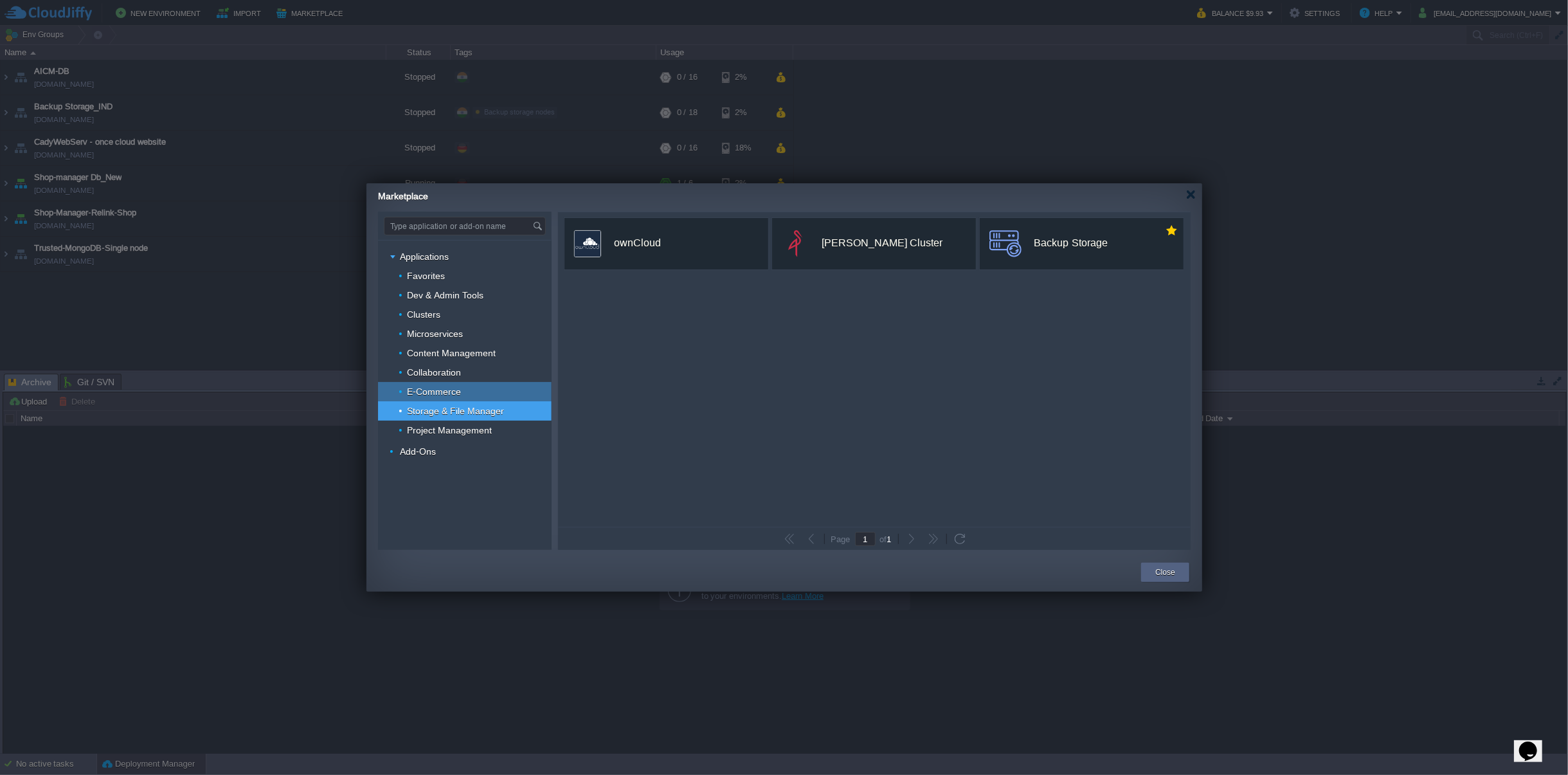
click at [445, 385] on span "E-Commerce" at bounding box center [434, 391] width 58 height 11
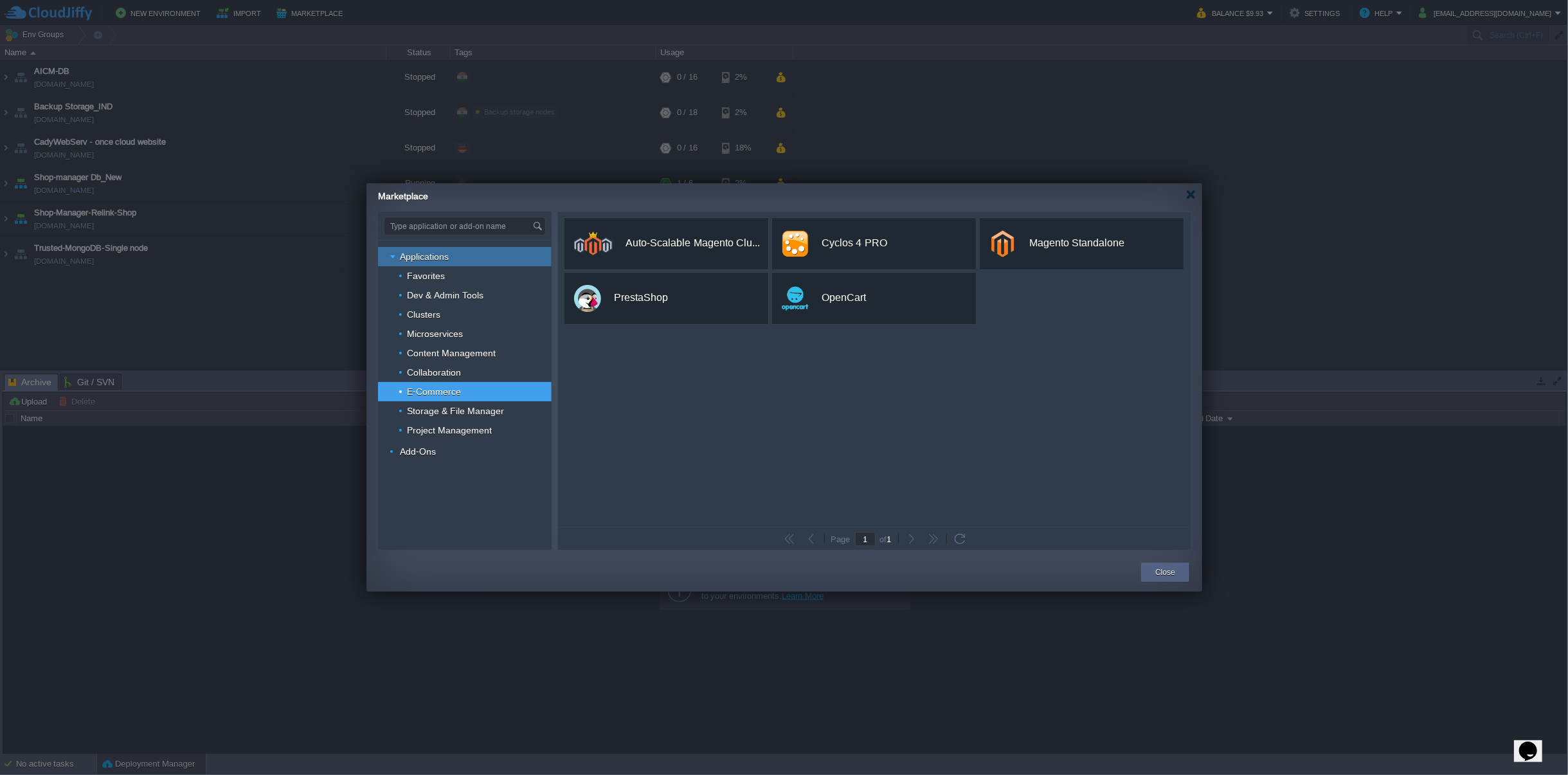
click at [424, 260] on span "Applications" at bounding box center [424, 256] width 52 height 11
type input "Type application or add-on name"
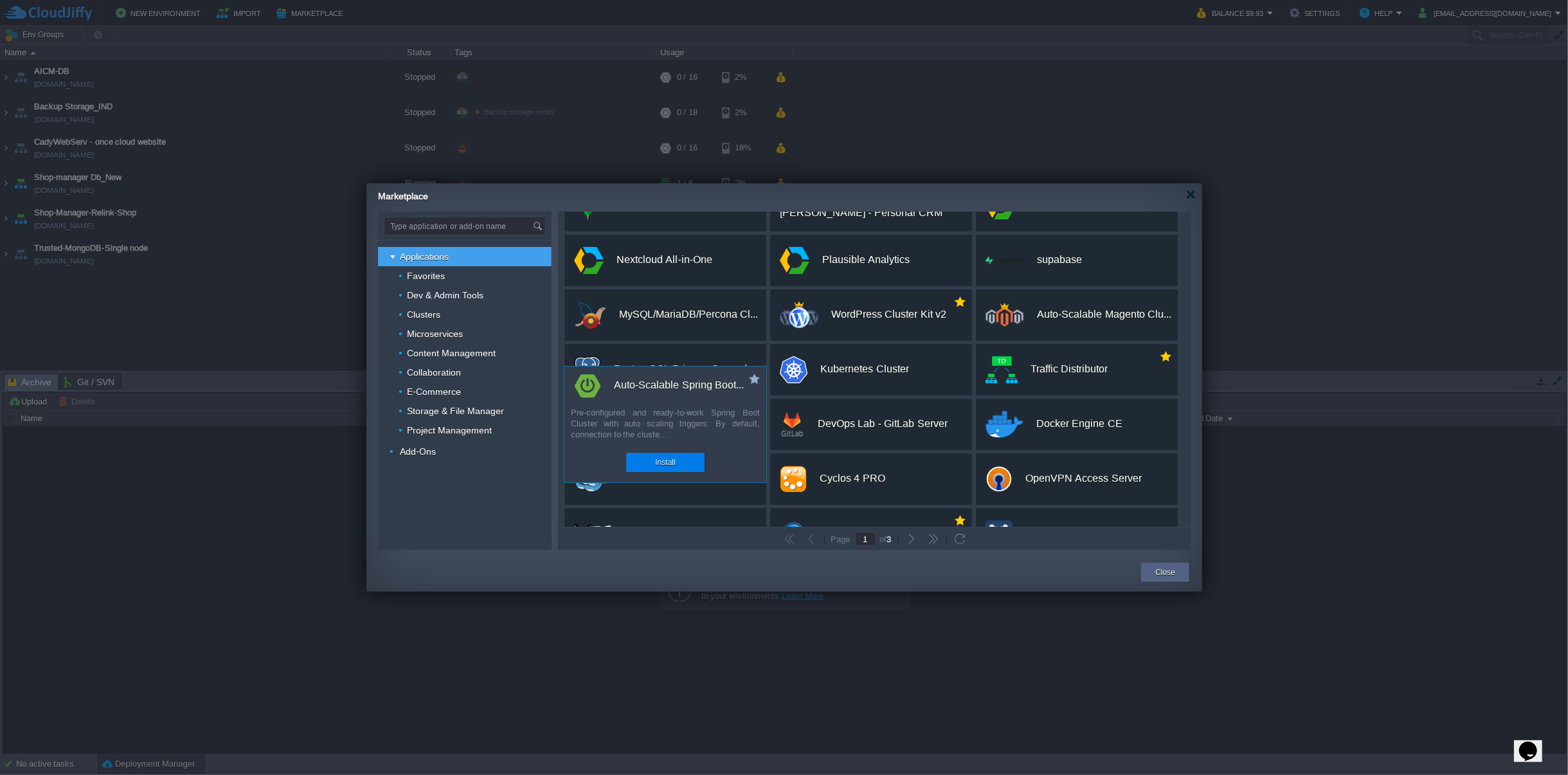
scroll to position [240, 0]
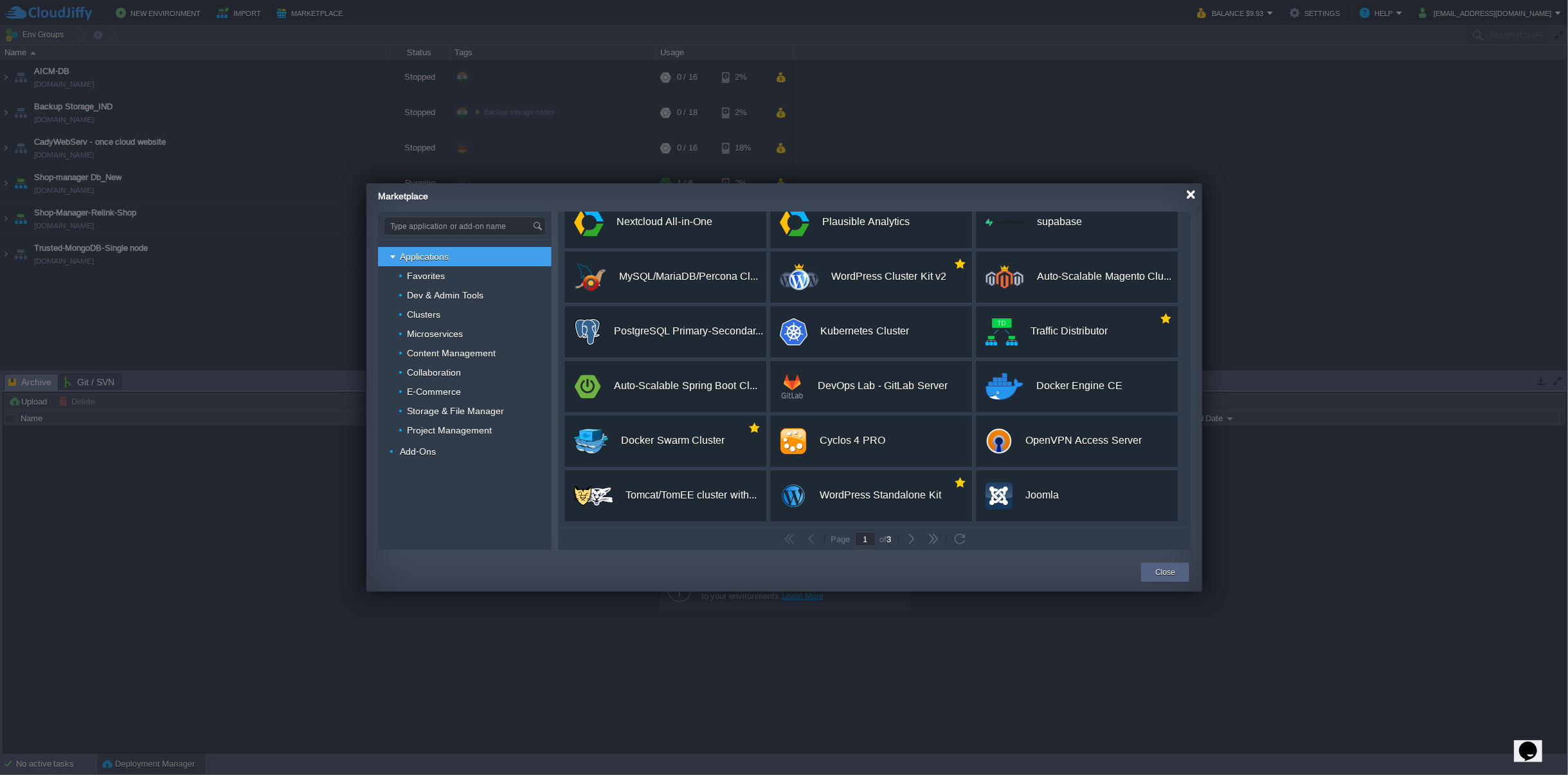
click at [1191, 194] on div at bounding box center [1191, 194] width 10 height 10
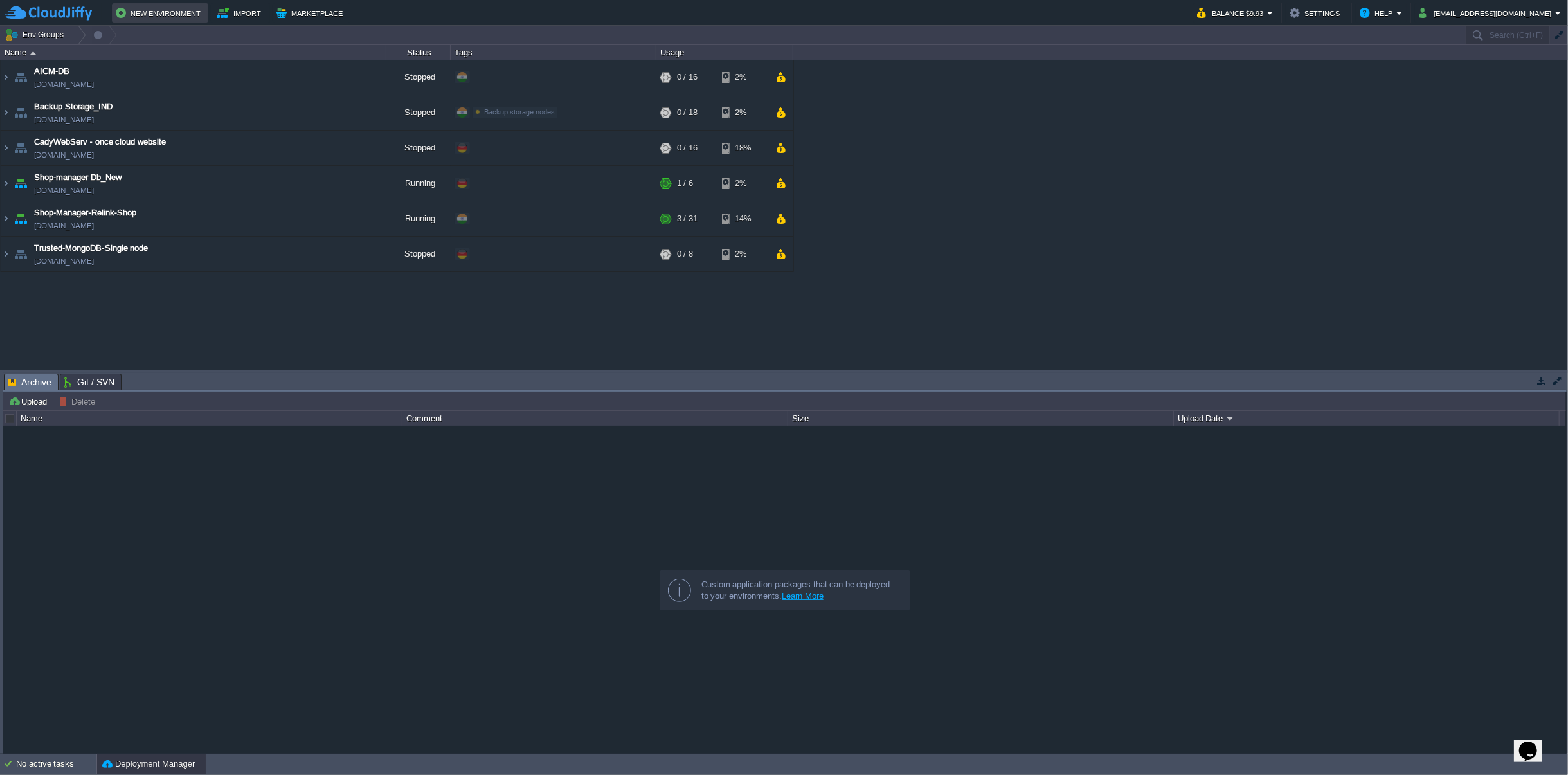
click at [146, 11] on button "New Environment" at bounding box center [160, 13] width 89 height 16
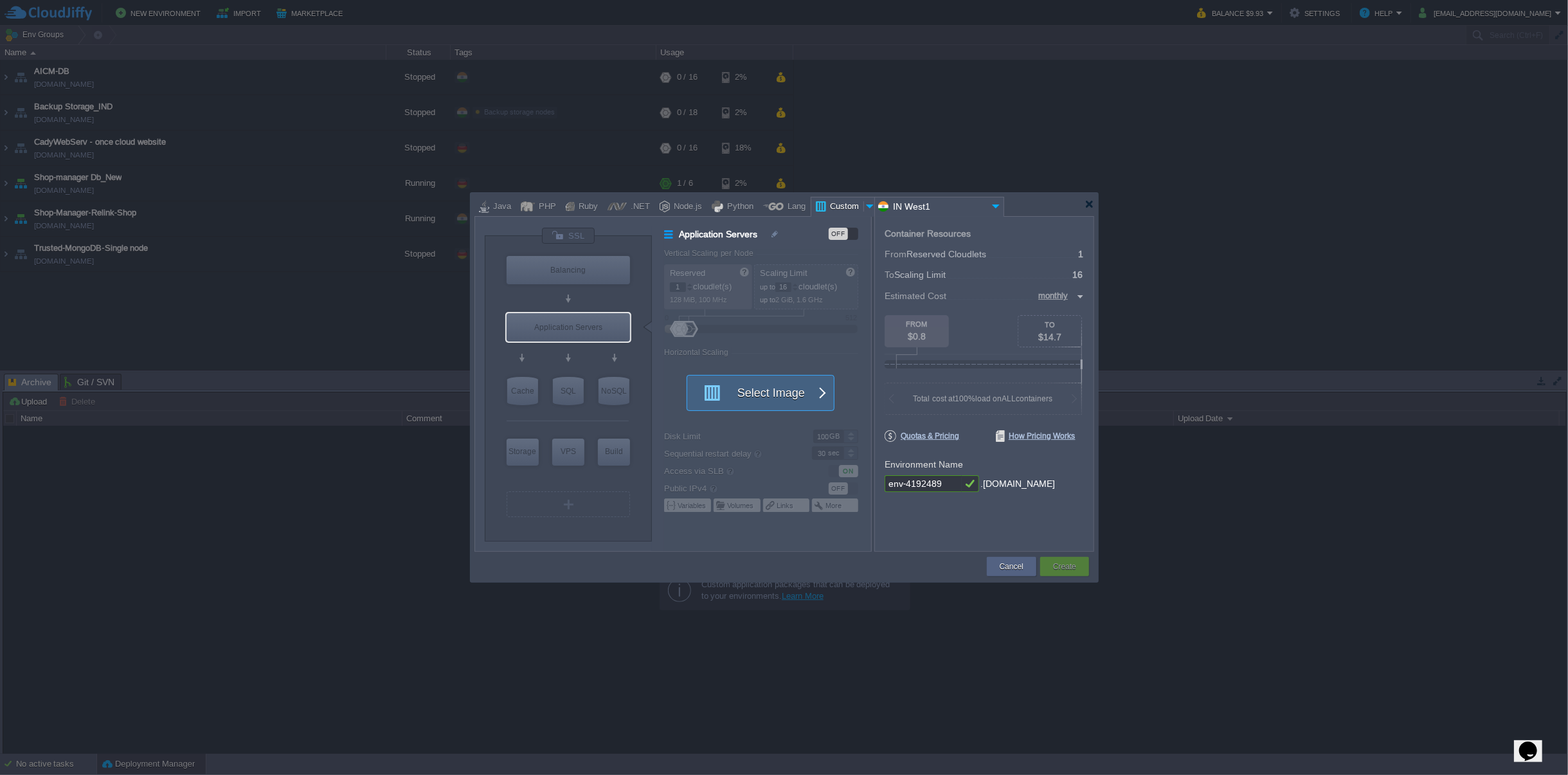
click at [814, 381] on div "Select Image" at bounding box center [761, 392] width 148 height 36
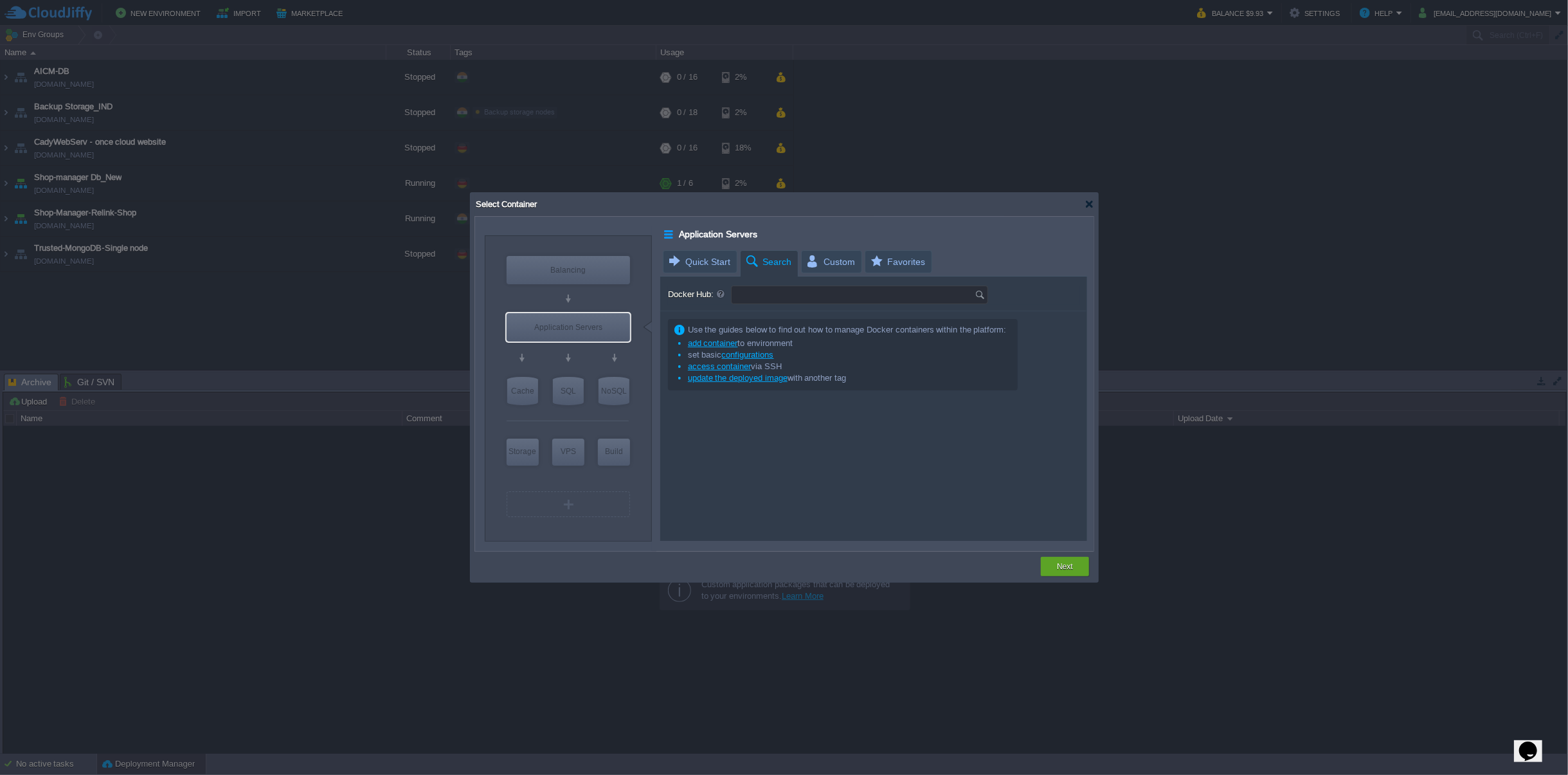
click at [815, 296] on input "Docker Hub:" at bounding box center [852, 295] width 243 height 17
click at [981, 292] on img at bounding box center [981, 295] width 14 height 17
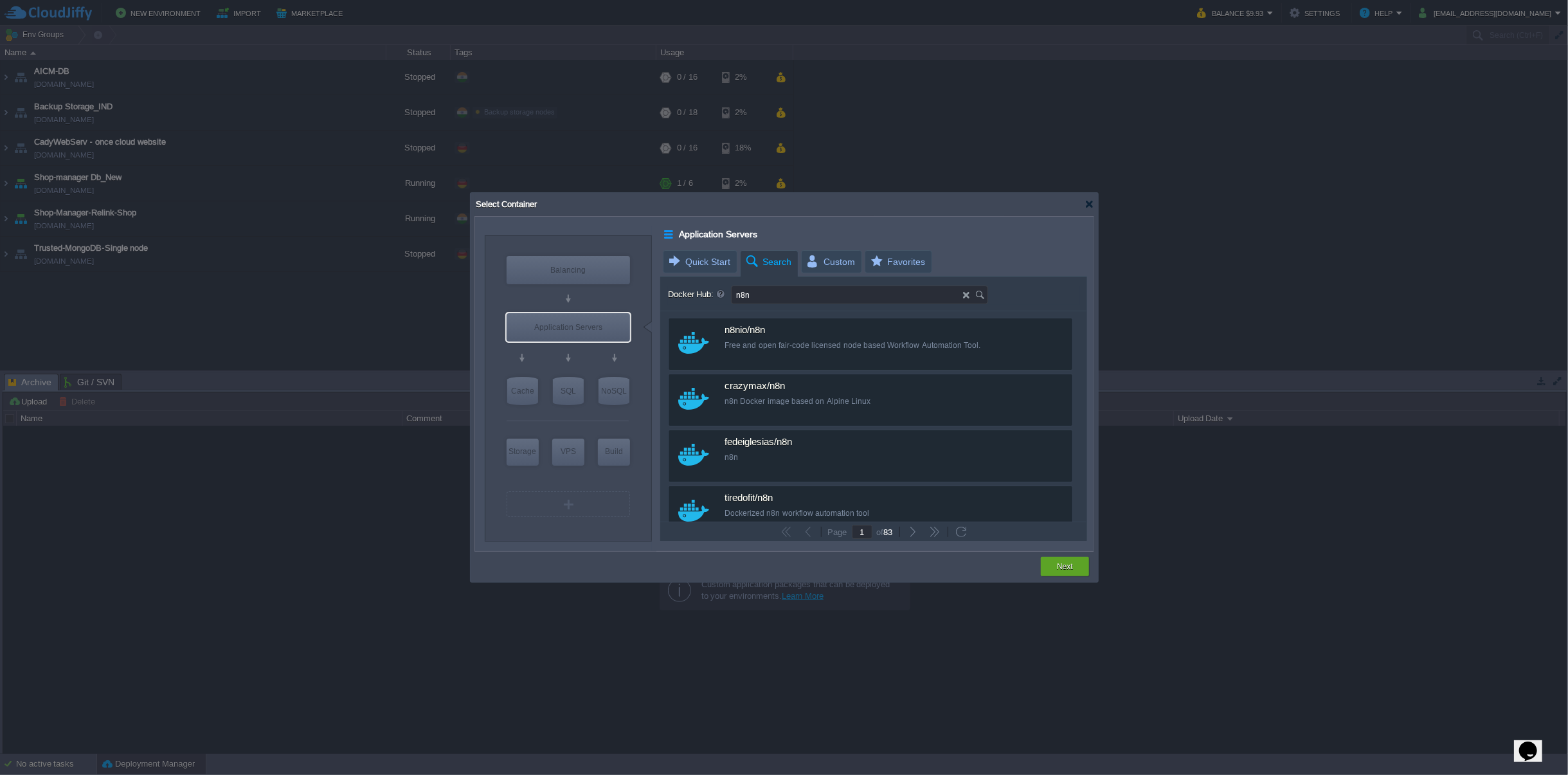
click at [731, 290] on input "n8n" at bounding box center [846, 295] width 231 height 17
paste input "-hosting"
click at [759, 295] on input "n8n" at bounding box center [846, 295] width 231 height 17
drag, startPoint x: 760, startPoint y: 293, endPoint x: 716, endPoint y: 297, distance: 44.2
click at [716, 297] on div "Docker Hub: n8n" at bounding box center [873, 294] width 412 height 18
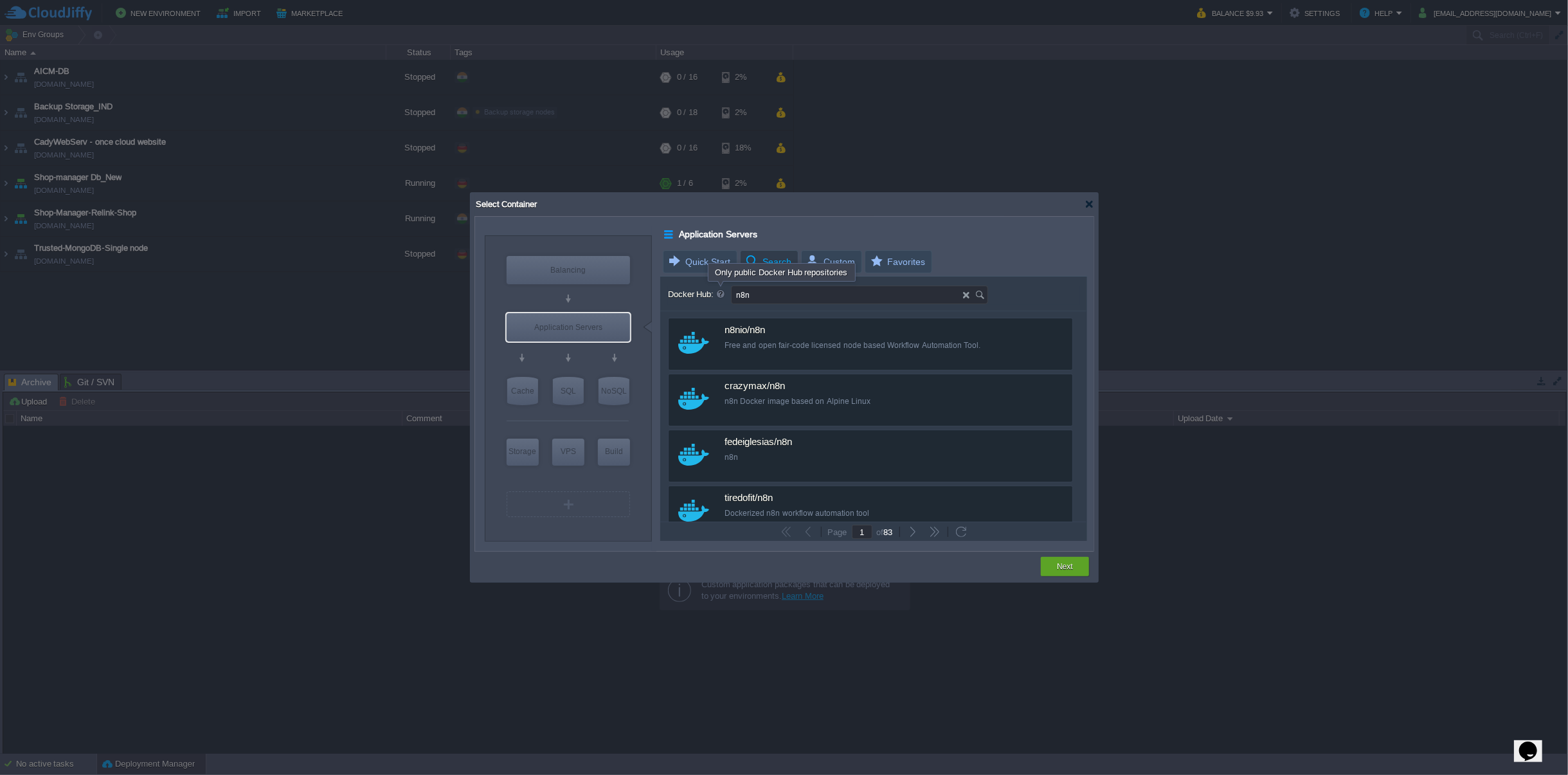
paste input "-hosting"
click at [979, 292] on img at bounding box center [981, 295] width 14 height 17
click at [785, 293] on input "n8n-hosting" at bounding box center [846, 295] width 231 height 17
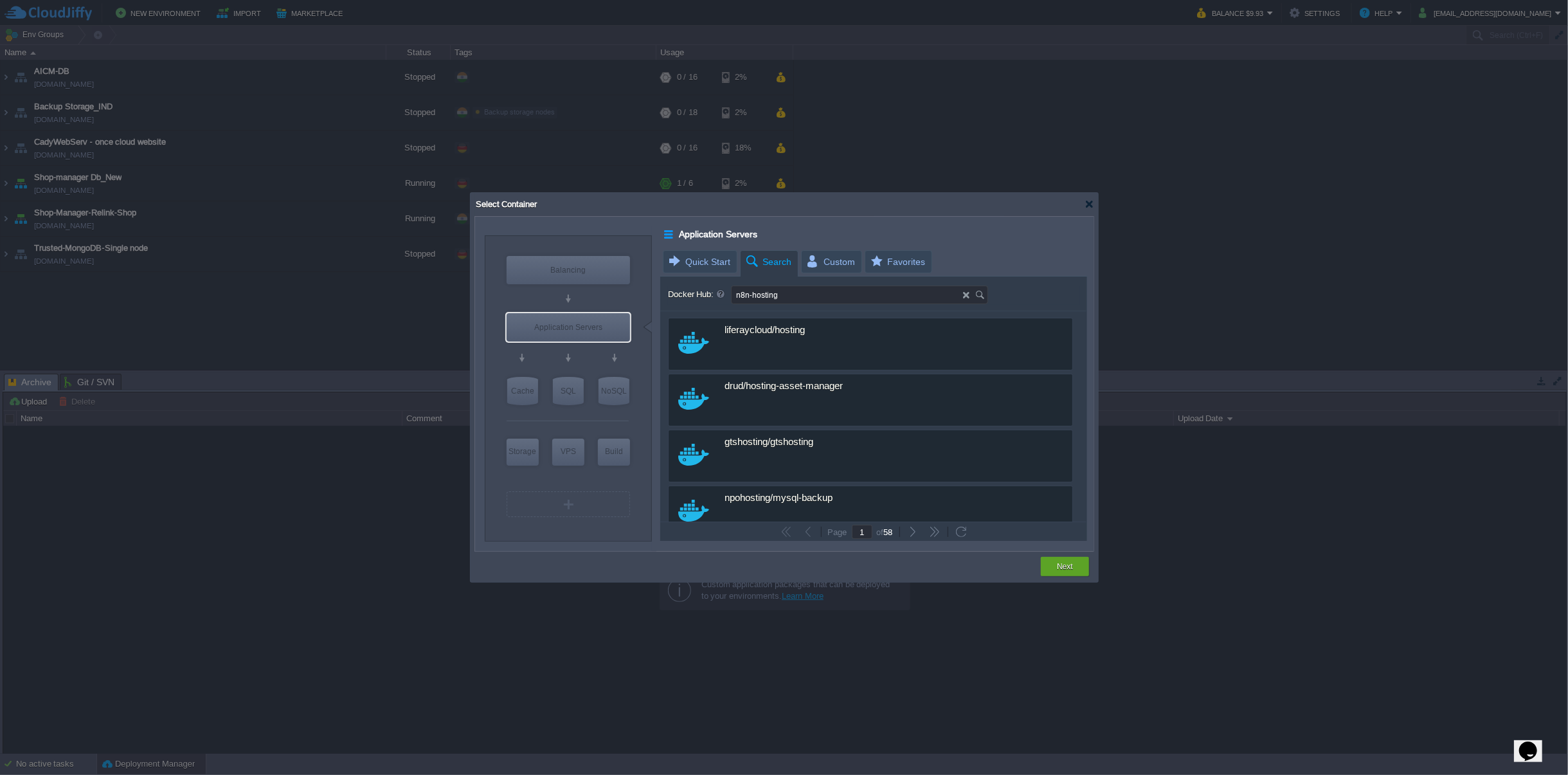
type input "n8n-hosting"
